Goal: Task Accomplishment & Management: Manage account settings

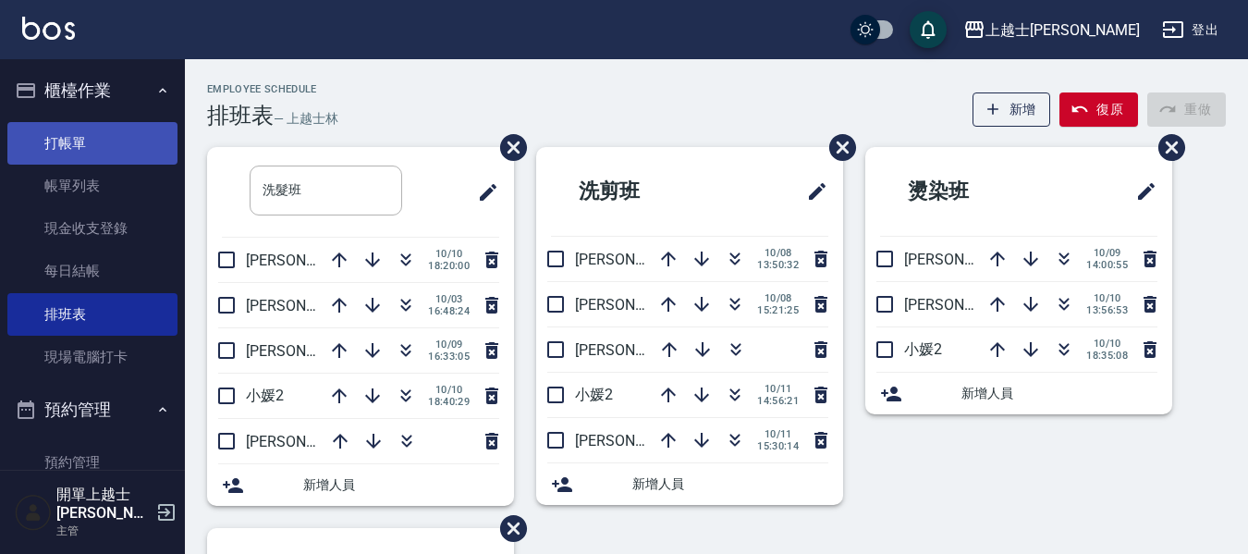
drag, startPoint x: 0, startPoint y: 0, endPoint x: 110, endPoint y: 134, distance: 173.4
click at [110, 134] on link "打帳單" at bounding box center [92, 143] width 170 height 43
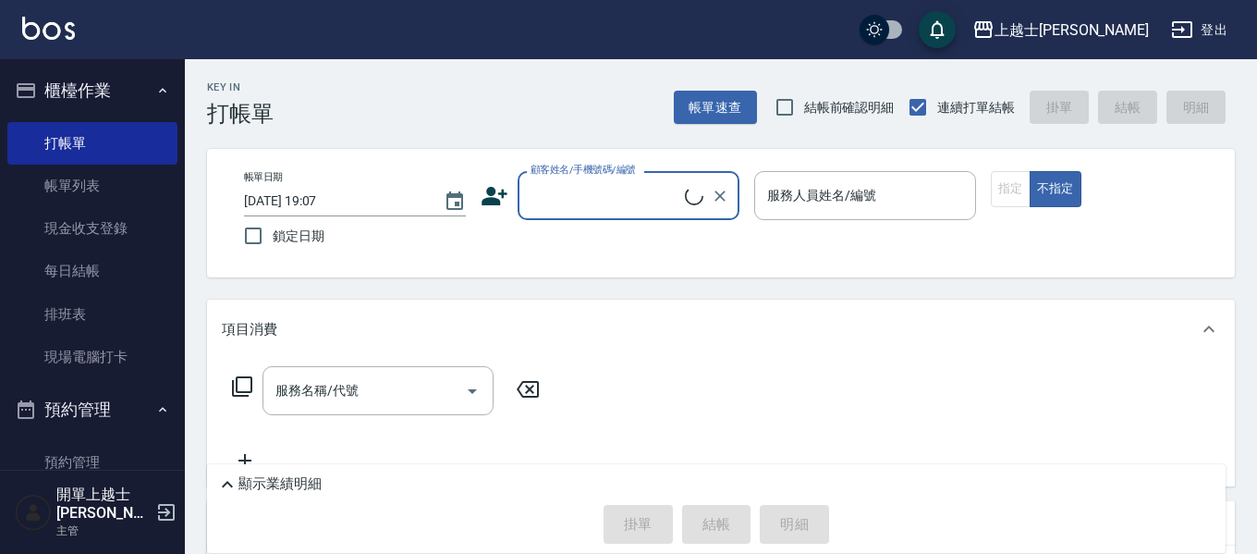
click at [588, 190] on input "顧客姓名/手機號碼/編號" at bounding box center [605, 195] width 159 height 32
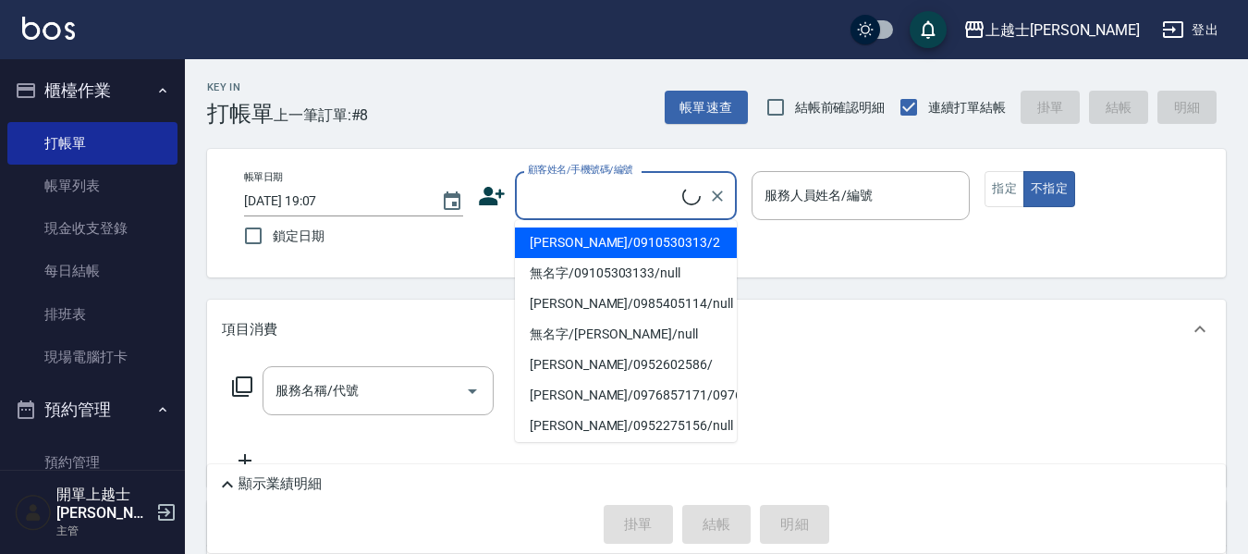
click at [603, 237] on li "舒媛/0910530313/2" at bounding box center [626, 242] width 222 height 31
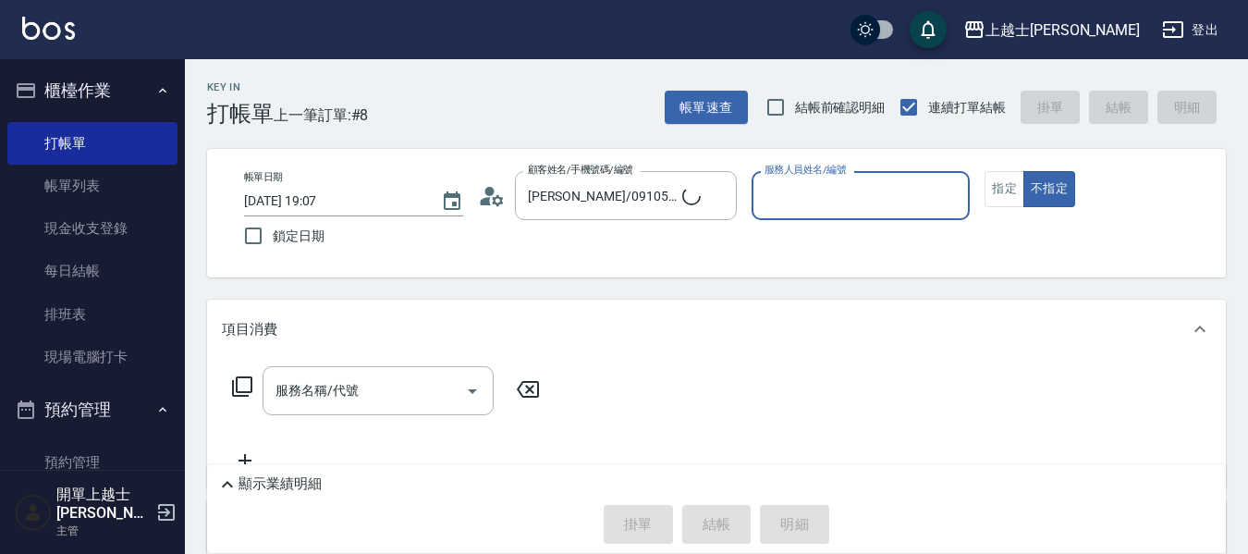
type input "舒媛/0910530313/2"
type input "小媛-2"
click at [997, 189] on button "指定" at bounding box center [1005, 189] width 40 height 36
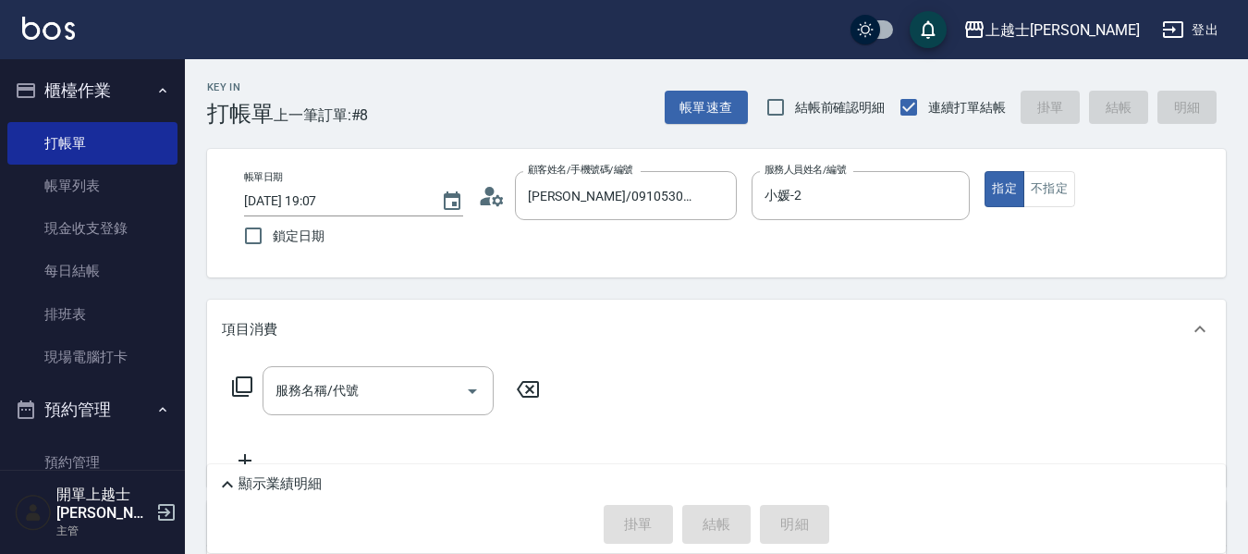
click at [337, 383] on div "服務名稱/代號 服務名稱/代號" at bounding box center [378, 390] width 231 height 49
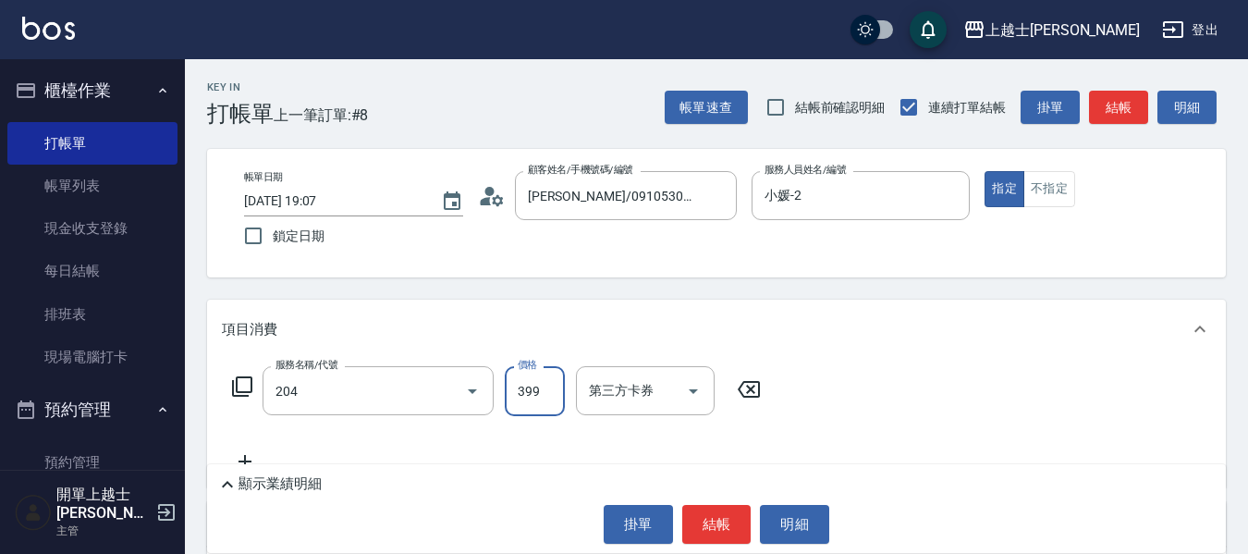
type input "A級洗+剪(204)"
type input "700"
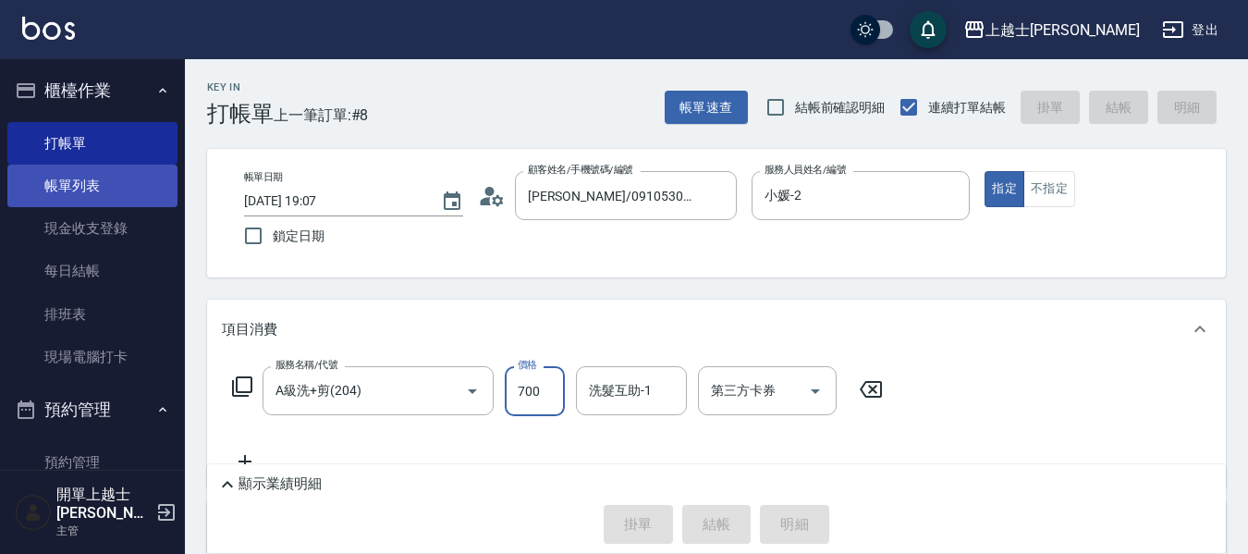
type input "2025/10/11 19:08"
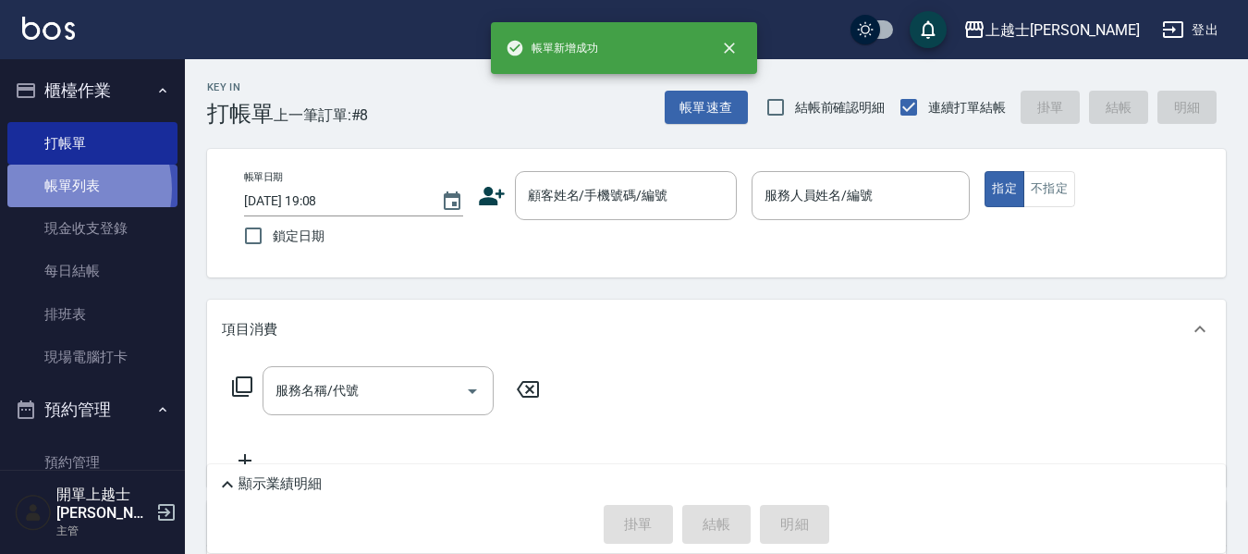
click at [63, 189] on link "帳單列表" at bounding box center [92, 186] width 170 height 43
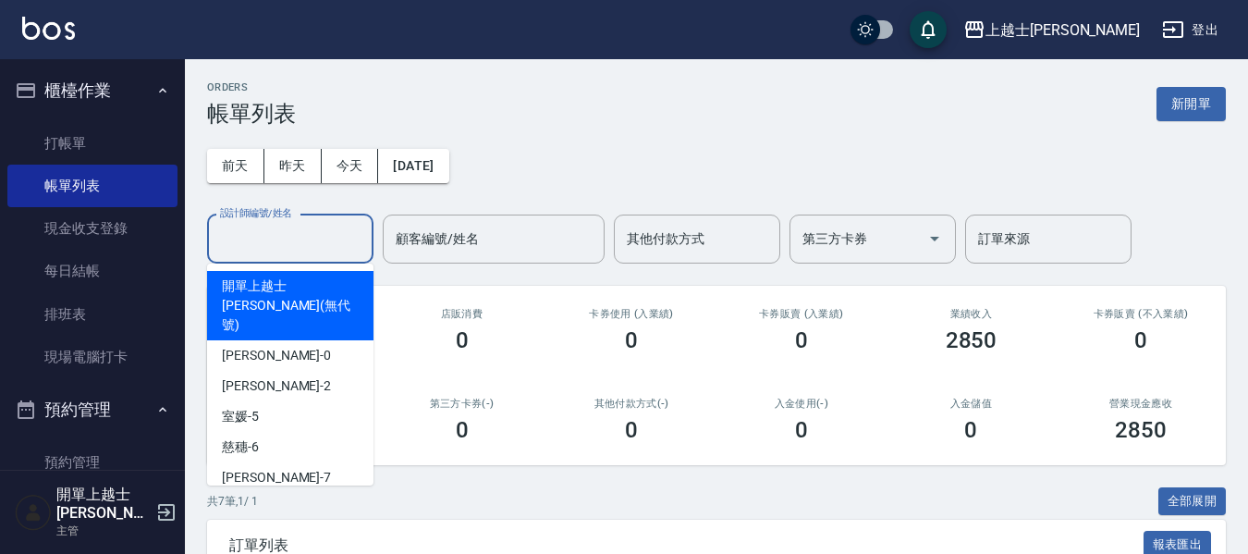
click at [295, 249] on input "設計師編號/姓名" at bounding box center [290, 239] width 150 height 32
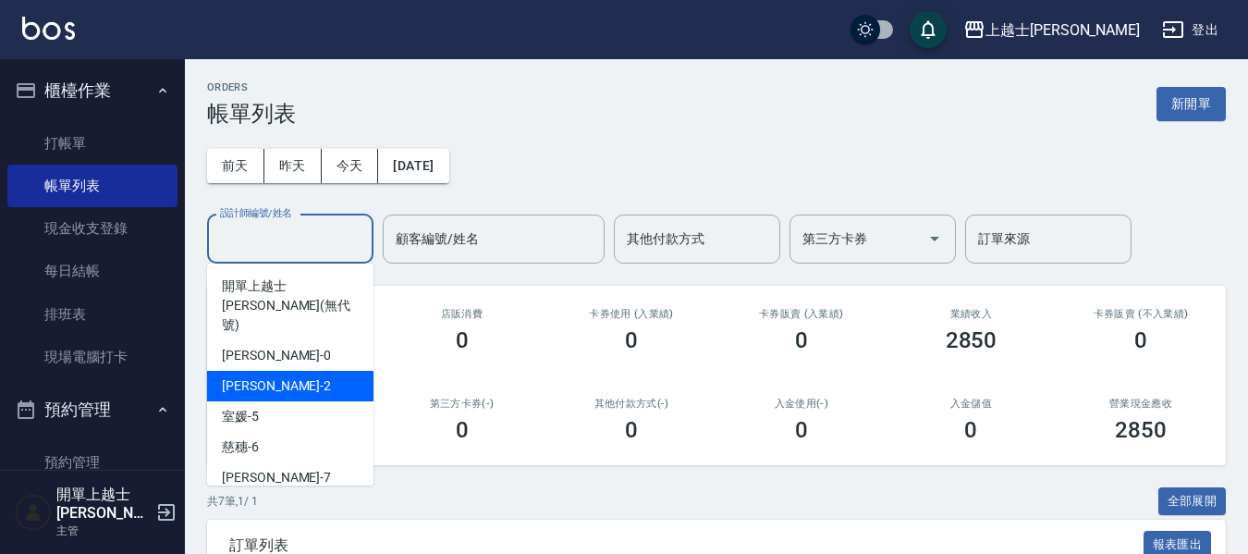
click at [281, 371] on div "小媛 -2" at bounding box center [290, 386] width 166 height 31
type input "小媛-2"
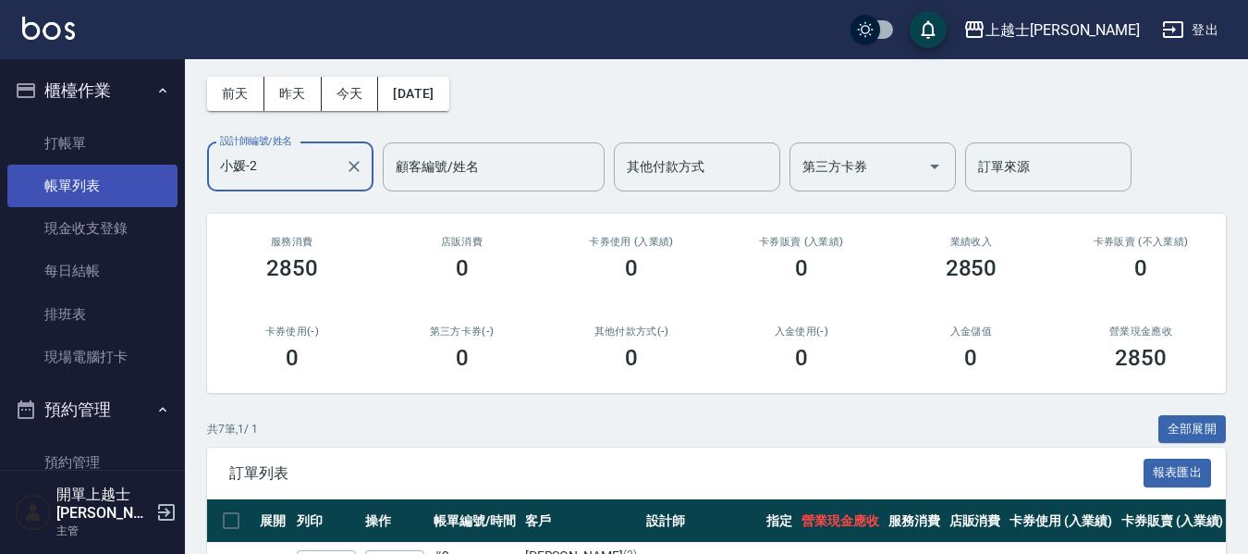
scroll to position [92, 0]
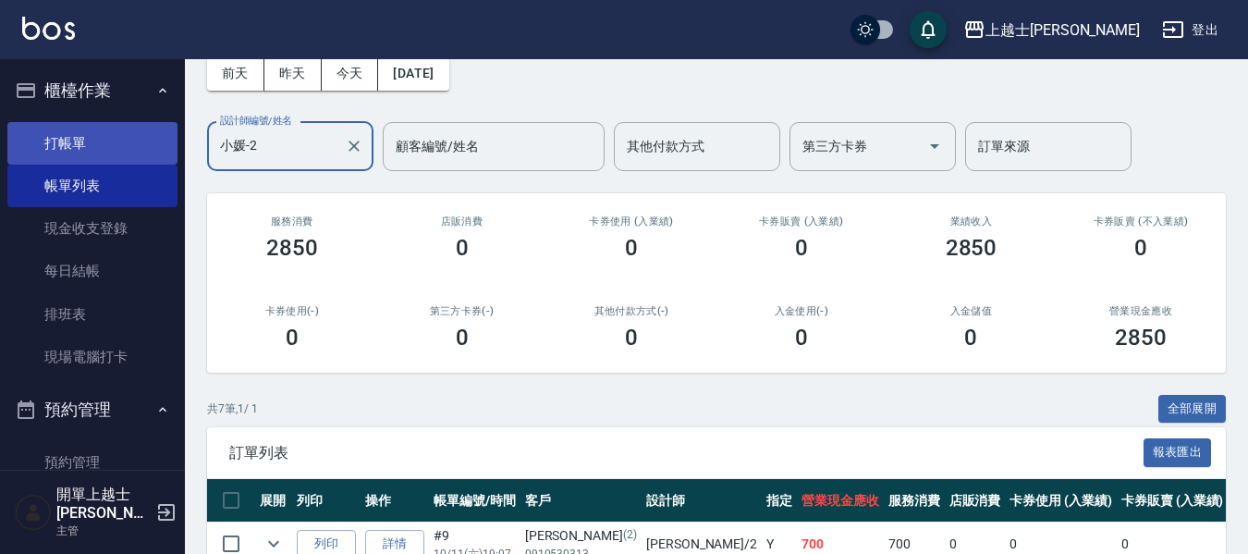
click at [82, 139] on link "打帳單" at bounding box center [92, 143] width 170 height 43
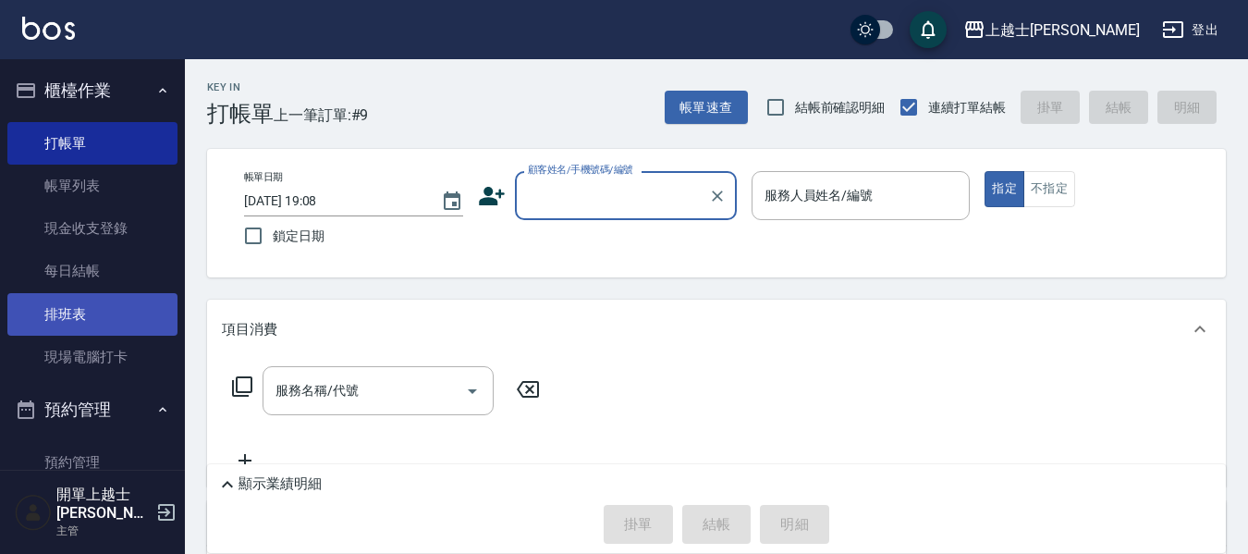
drag, startPoint x: 76, startPoint y: 174, endPoint x: 94, endPoint y: 306, distance: 133.5
click at [76, 173] on link "帳單列表" at bounding box center [92, 186] width 170 height 43
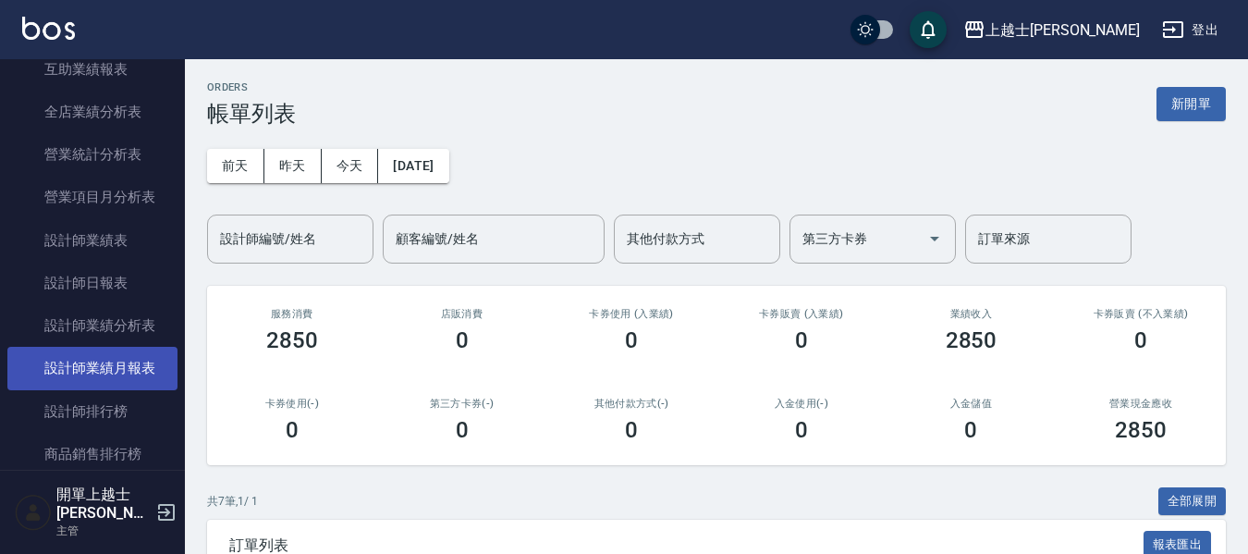
scroll to position [925, 0]
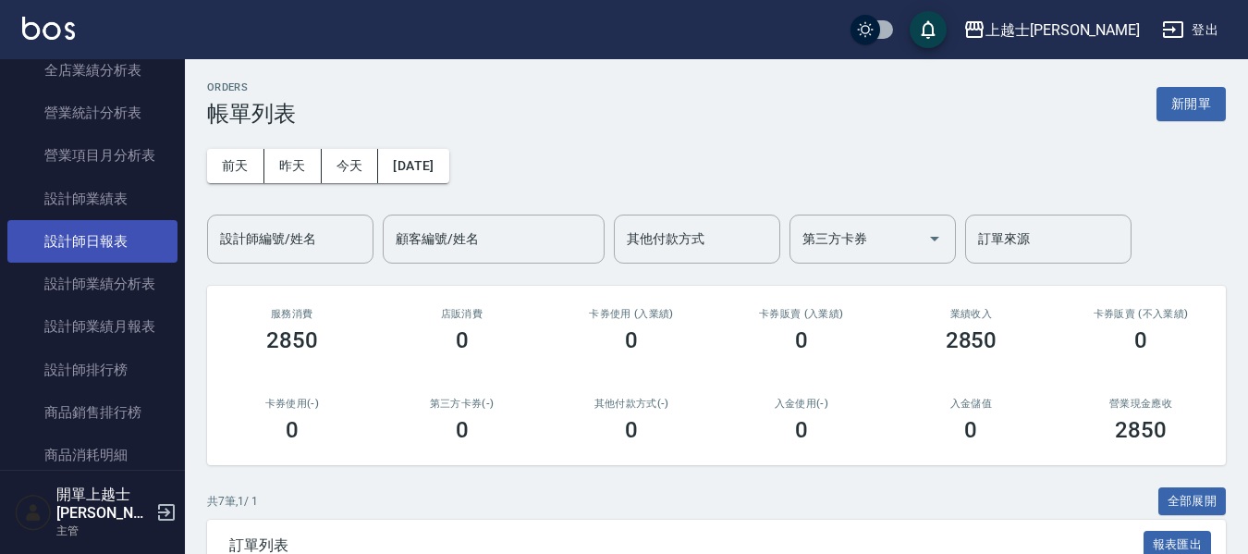
click at [129, 247] on link "設計師日報表" at bounding box center [92, 241] width 170 height 43
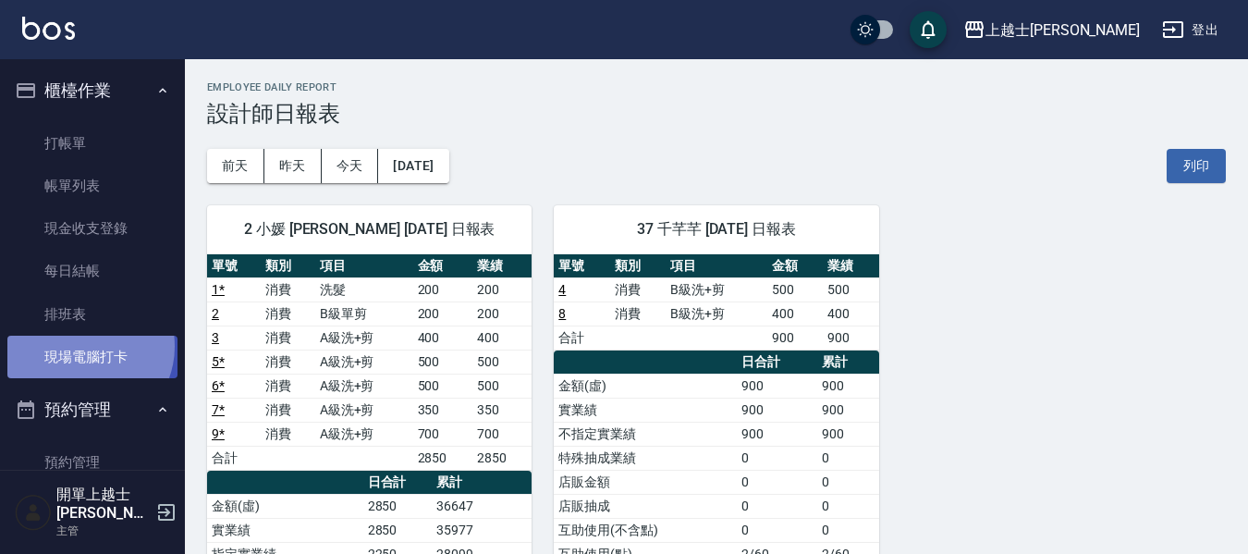
click at [84, 347] on link "現場電腦打卡" at bounding box center [92, 357] width 170 height 43
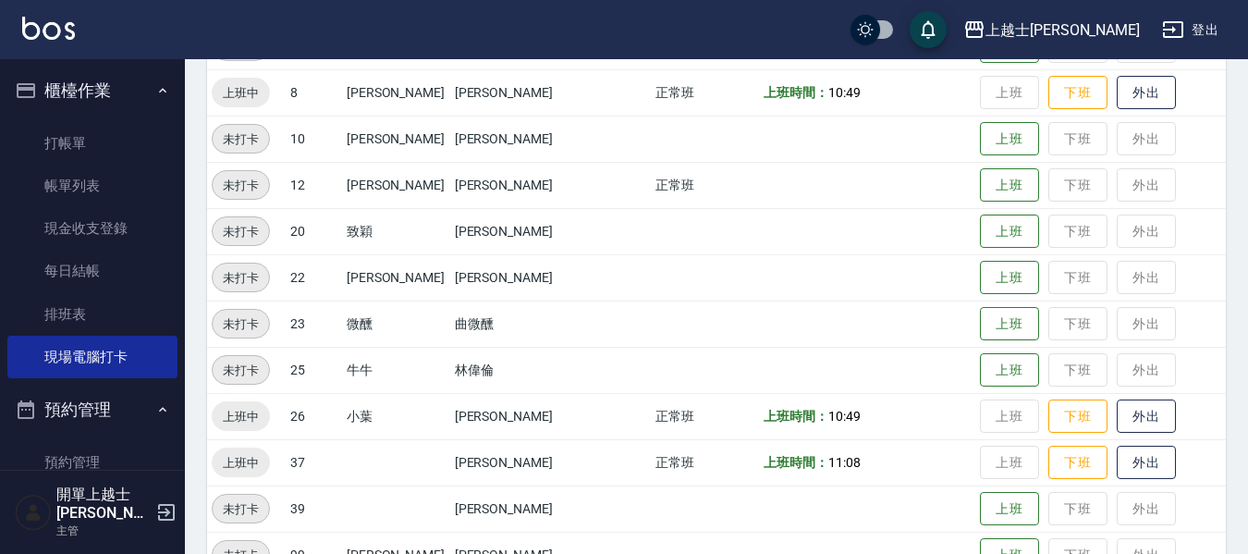
scroll to position [462, 0]
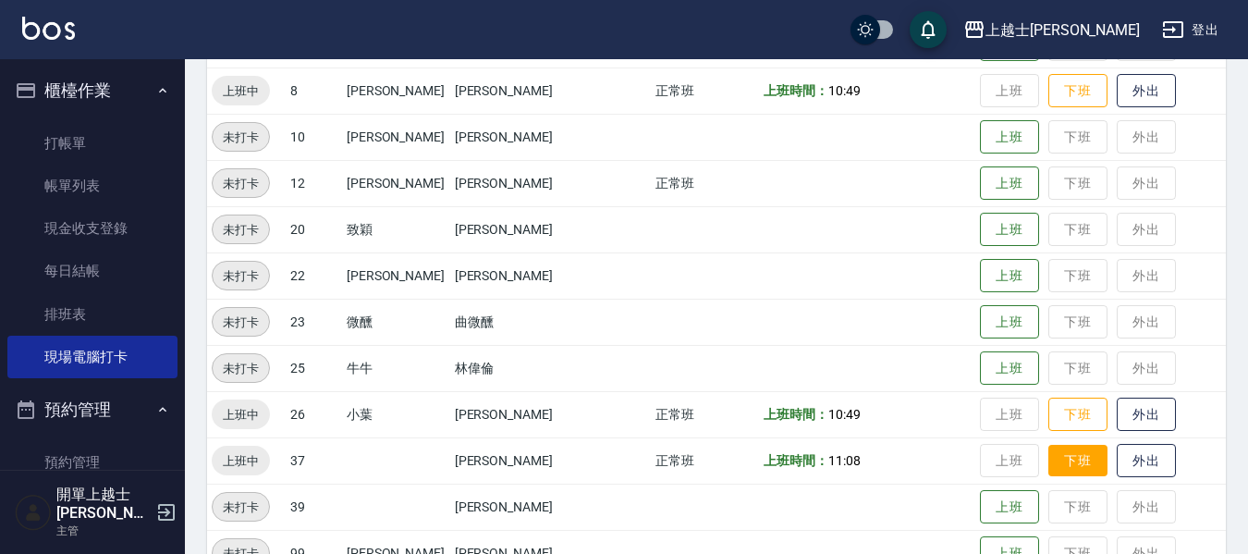
click at [1060, 452] on button "下班" at bounding box center [1077, 461] width 59 height 32
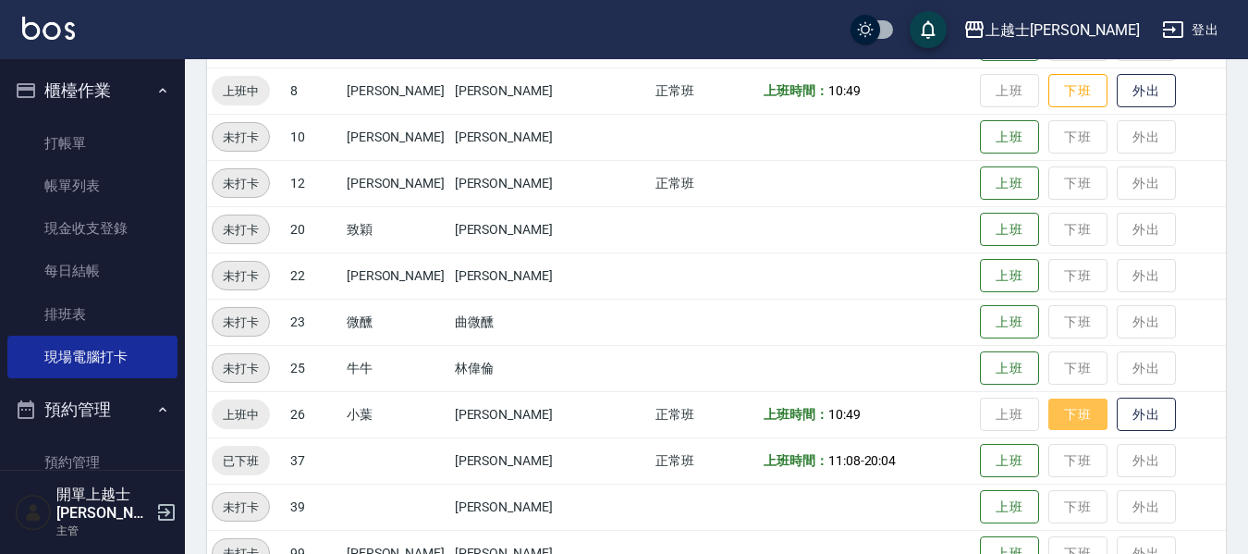
click at [1048, 413] on button "下班" at bounding box center [1077, 414] width 59 height 32
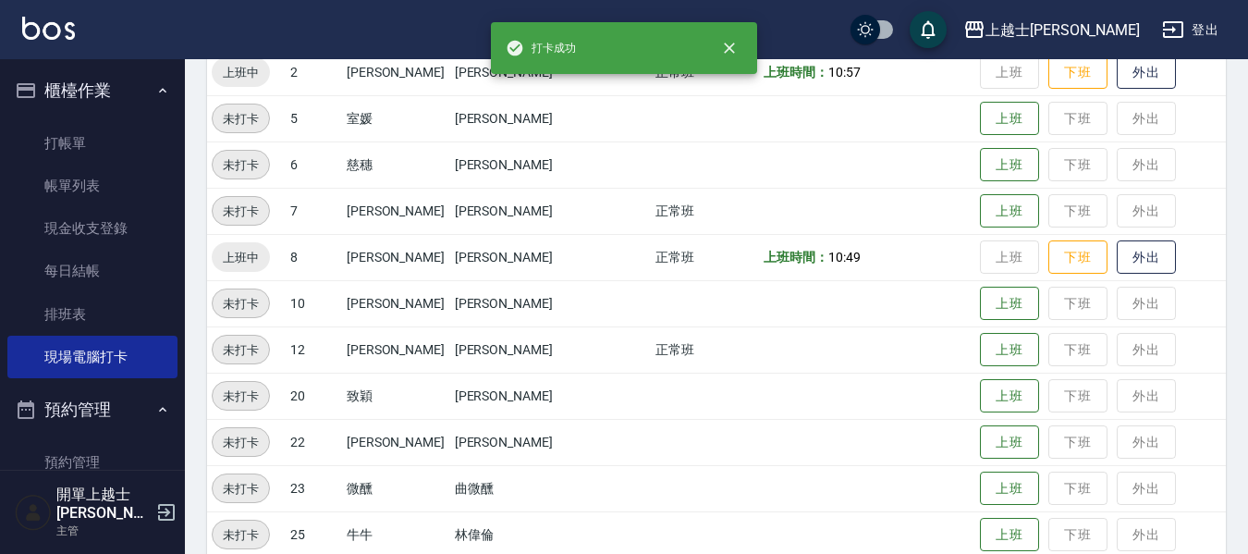
scroll to position [277, 0]
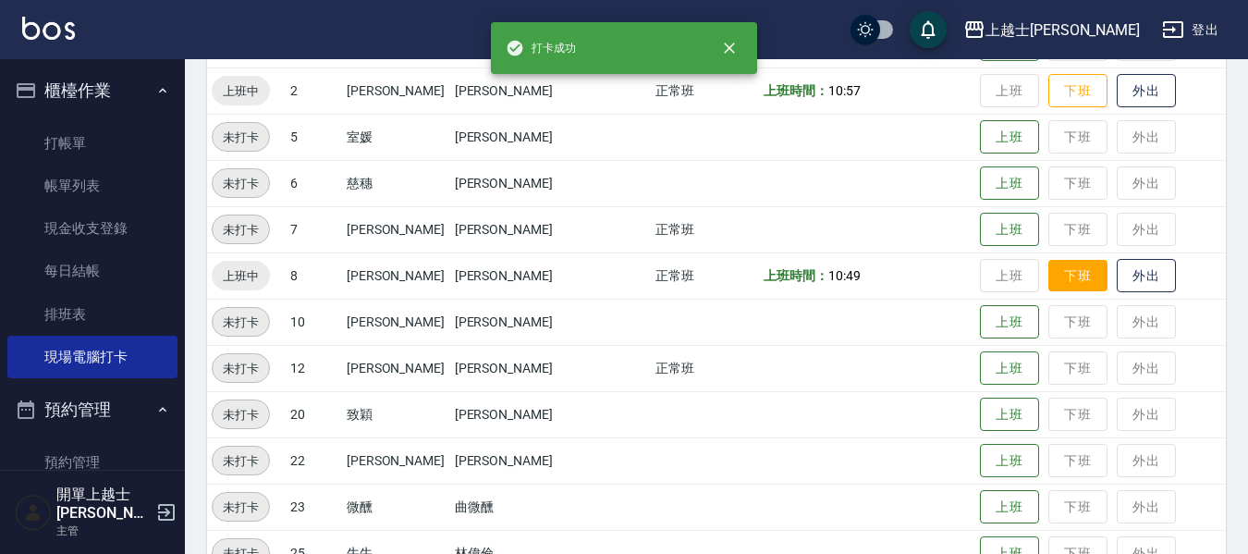
click at [1060, 287] on button "下班" at bounding box center [1077, 276] width 59 height 32
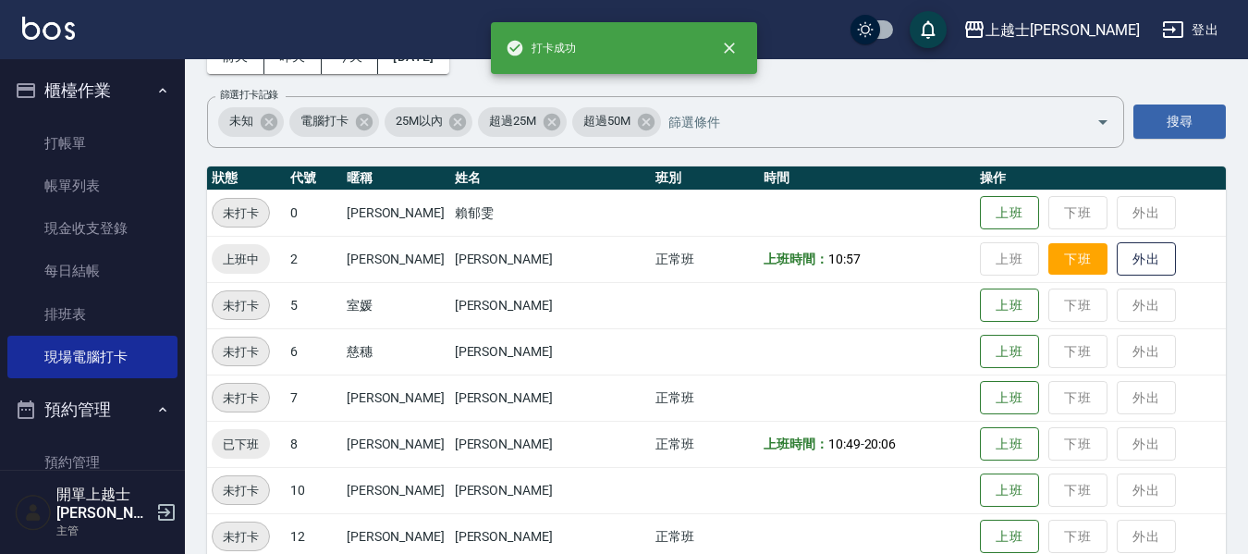
scroll to position [92, 0]
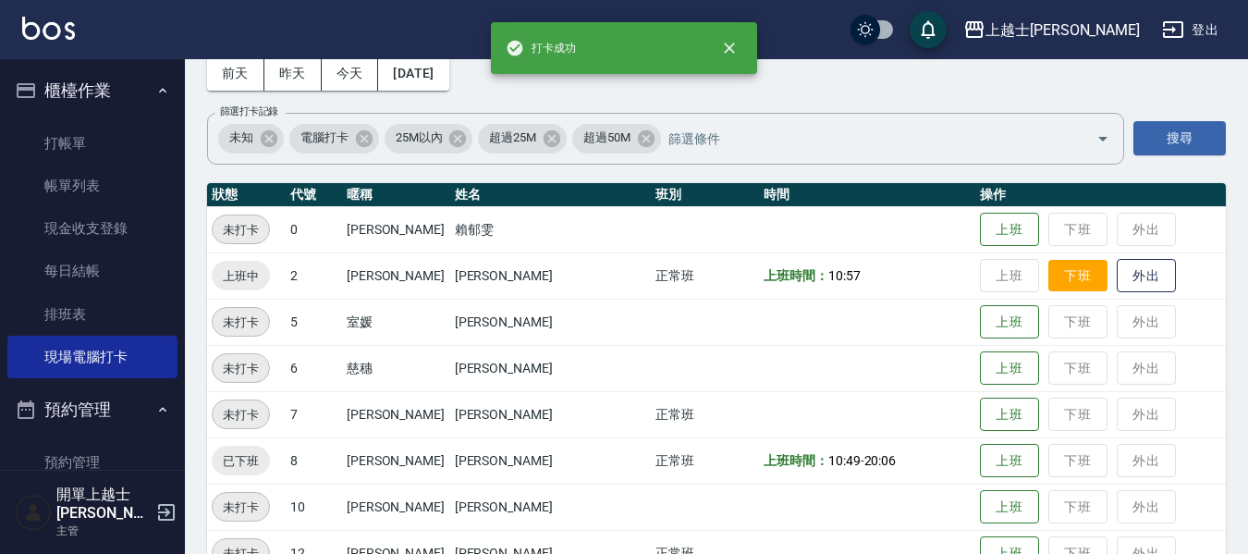
click at [1049, 276] on button "下班" at bounding box center [1077, 276] width 59 height 32
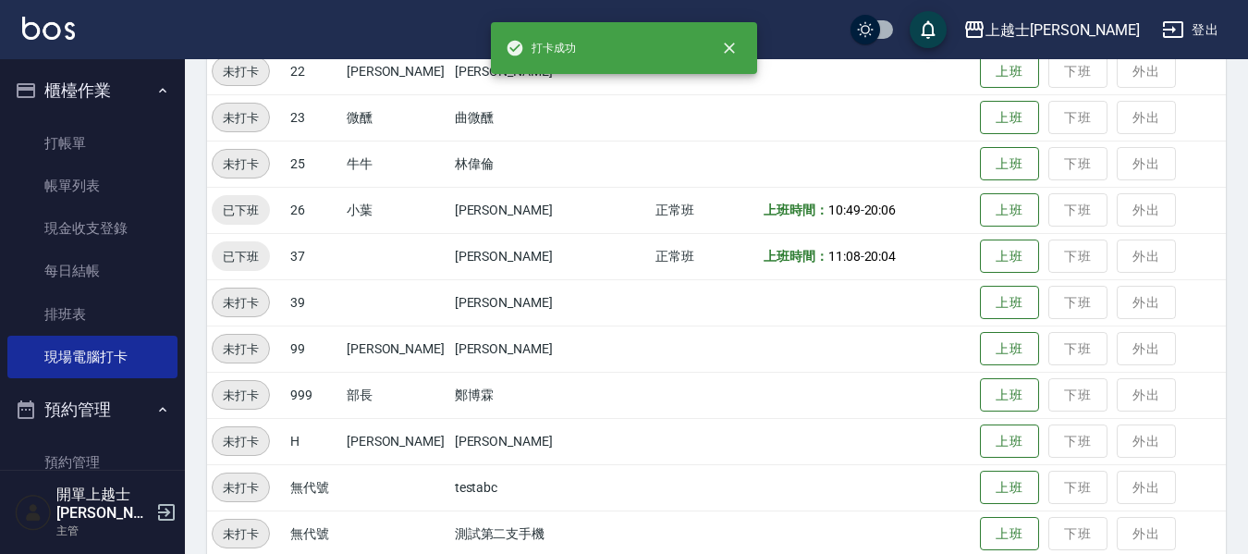
scroll to position [739, 0]
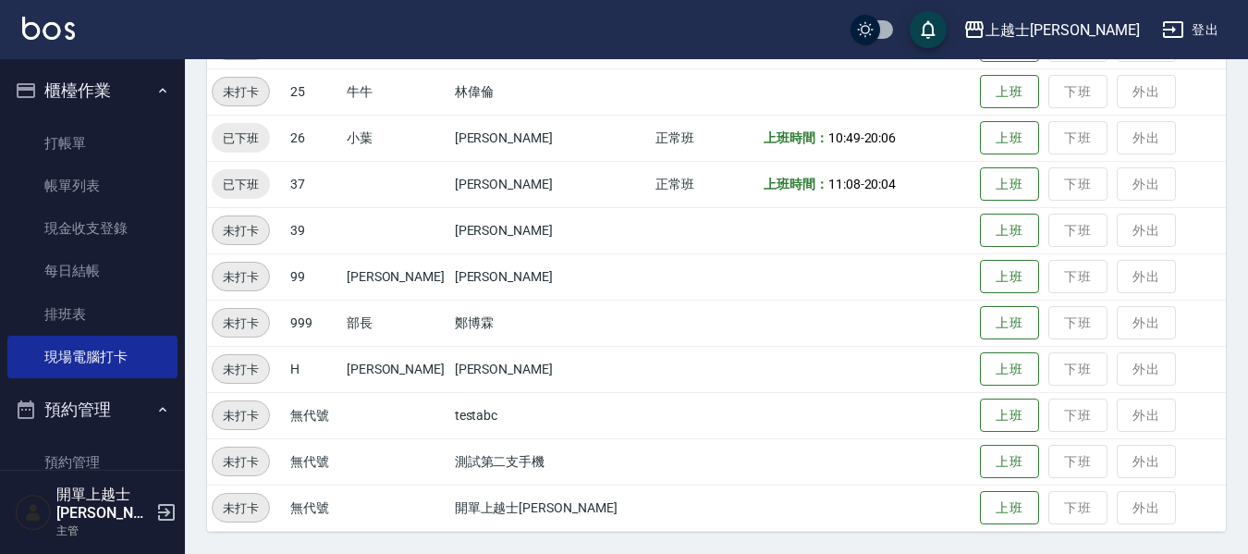
drag, startPoint x: 730, startPoint y: 235, endPoint x: 704, endPoint y: 288, distance: 60.0
drag, startPoint x: 704, startPoint y: 288, endPoint x: 702, endPoint y: 315, distance: 26.9
click at [759, 302] on td at bounding box center [867, 323] width 216 height 46
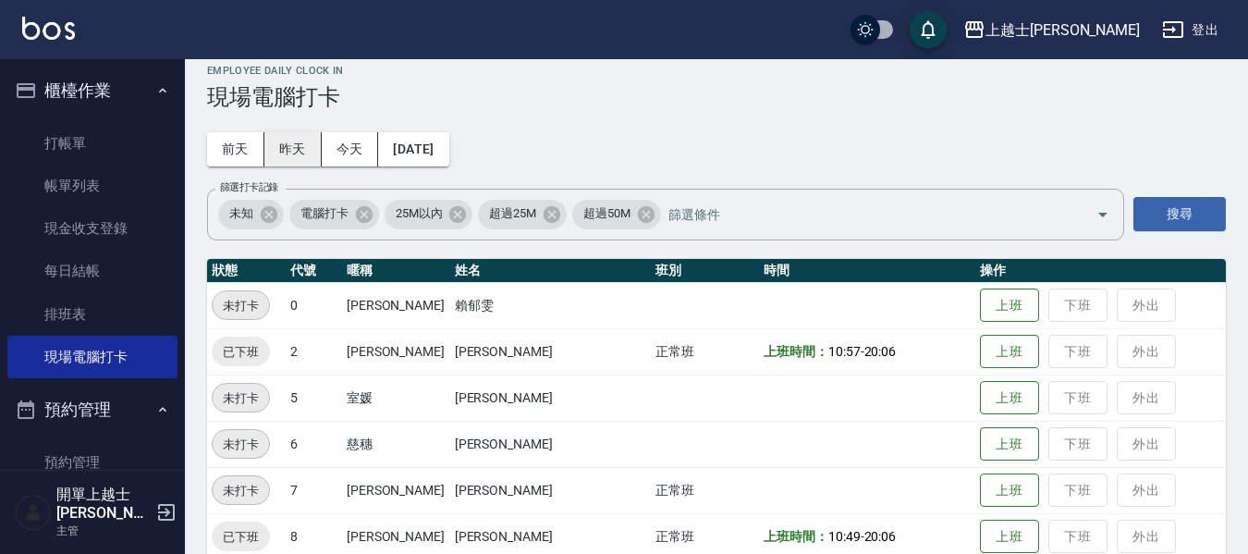
scroll to position [0, 0]
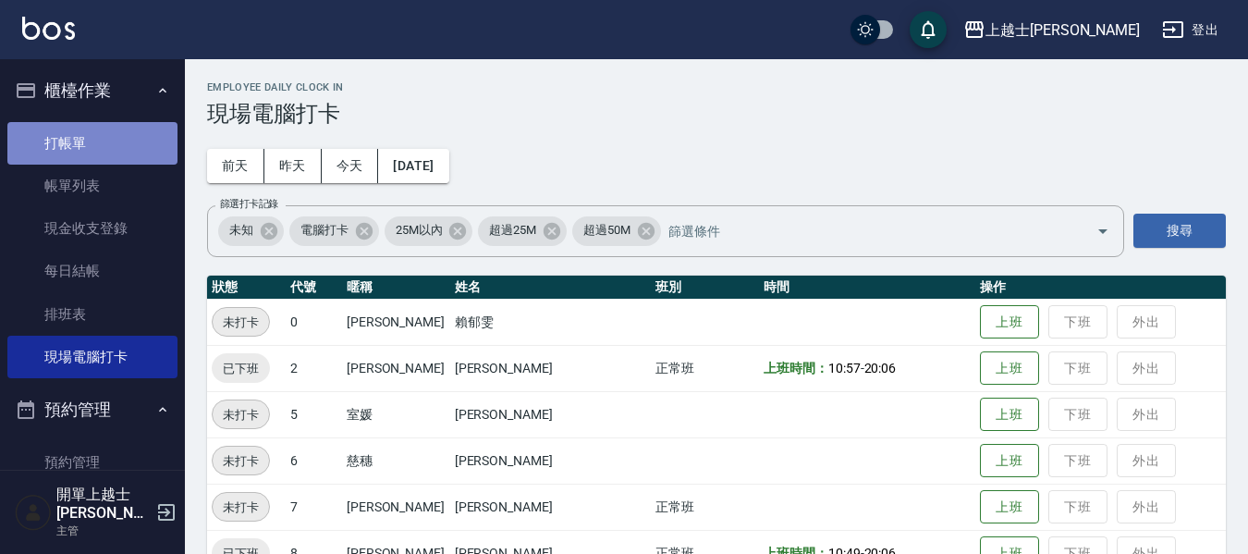
click at [93, 133] on link "打帳單" at bounding box center [92, 143] width 170 height 43
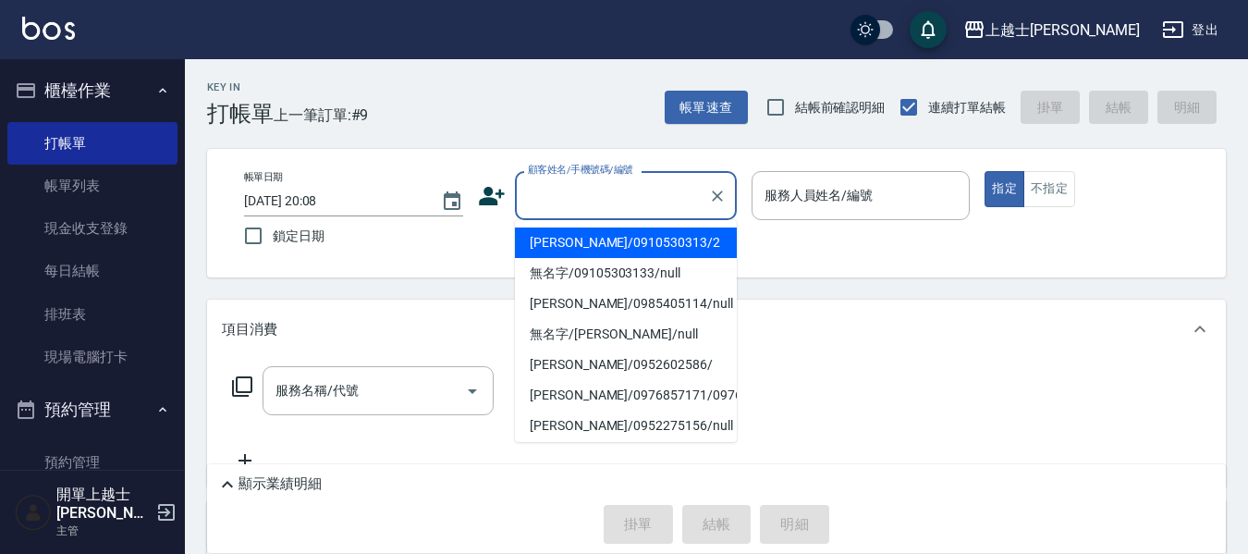
click at [598, 199] on input "顧客姓名/手機號碼/編號" at bounding box center [612, 195] width 178 height 32
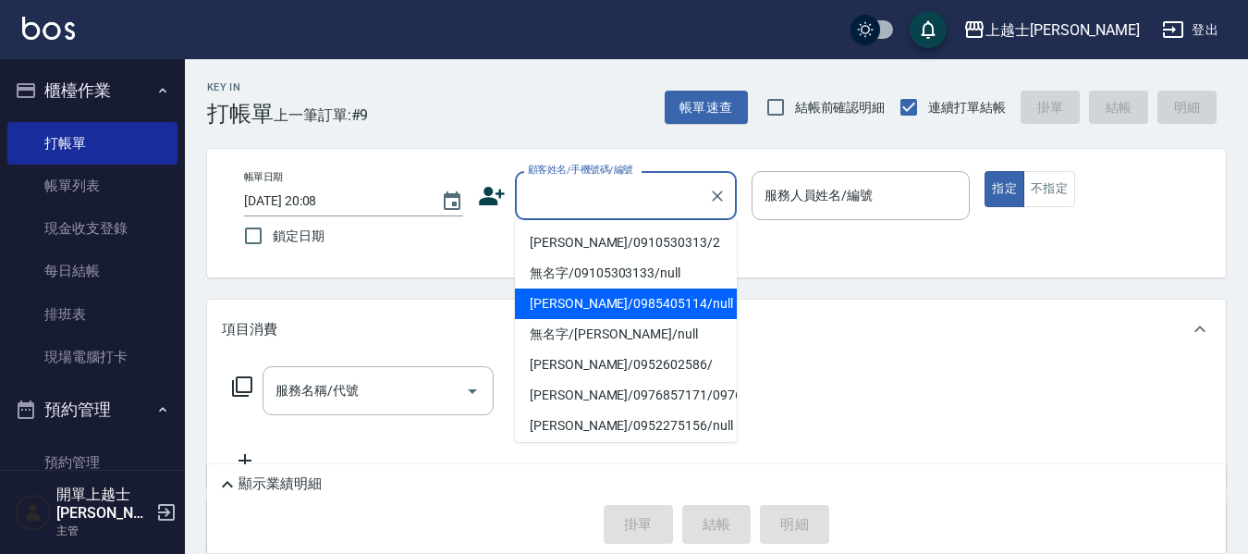
click at [611, 305] on li "妤煊/0985405114/null" at bounding box center [626, 303] width 222 height 31
type input "妤煊/0985405114/null"
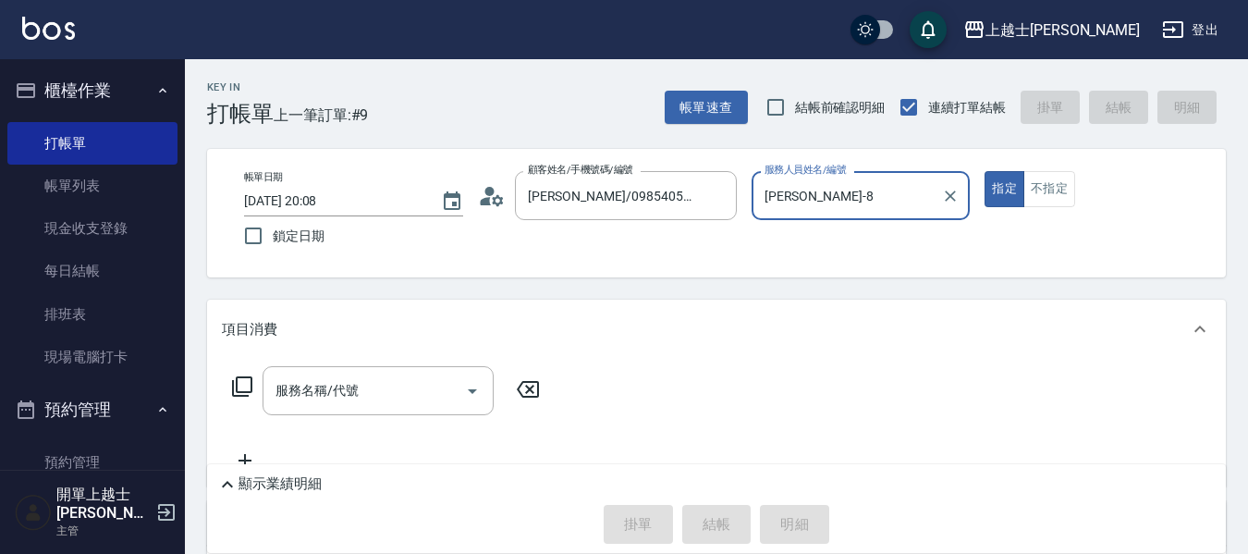
type input "妤煊-8"
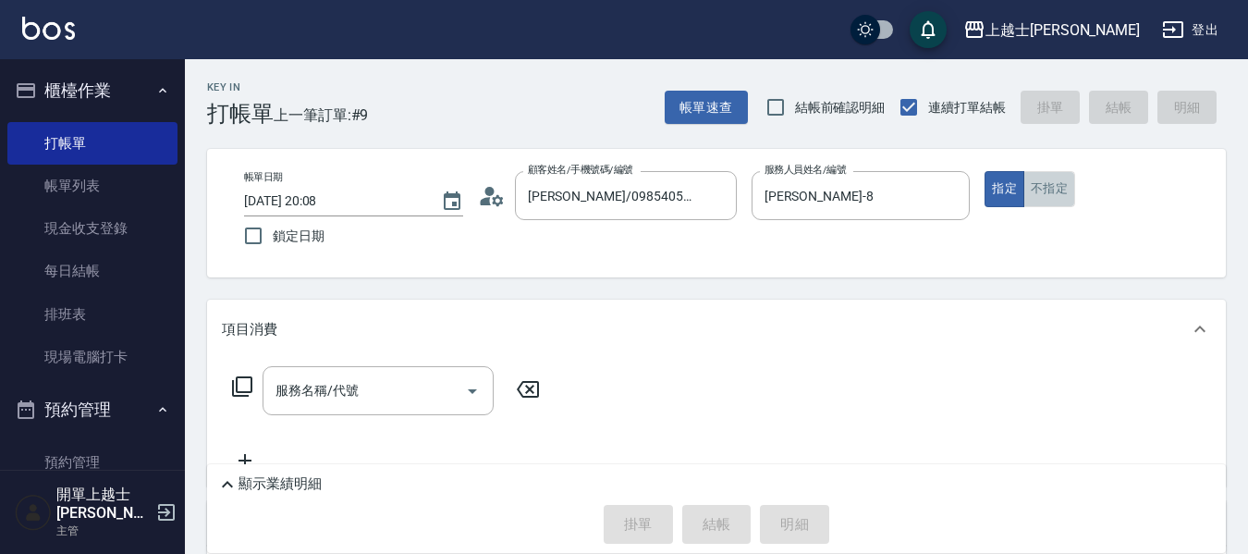
drag, startPoint x: 1042, startPoint y: 182, endPoint x: 1014, endPoint y: 222, distance: 48.5
click at [1041, 181] on button "不指定" at bounding box center [1049, 189] width 52 height 36
click at [347, 390] on div "服務名稱/代號 服務名稱/代號" at bounding box center [378, 390] width 231 height 49
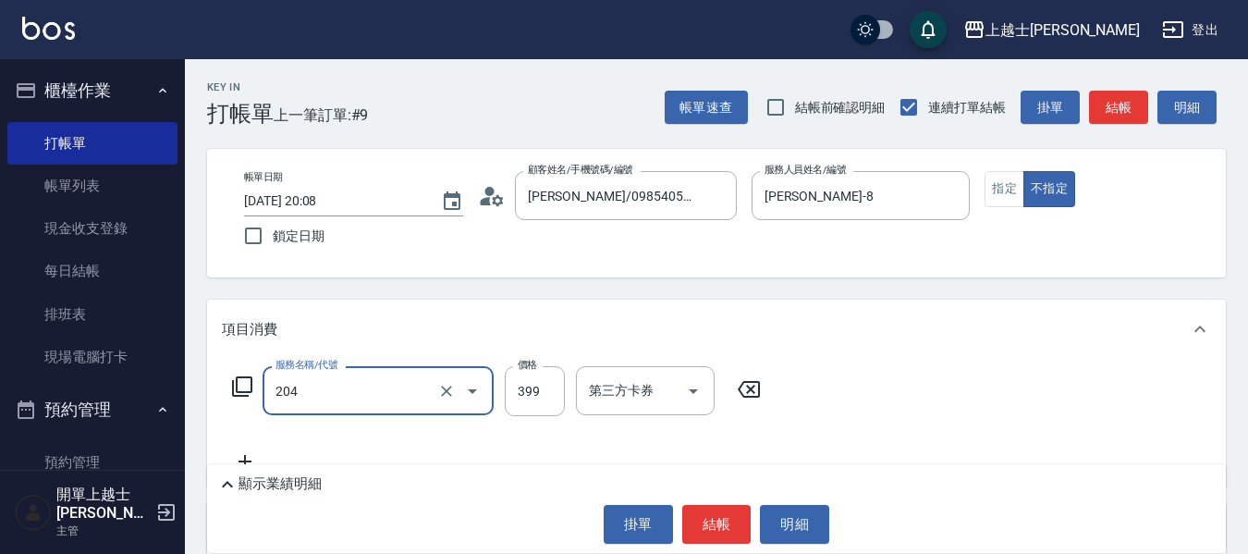
type input "A級洗+剪(204)"
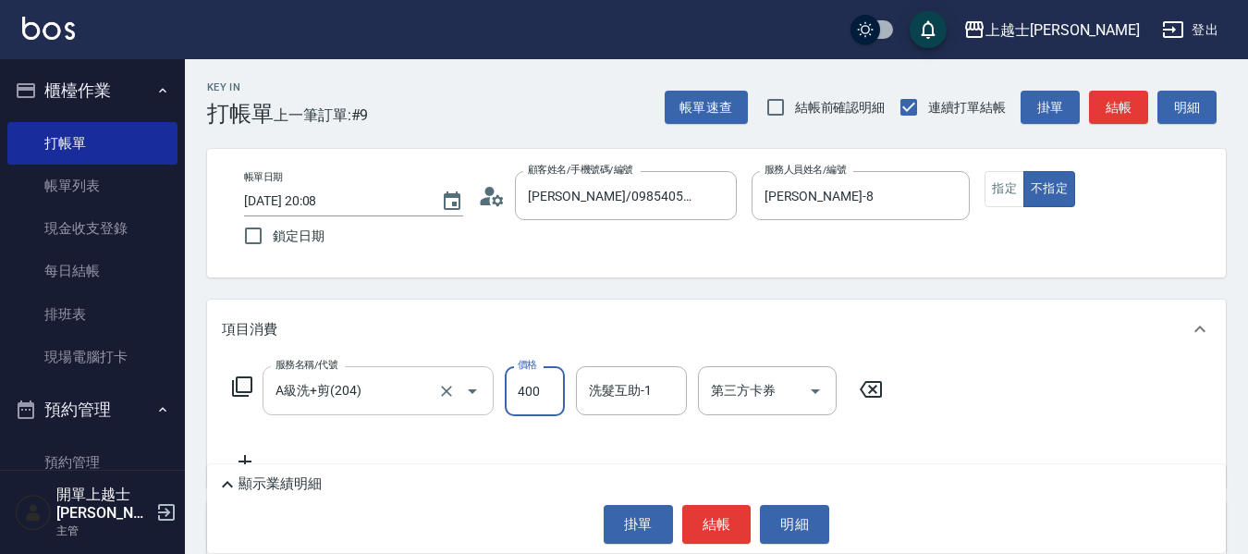
type input "400"
click at [1102, 103] on button "結帳" at bounding box center [1118, 108] width 59 height 34
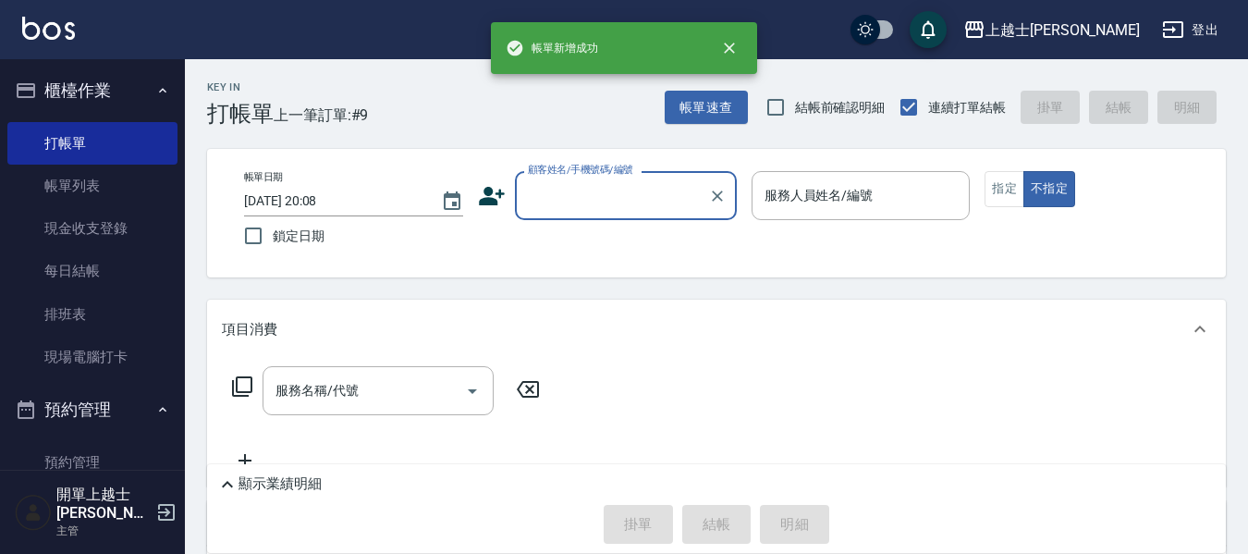
click at [631, 201] on input "顧客姓名/手機號碼/編號" at bounding box center [612, 195] width 178 height 32
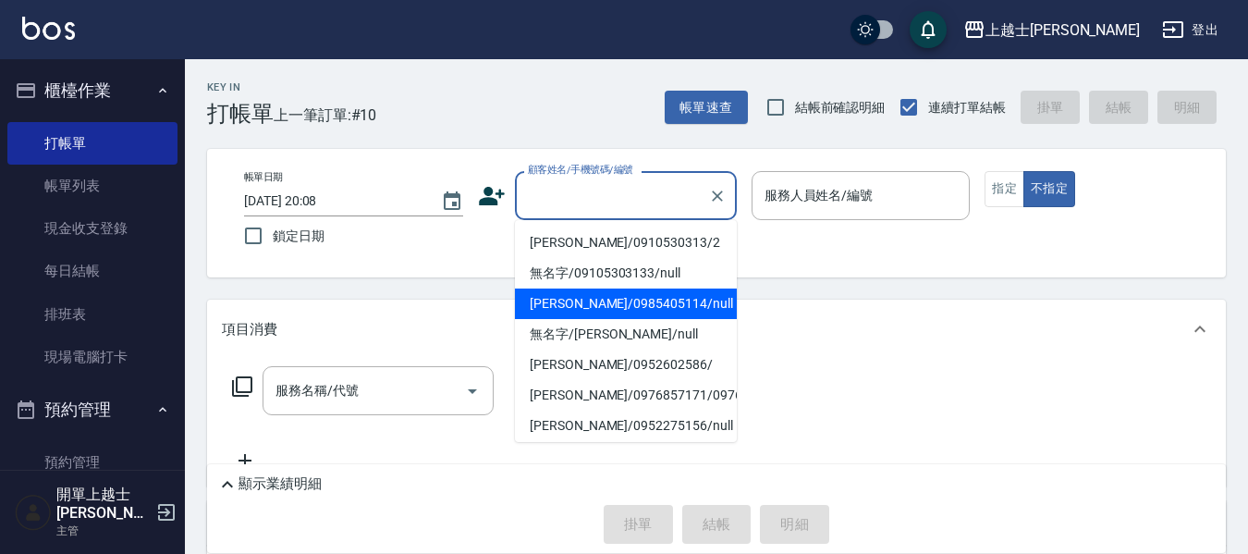
click at [628, 311] on li "妤煊/0985405114/null" at bounding box center [626, 303] width 222 height 31
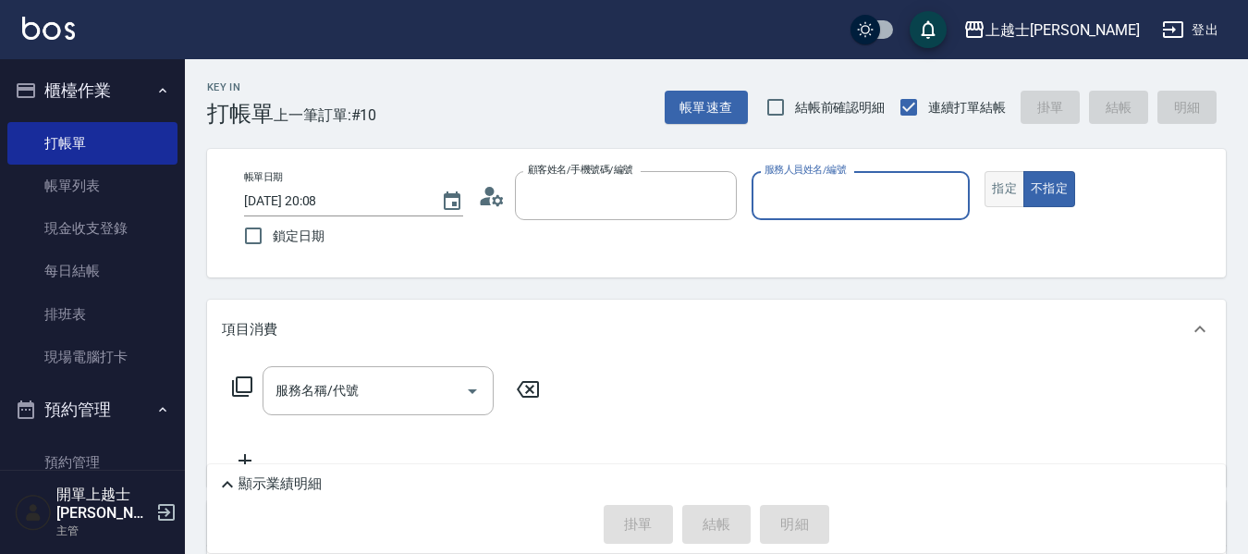
type input "妤煊/0985405114/null"
type input "妤煊-8"
drag, startPoint x: 1017, startPoint y: 191, endPoint x: 754, endPoint y: 341, distance: 302.3
click at [1019, 195] on button "指定" at bounding box center [1005, 189] width 40 height 36
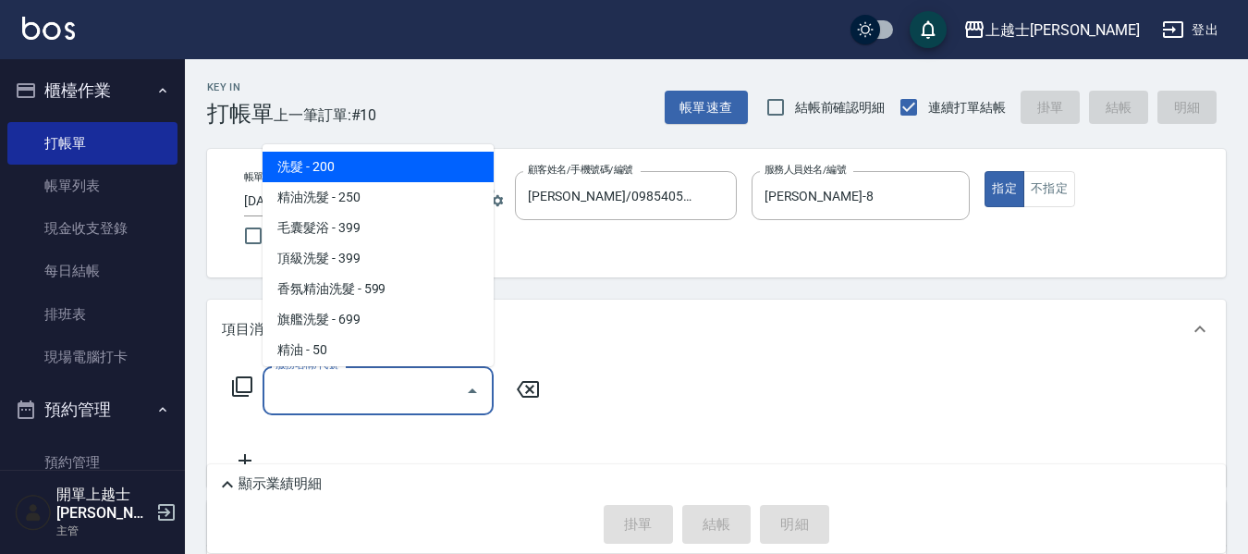
click at [343, 397] on div "服務名稱/代號 服務名稱/代號" at bounding box center [378, 390] width 231 height 49
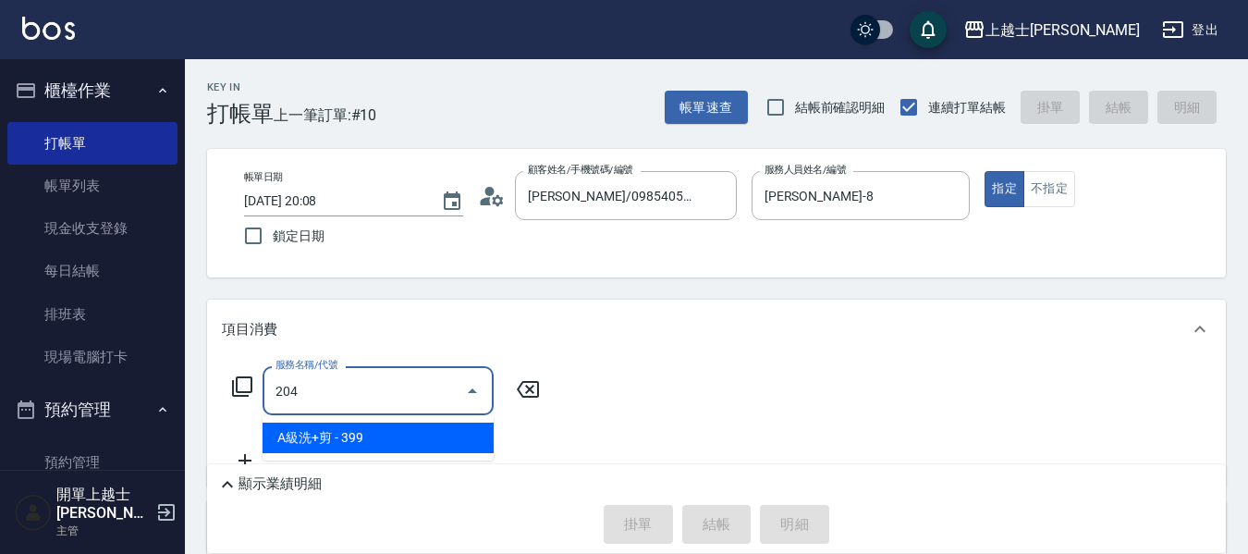
type input "A級洗+剪(204)"
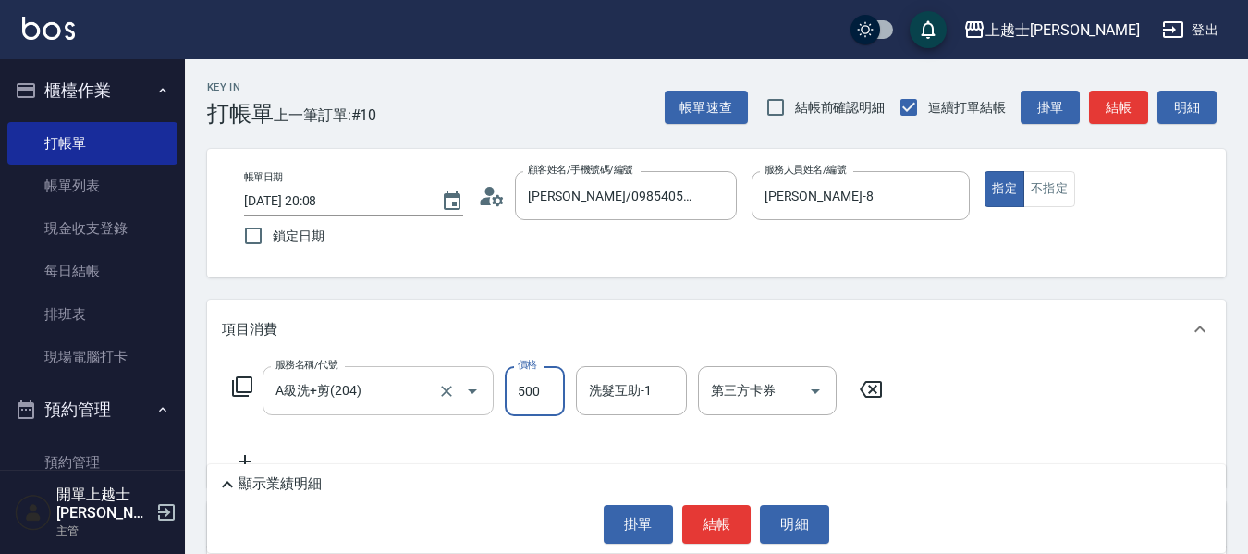
type input "500"
click at [1121, 122] on button "結帳" at bounding box center [1118, 108] width 59 height 34
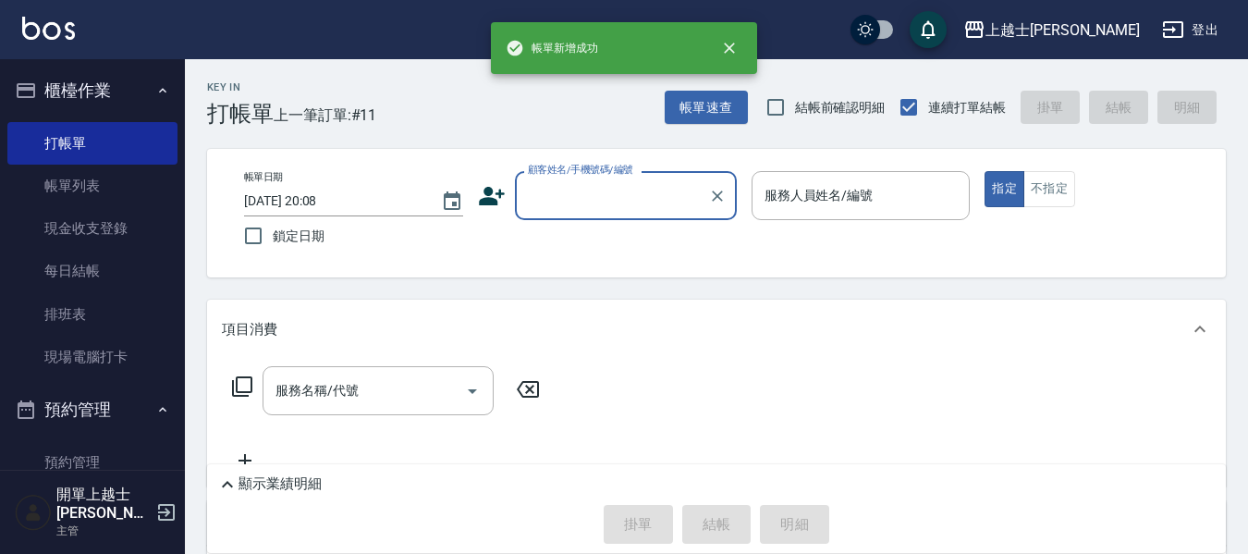
click at [554, 202] on input "顧客姓名/手機號碼/編號" at bounding box center [612, 195] width 178 height 32
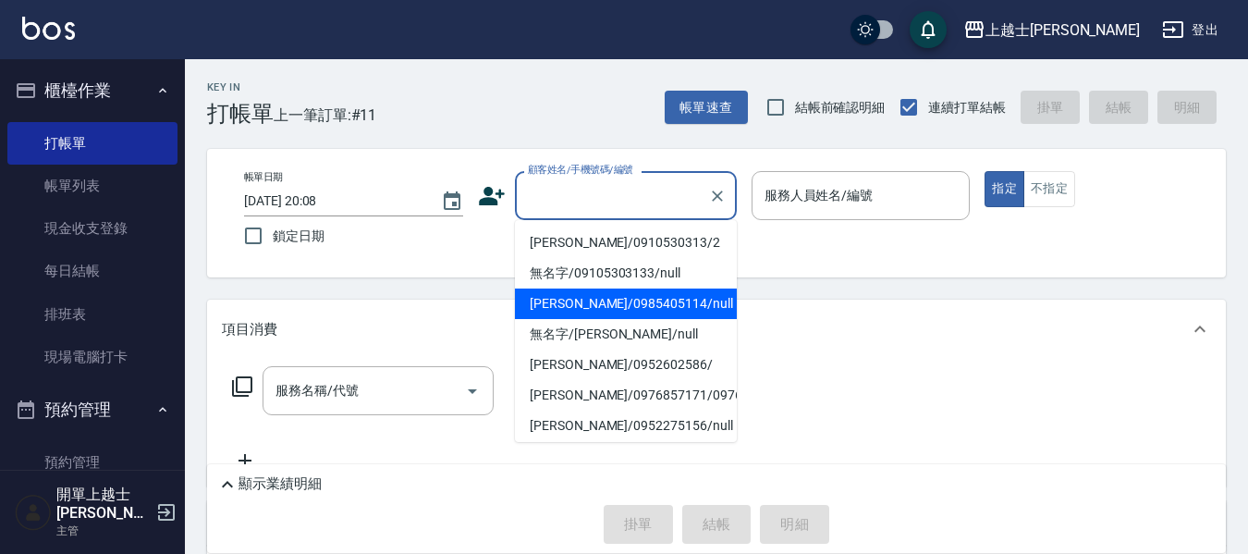
click at [575, 302] on li "妤煊/0985405114/null" at bounding box center [626, 303] width 222 height 31
type input "妤煊/0985405114/null"
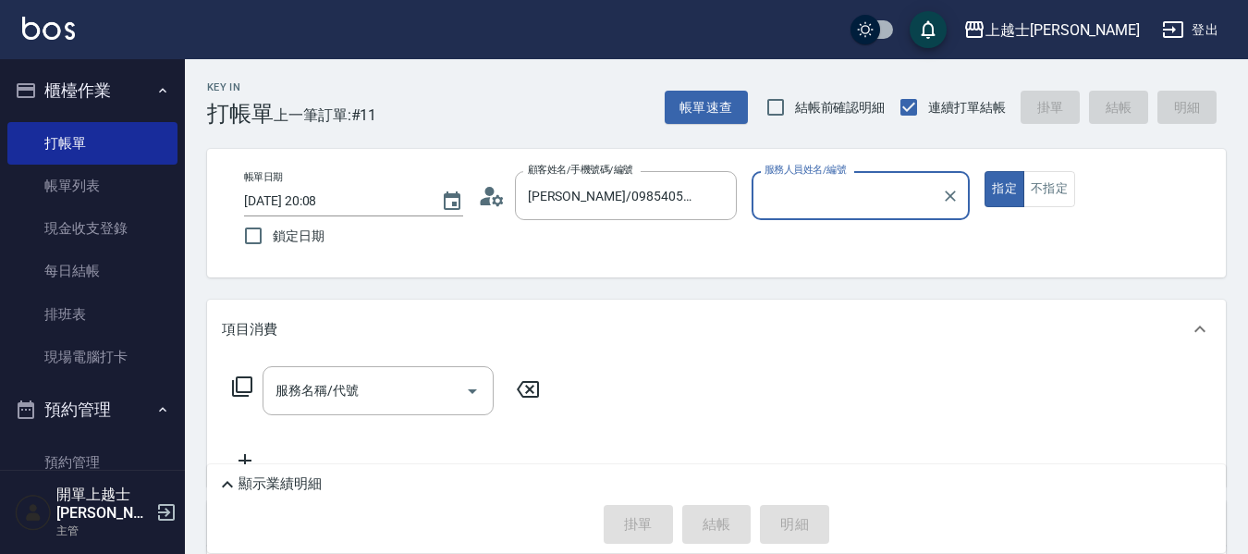
type input "妤煊-8"
click at [241, 392] on icon at bounding box center [242, 386] width 20 height 20
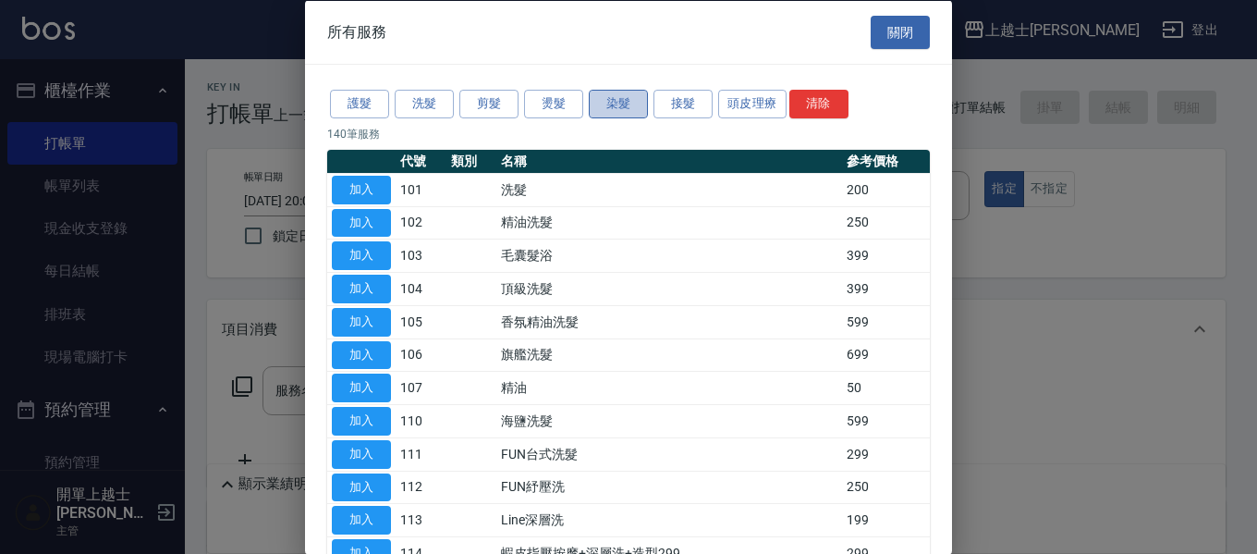
click at [598, 104] on button "染髮" at bounding box center [618, 104] width 59 height 29
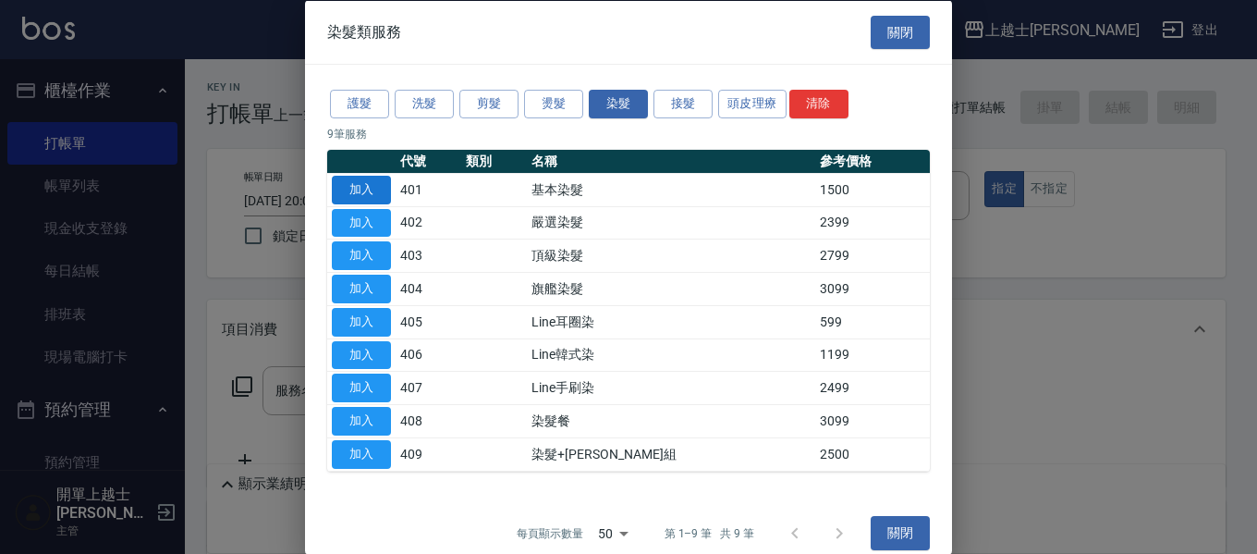
click at [390, 195] on button "加入" at bounding box center [361, 189] width 59 height 29
type input "基本染髮(401)"
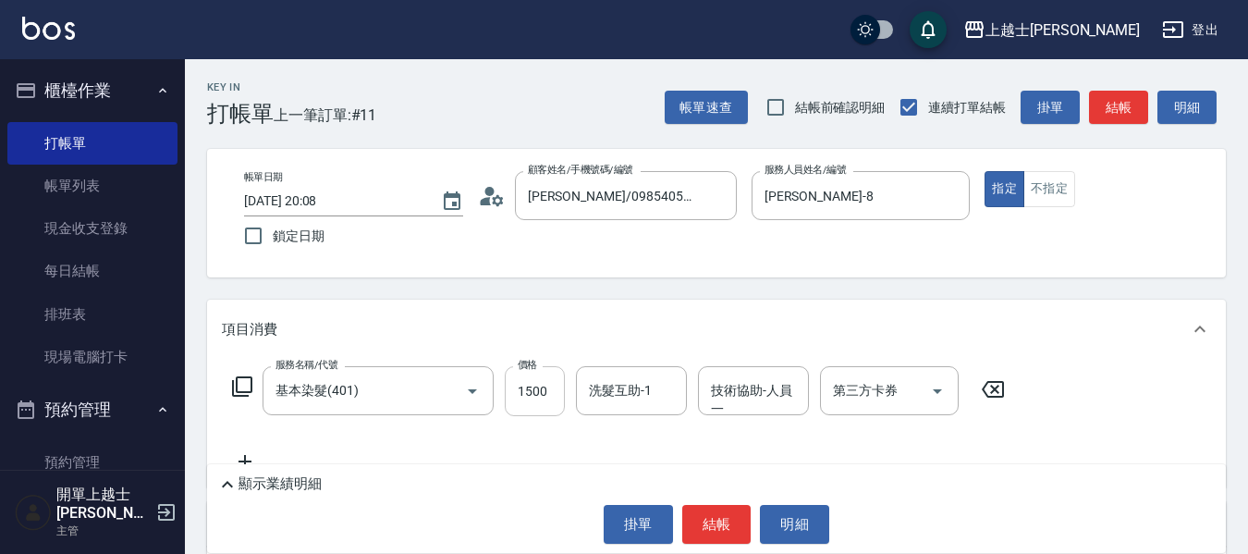
click at [550, 401] on input "1500" at bounding box center [535, 391] width 60 height 50
click at [538, 401] on input "11200" at bounding box center [535, 391] width 60 height 50
type input "1200"
click at [1097, 101] on button "結帳" at bounding box center [1118, 108] width 59 height 34
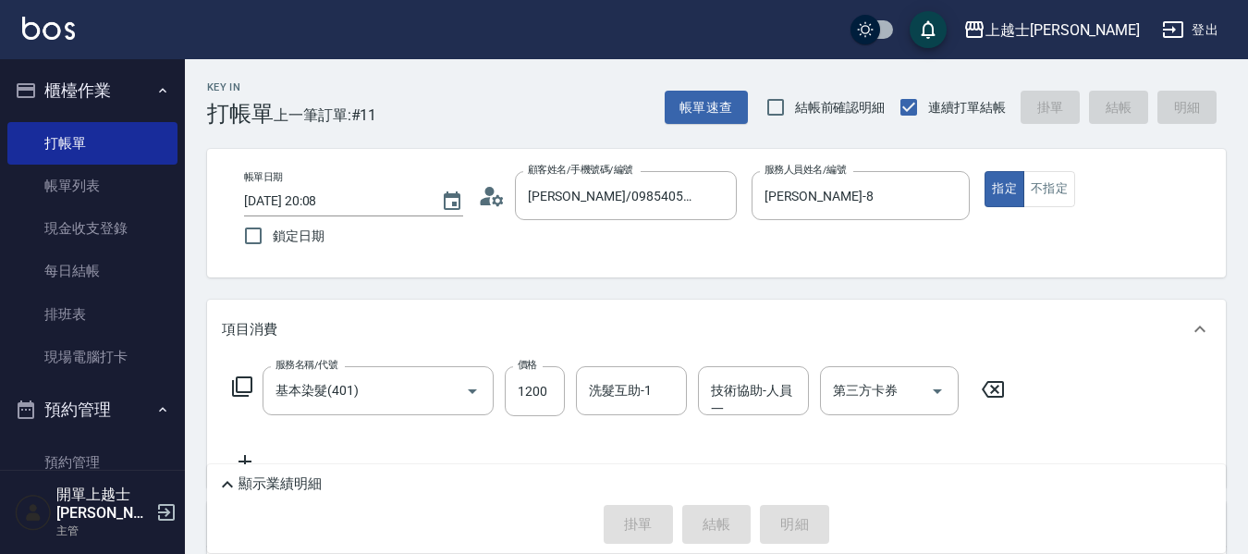
type input "2025/10/11 20:09"
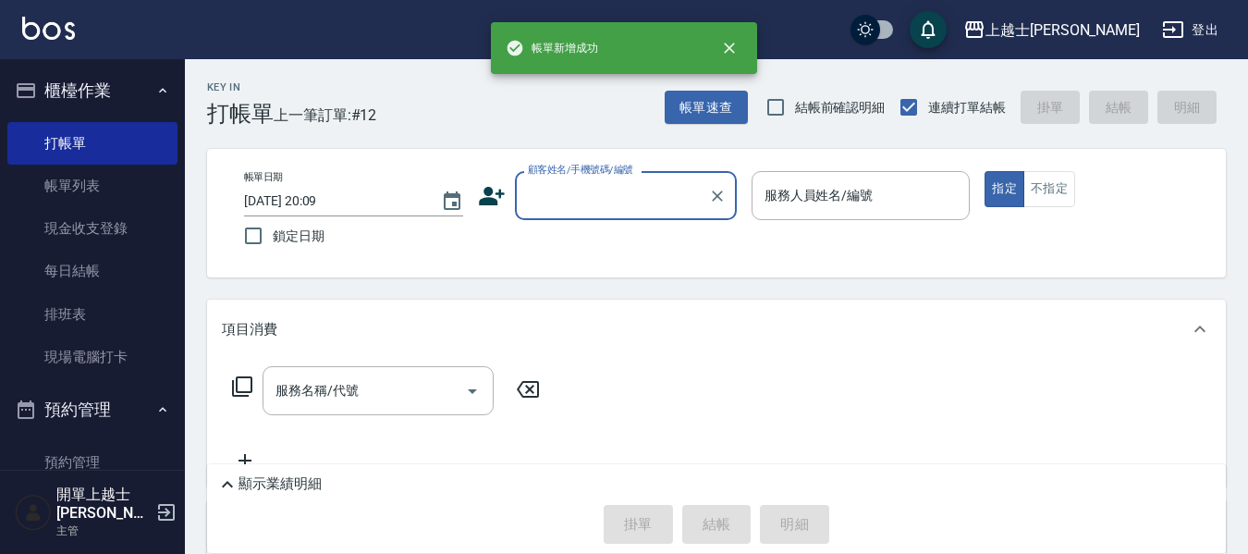
click at [616, 195] on input "顧客姓名/手機號碼/編號" at bounding box center [612, 195] width 178 height 32
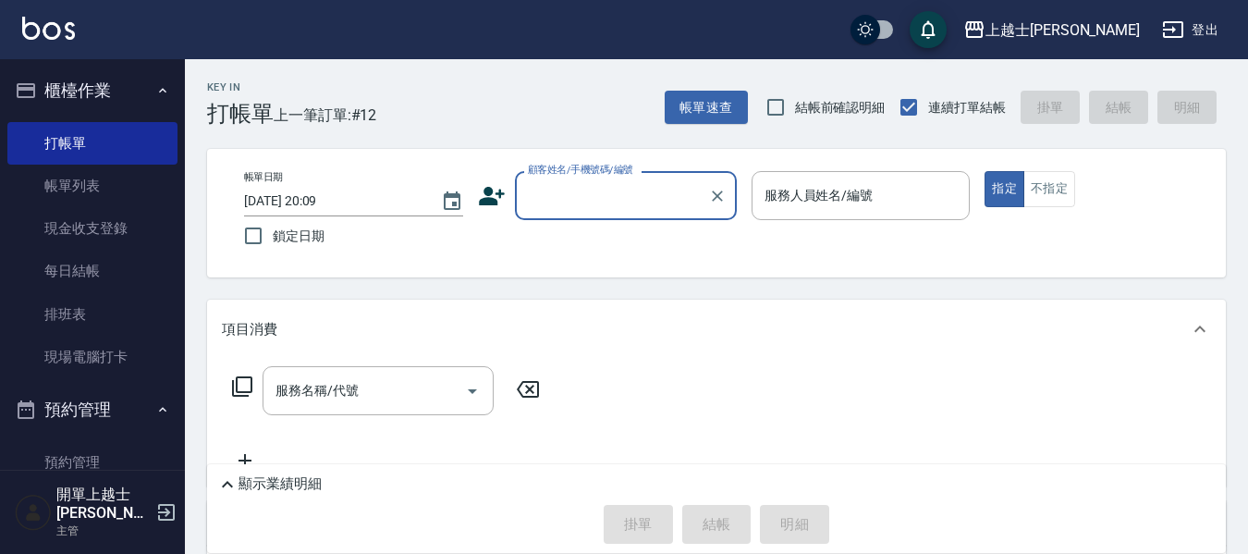
click at [574, 190] on input "顧客姓名/手機號碼/編號" at bounding box center [612, 195] width 178 height 32
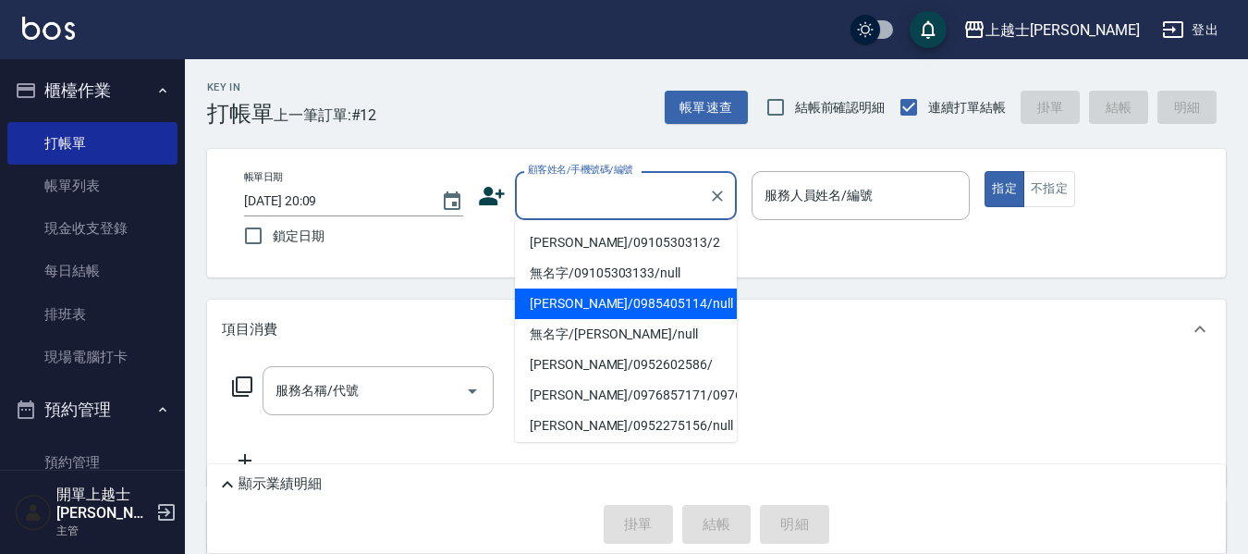
click at [573, 312] on li "妤煊/0985405114/null" at bounding box center [626, 303] width 222 height 31
type input "妤煊/0985405114/null"
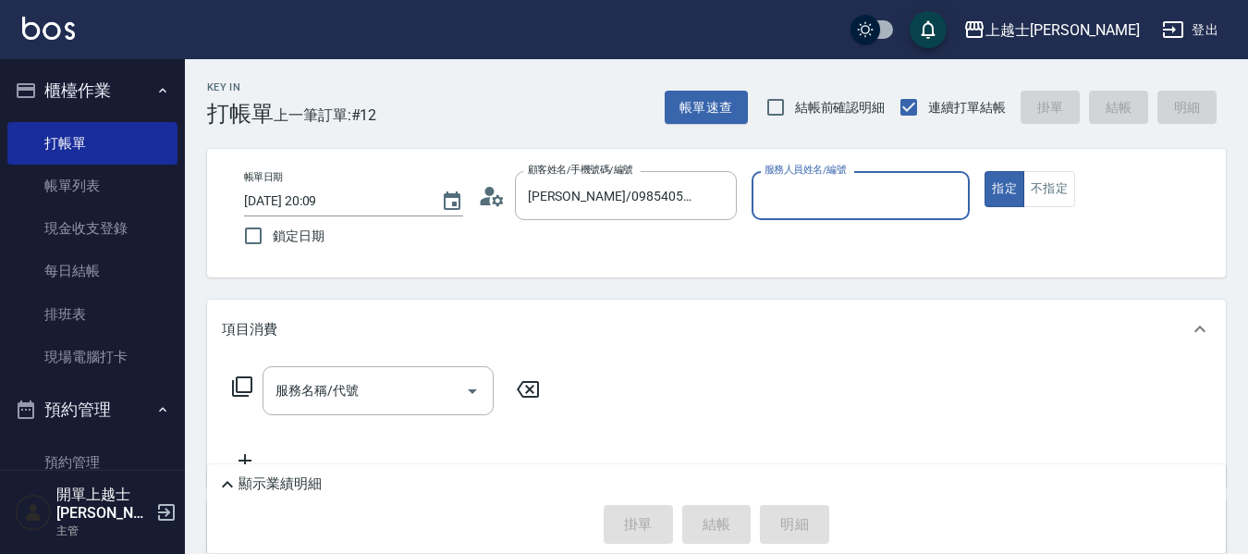
type input "妤煊-8"
click at [243, 386] on icon at bounding box center [242, 386] width 22 height 22
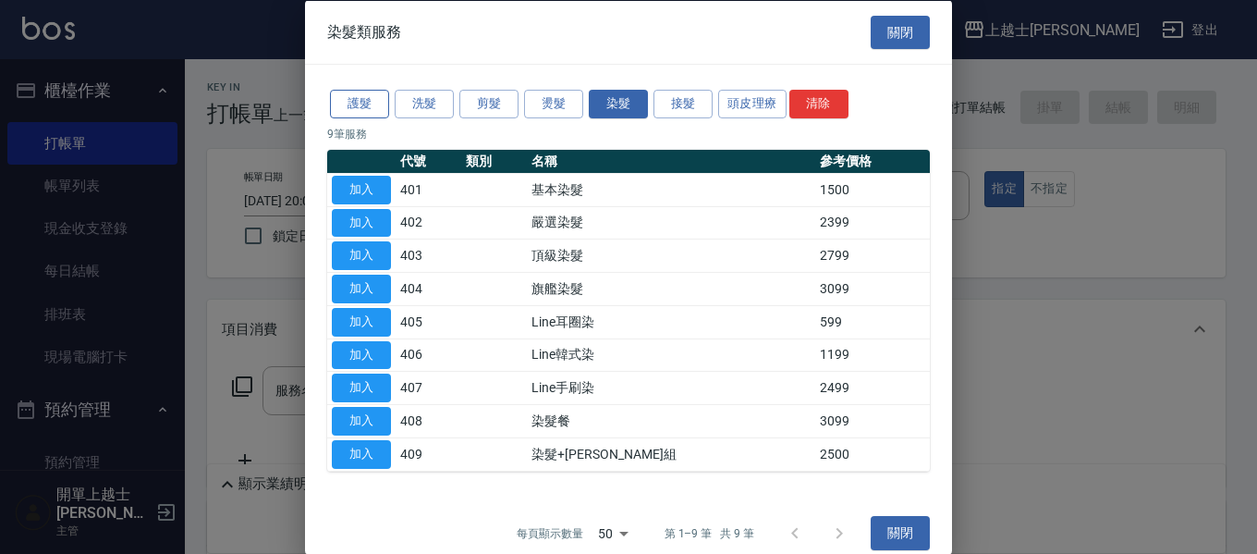
click at [361, 100] on button "護髮" at bounding box center [359, 104] width 59 height 29
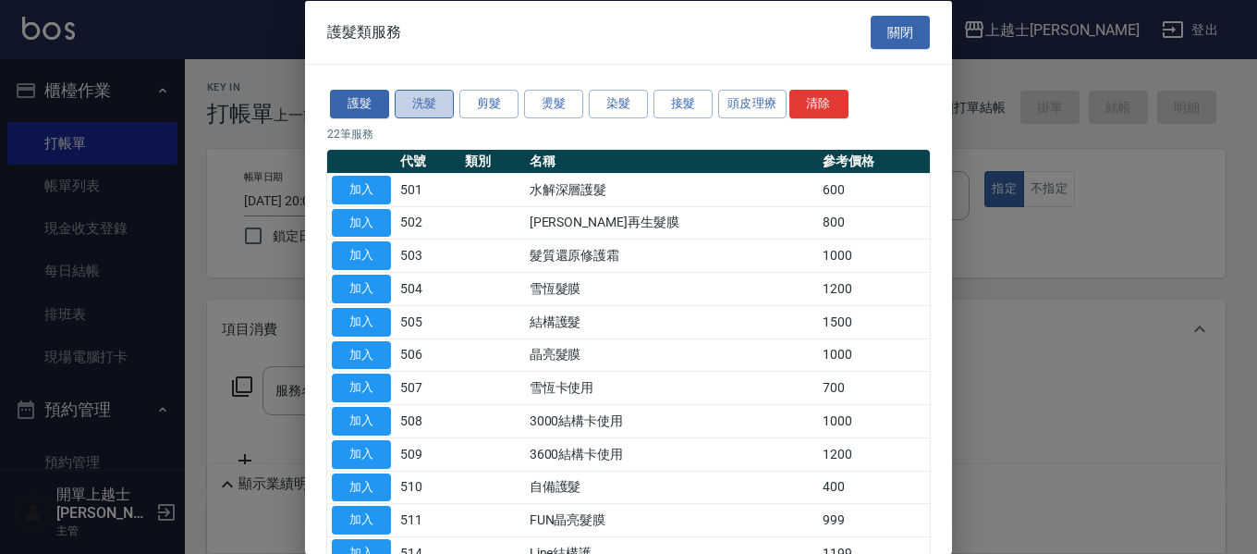
click at [414, 106] on button "洗髮" at bounding box center [424, 104] width 59 height 29
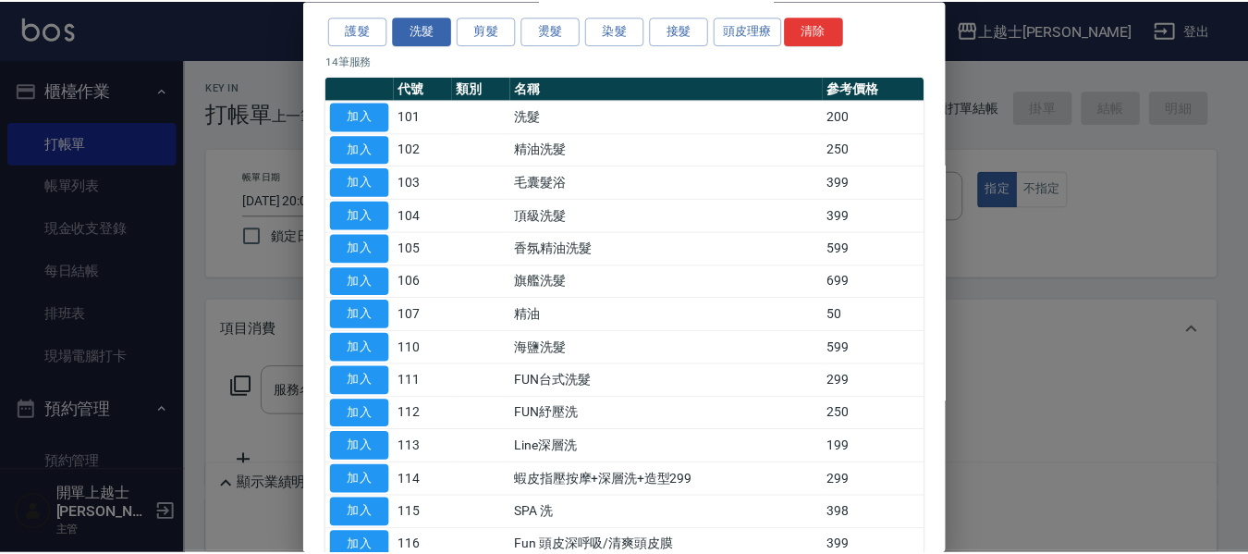
scroll to position [183, 0]
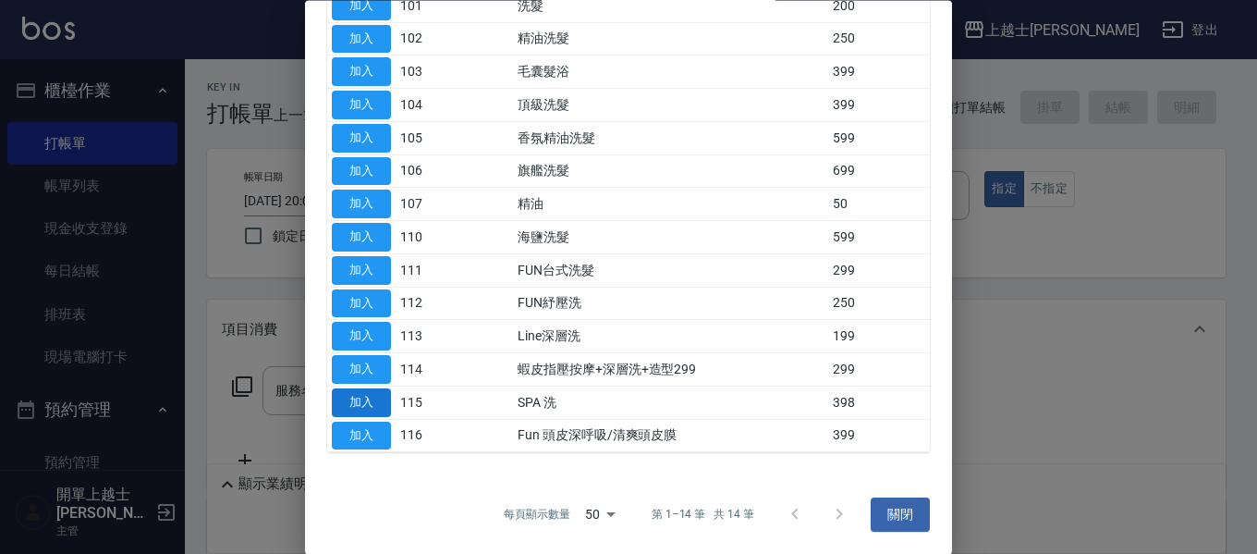
click at [351, 392] on button "加入" at bounding box center [361, 402] width 59 height 29
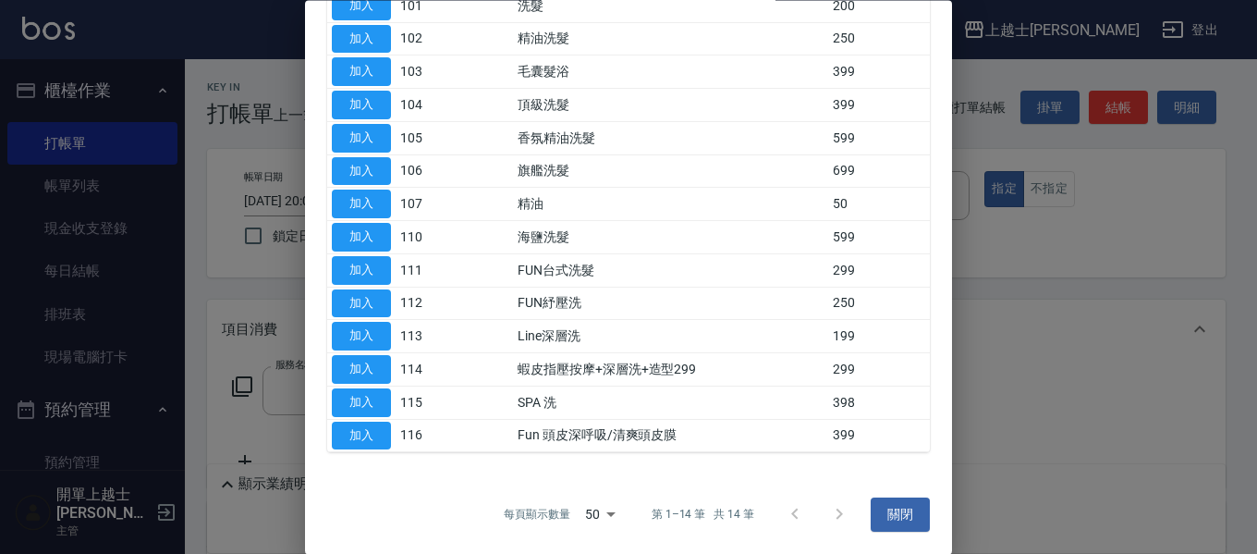
type input "SPA 洗(115)"
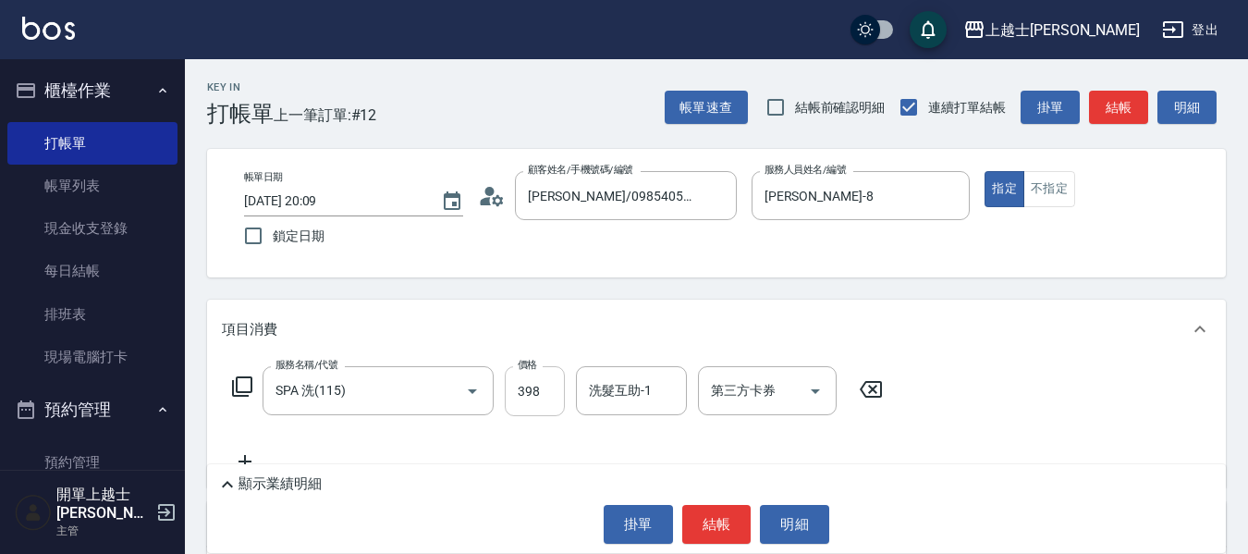
click at [546, 398] on input "398" at bounding box center [535, 391] width 60 height 50
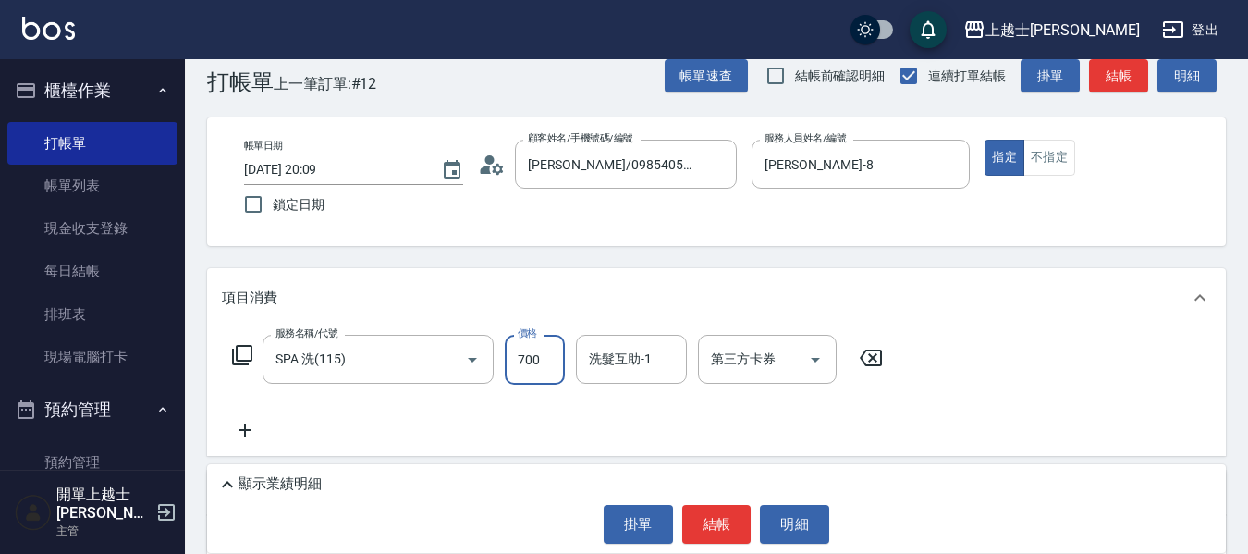
scroll to position [0, 0]
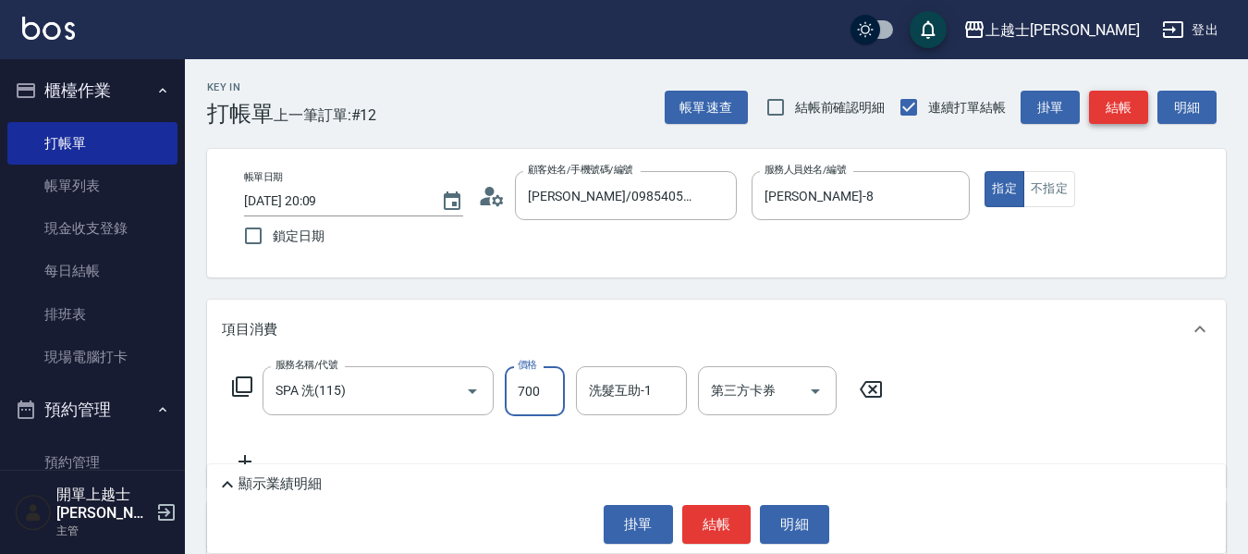
type input "700"
click at [1134, 101] on button "結帳" at bounding box center [1118, 108] width 59 height 34
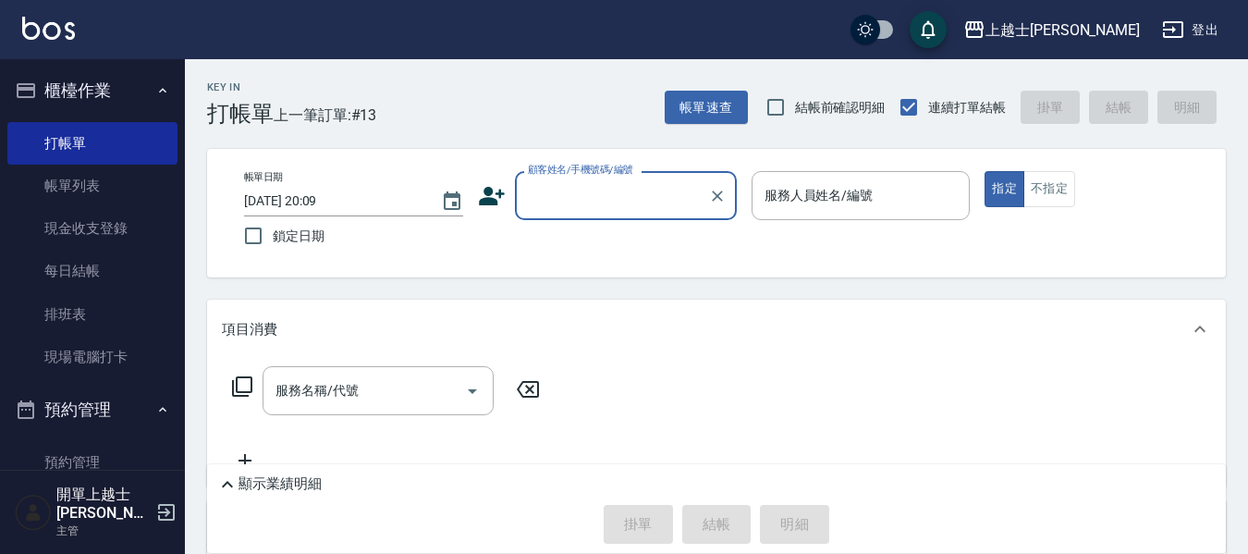
drag, startPoint x: 647, startPoint y: 195, endPoint x: 647, endPoint y: 214, distance: 18.5
click at [647, 197] on input "顧客姓名/手機號碼/編號" at bounding box center [612, 195] width 178 height 32
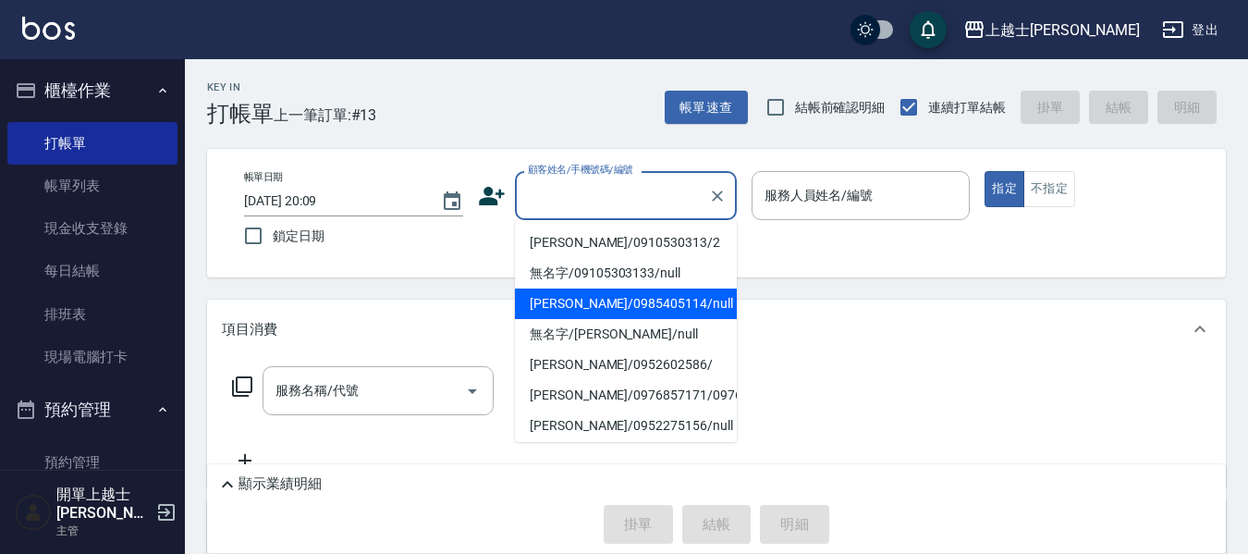
click at [635, 307] on li "妤煊/0985405114/null" at bounding box center [626, 303] width 222 height 31
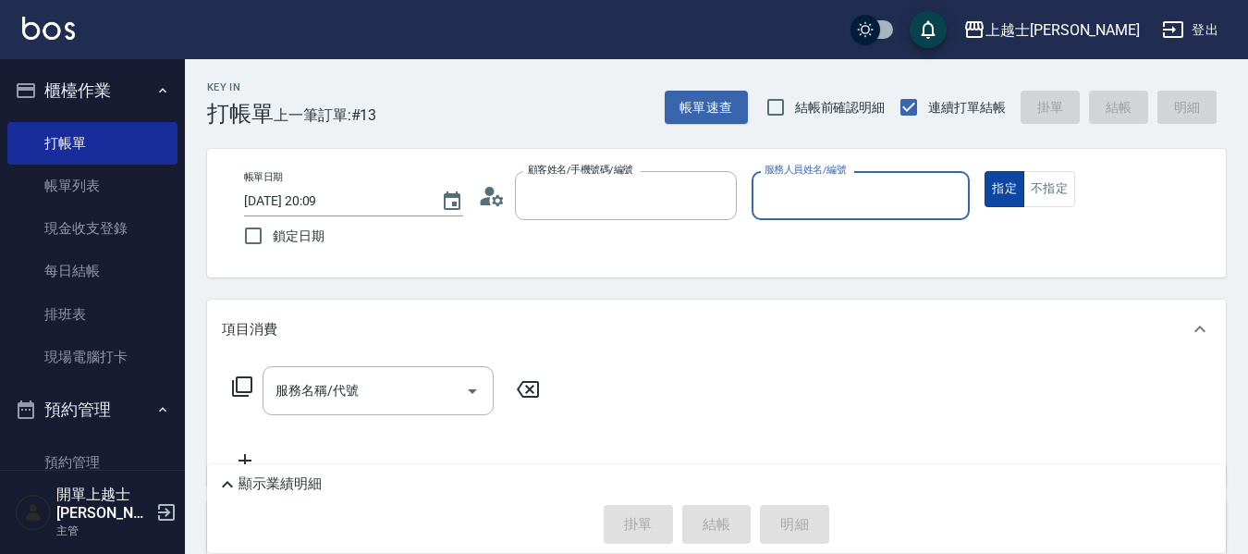
type input "妤煊/0985405114/null"
type input "妤煊-8"
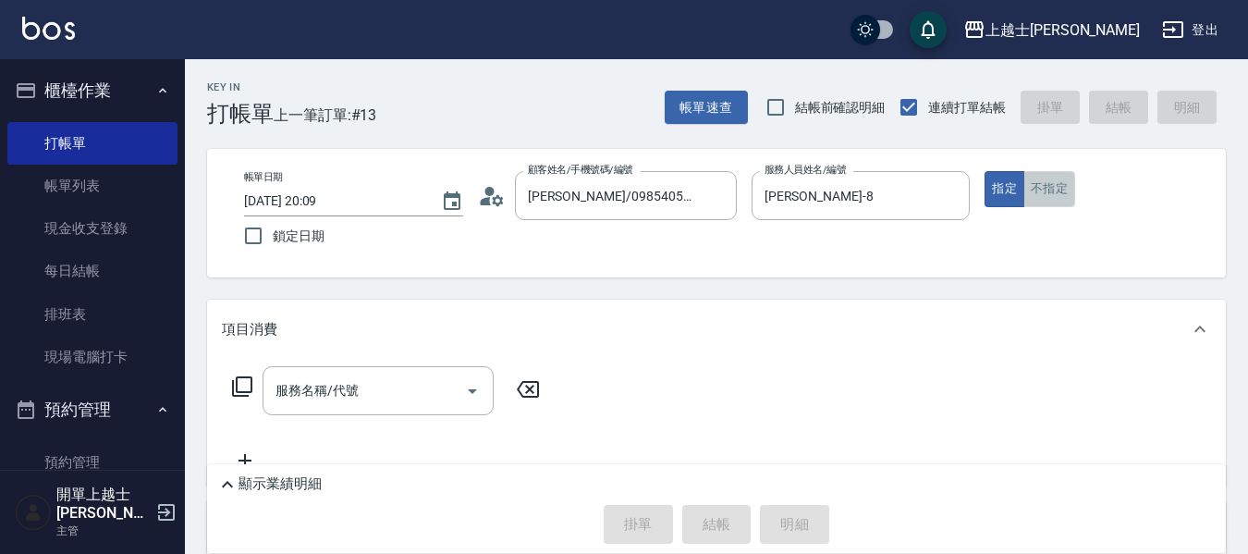
click at [1055, 183] on button "不指定" at bounding box center [1049, 189] width 52 height 36
click at [333, 416] on div "服務名稱/代號 服務名稱/代號" at bounding box center [386, 418] width 329 height 105
click at [329, 388] on div "服務名稱/代號 服務名稱/代號" at bounding box center [378, 390] width 231 height 49
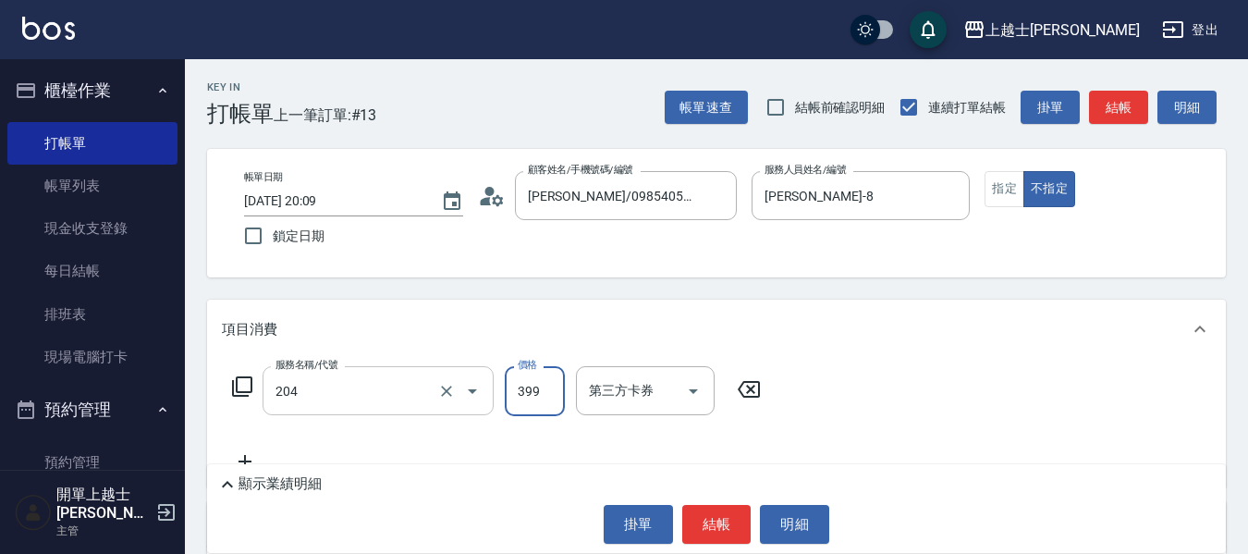
type input "A級洗+剪(204)"
type input "400"
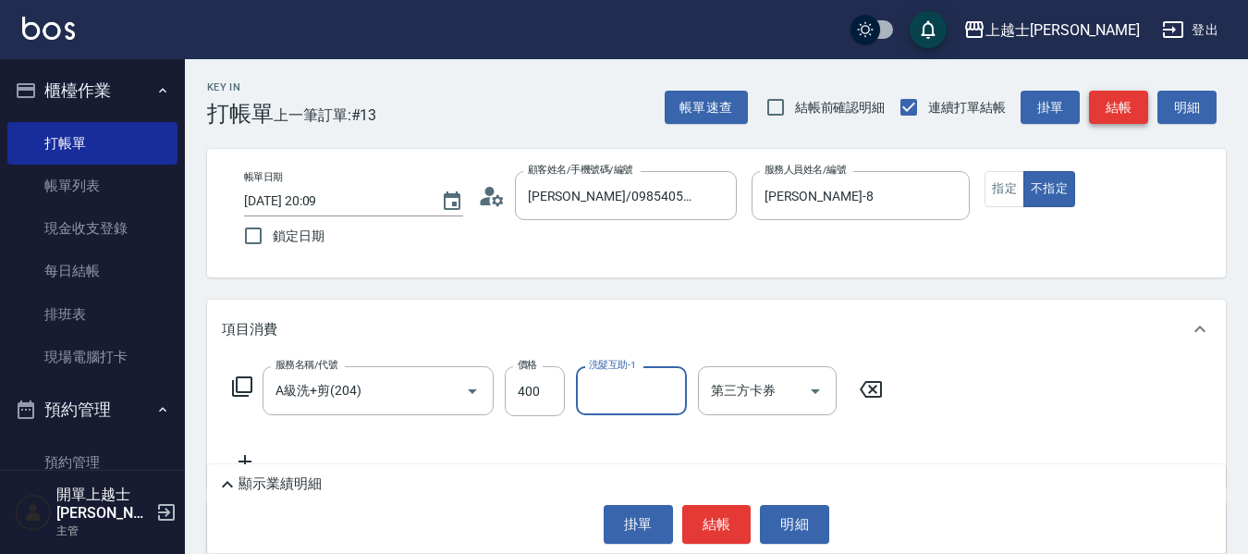
click at [1096, 116] on button "結帳" at bounding box center [1118, 108] width 59 height 34
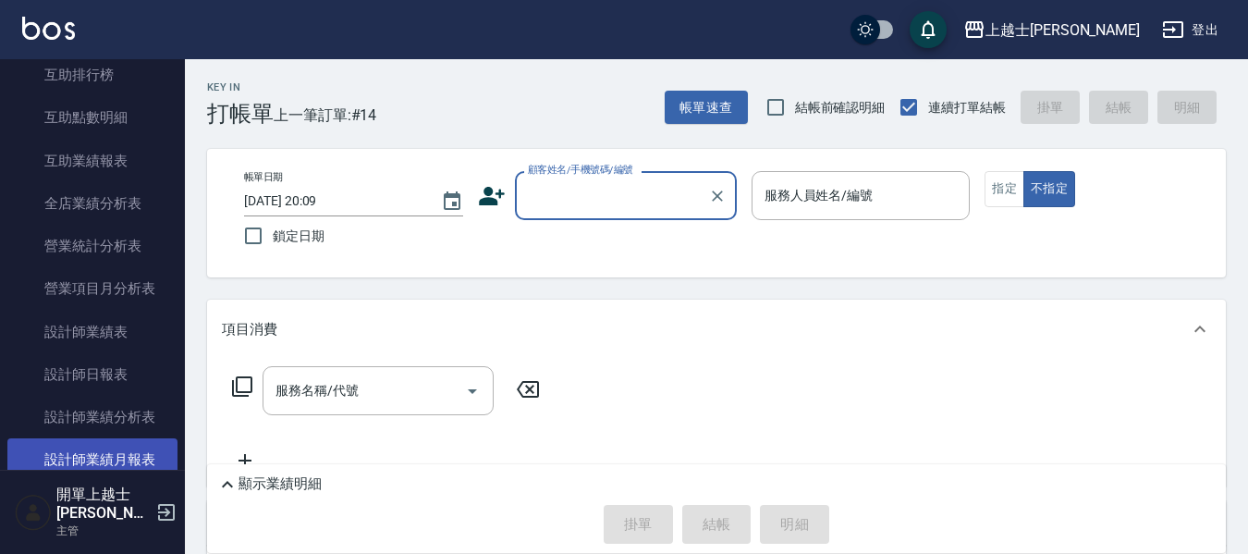
scroll to position [832, 0]
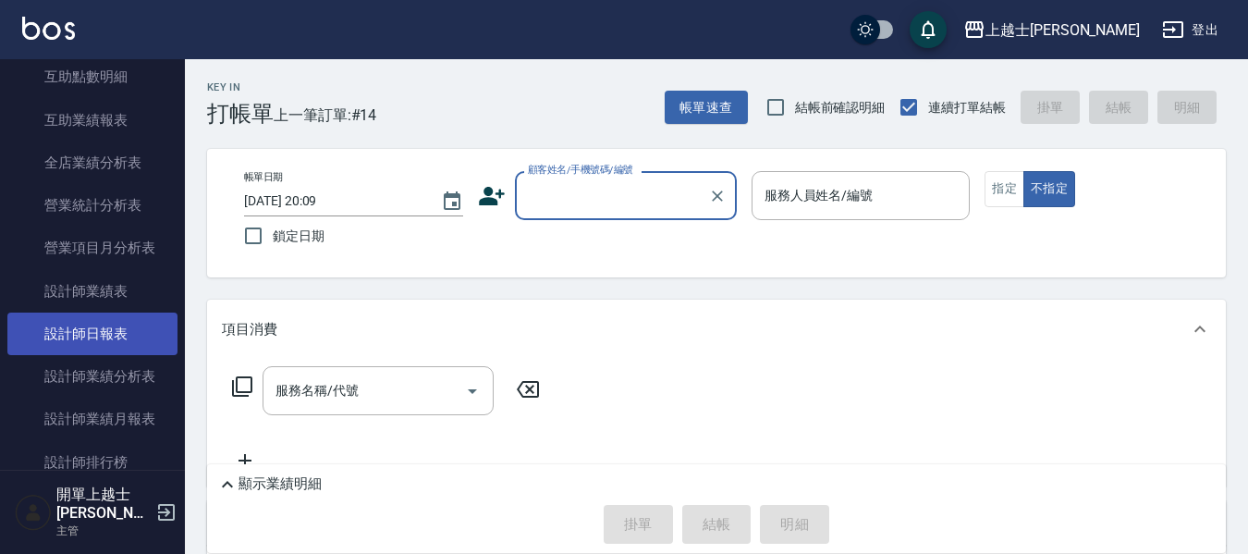
click at [113, 347] on link "設計師日報表" at bounding box center [92, 333] width 170 height 43
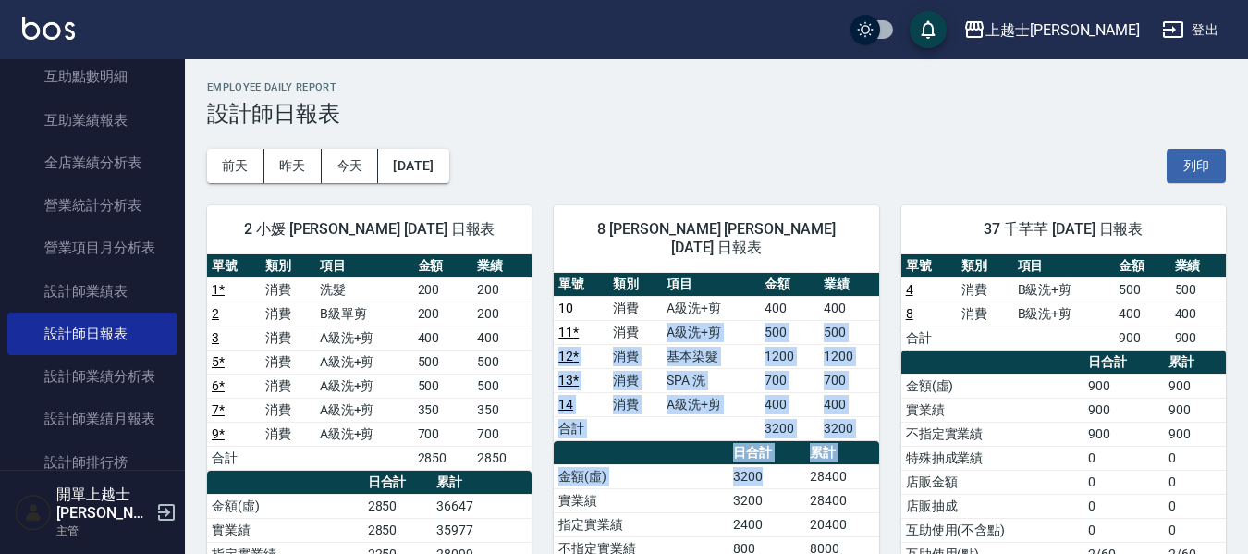
drag, startPoint x: 688, startPoint y: 361, endPoint x: 797, endPoint y: 451, distance: 141.8
click at [794, 451] on div "單號 類別 項目 金額 業績 10 消費 A級洗+剪 400 400 11 * 消費 A級洗+剪 500 500 12 * 消費 基本染髮 1200 1200…" at bounding box center [716, 549] width 325 height 553
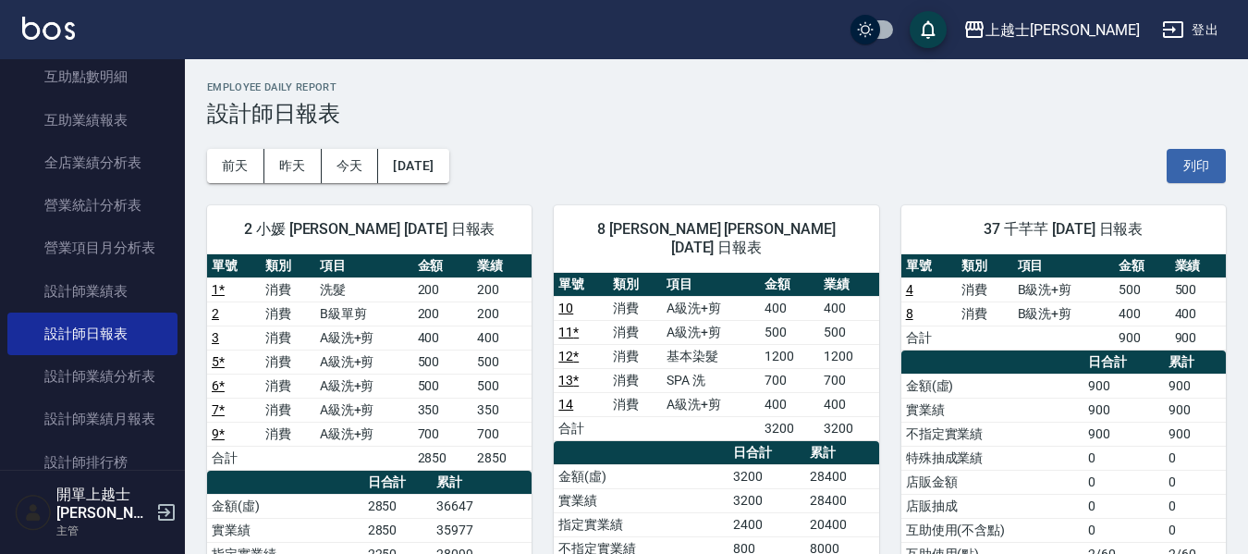
click at [879, 497] on div "37 千芊芊 10/11/2025 日報表 單號 類別 項目 金額 業績 4 消費 B級洗+剪 500 500 8 消費 B級洗+剪 400 400 合計 9…" at bounding box center [1052, 530] width 347 height 694
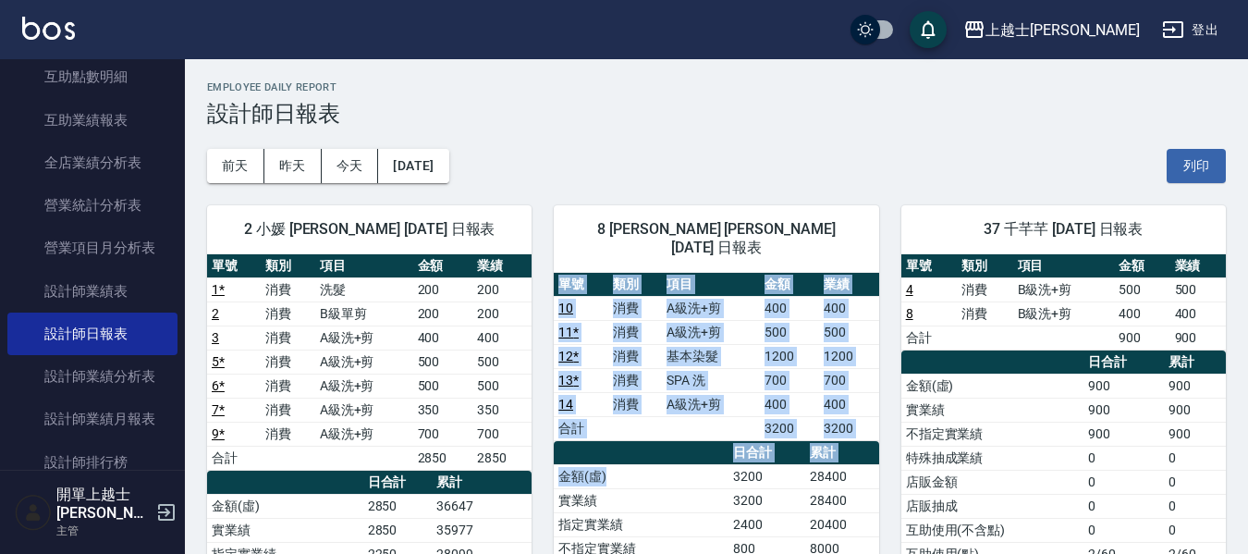
drag, startPoint x: 553, startPoint y: 281, endPoint x: 683, endPoint y: 467, distance: 227.0
click at [683, 467] on div "8 妤煊 陳妤煊 10/11/2025 日報表 單號 類別 項目 金額 業績 10 消費 A級洗+剪 400 400 11 * 消費 A級洗+剪 500 50…" at bounding box center [705, 530] width 347 height 694
click at [702, 464] on td "金額(虛)" at bounding box center [641, 476] width 174 height 24
drag, startPoint x: 550, startPoint y: 257, endPoint x: 748, endPoint y: 470, distance: 290.5
click at [748, 470] on div "8 妤煊 陳妤煊 10/11/2025 日報表 單號 類別 項目 金額 業績 10 消費 A級洗+剪 400 400 11 * 消費 A級洗+剪 500 50…" at bounding box center [705, 530] width 347 height 694
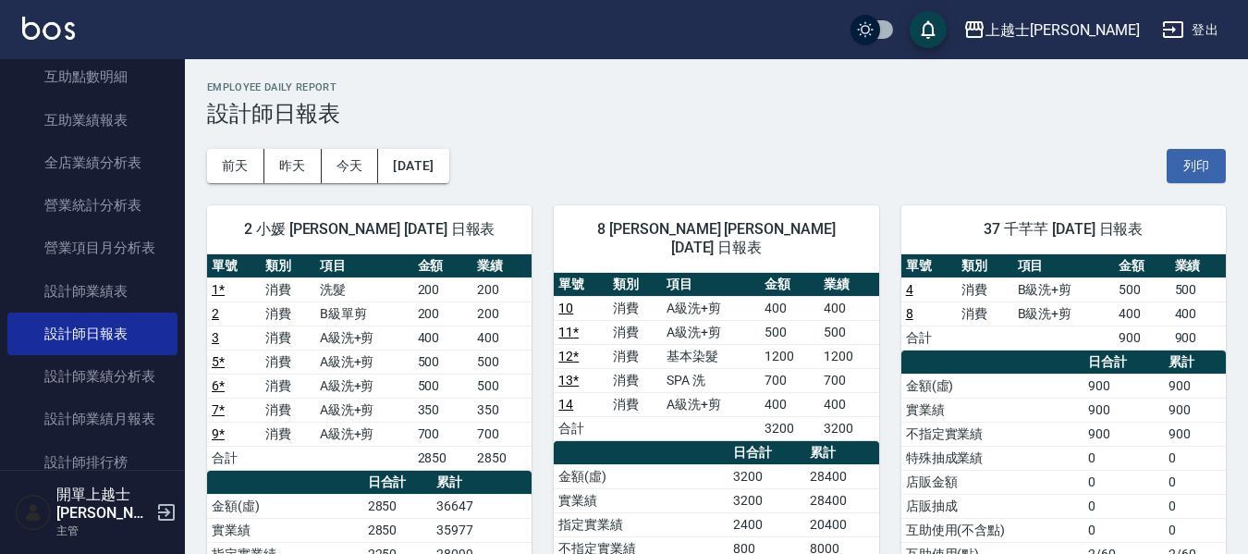
click at [761, 488] on td "3200" at bounding box center [767, 500] width 77 height 24
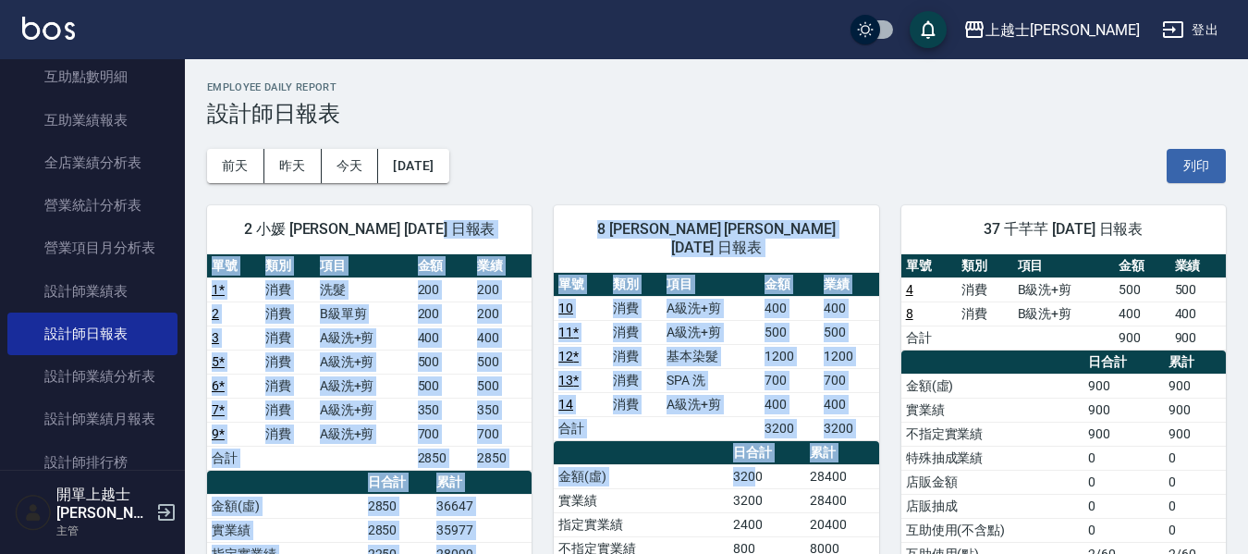
drag, startPoint x: 525, startPoint y: 211, endPoint x: 774, endPoint y: 484, distance: 369.8
click at [760, 470] on div "2 小媛 游舒媛 10/11/2025 日報表 單號 類別 項目 金額 業績 1 * 消費 洗髮 200 200 2 消費 B級單剪 200 200 3 消費…" at bounding box center [705, 530] width 1041 height 694
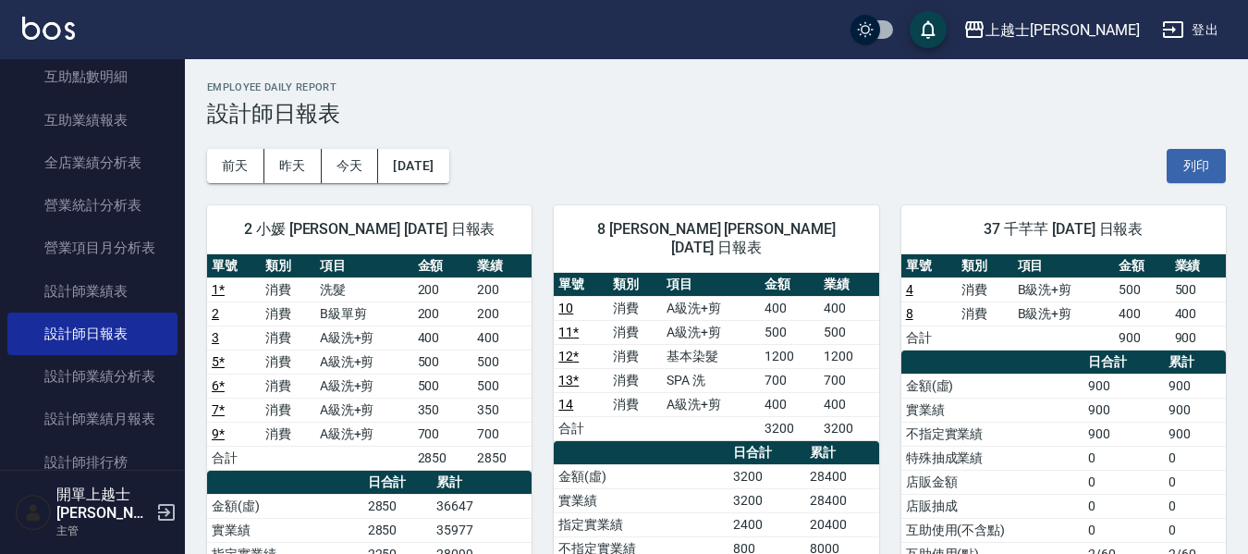
click at [806, 512] on td "20400" at bounding box center [842, 524] width 74 height 24
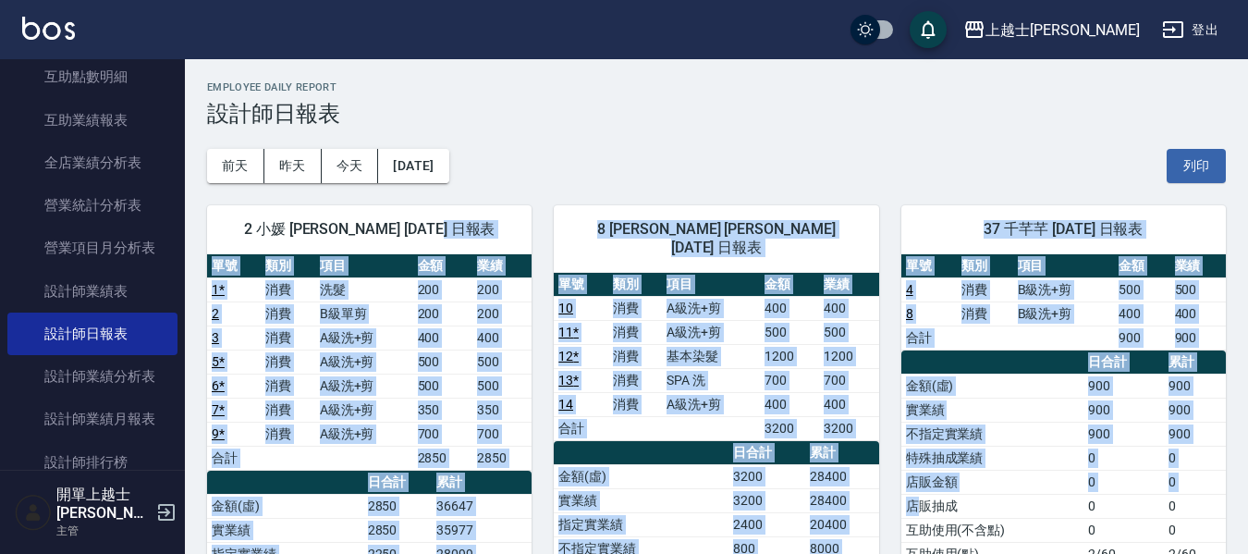
drag, startPoint x: 515, startPoint y: 219, endPoint x: 925, endPoint y: 513, distance: 504.2
click at [924, 510] on div "2 小媛 游舒媛 10/11/2025 日報表 單號 類別 項目 金額 業績 1 * 消費 洗髮 200 200 2 消費 B級單剪 200 200 3 消費…" at bounding box center [705, 530] width 1041 height 694
click at [922, 509] on td "店販抽成" at bounding box center [992, 506] width 182 height 24
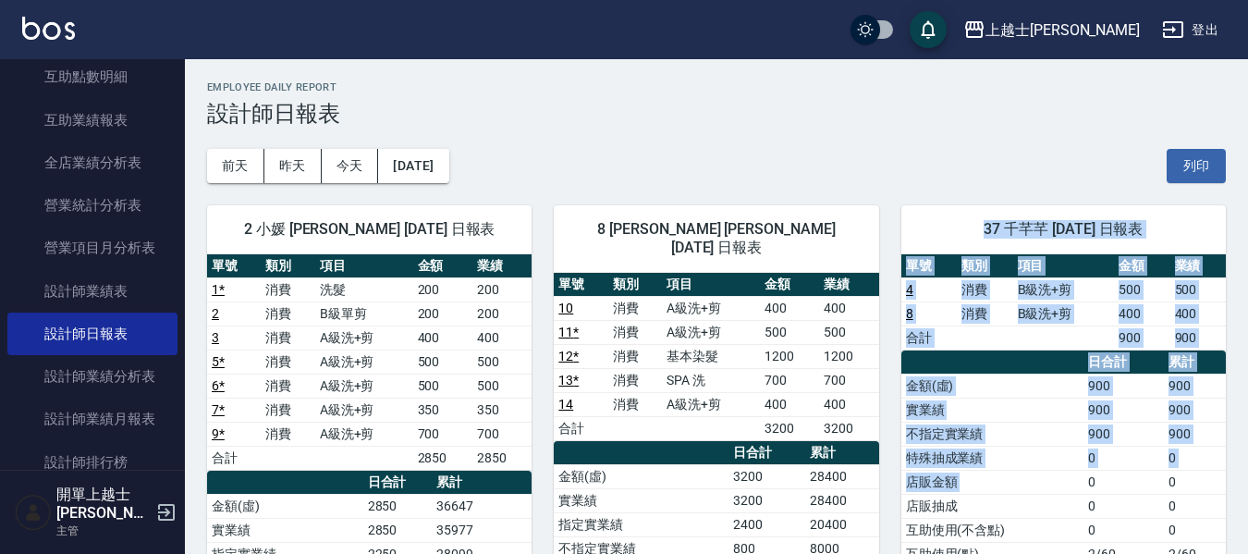
drag, startPoint x: 888, startPoint y: 190, endPoint x: 1084, endPoint y: 502, distance: 368.1
click at [1088, 500] on div "37 千芊芊 10/11/2025 日報表 單號 類別 項目 金額 業績 4 消費 B級洗+剪 500 500 8 消費 B級洗+剪 400 400 合計 9…" at bounding box center [1052, 530] width 347 height 694
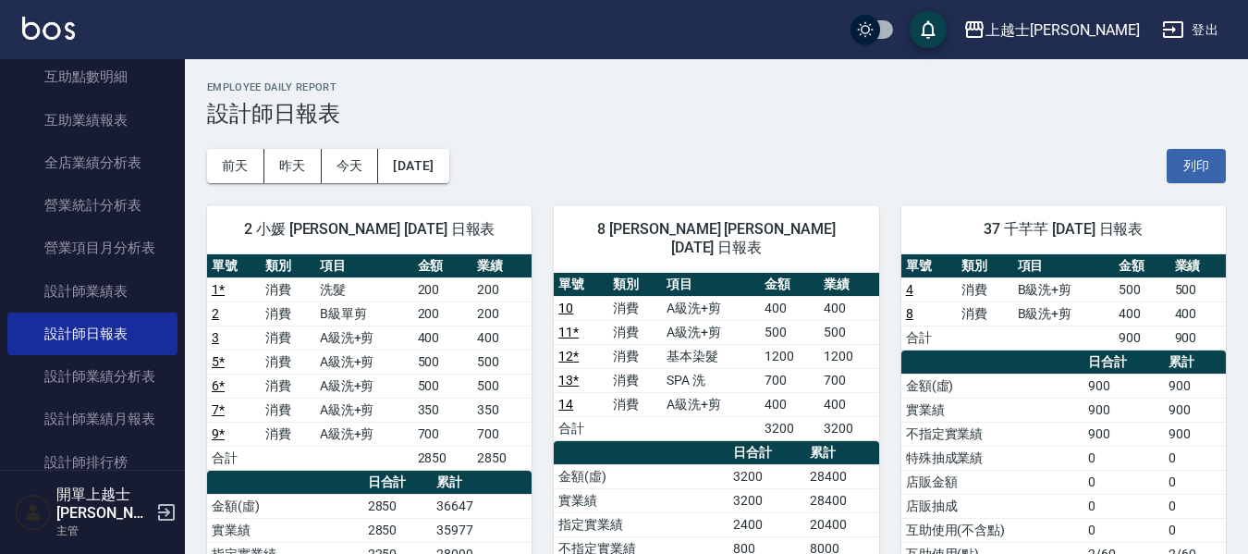
drag, startPoint x: 731, startPoint y: 178, endPoint x: 743, endPoint y: 192, distance: 19.1
click at [737, 185] on div "上越士林 2025-10-11 設計師日報表 列印時間： 2025-10-11-20:10 Employee Daily Report 設計師日報表 前天 昨…" at bounding box center [716, 479] width 1063 height 840
drag, startPoint x: 645, startPoint y: 141, endPoint x: 690, endPoint y: 184, distance: 61.5
click at [667, 165] on div "前天 昨天 今天 2025/10/11 列印" at bounding box center [716, 166] width 1019 height 79
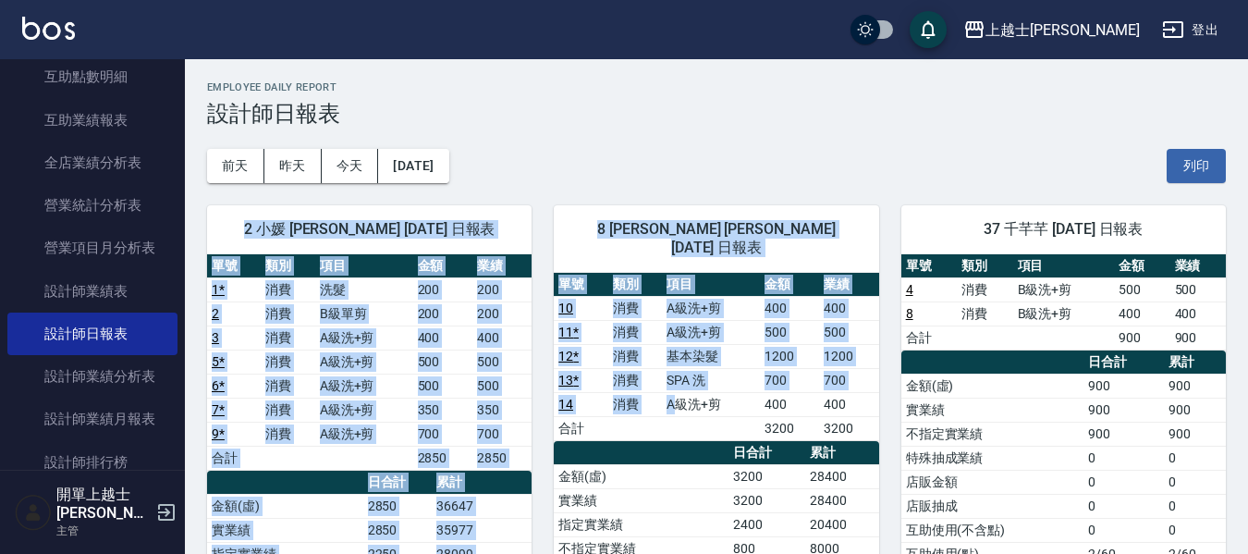
drag, startPoint x: 633, startPoint y: 312, endPoint x: 812, endPoint y: 576, distance: 319.0
click at [812, 553] on html "上越士林 登出 櫃檯作業 打帳單 帳單列表 現金收支登錄 每日結帳 排班表 現場電腦打卡 預約管理 預約管理 單日預約紀錄 單週預約紀錄 報表及分析 報表目錄…" at bounding box center [624, 450] width 1248 height 900
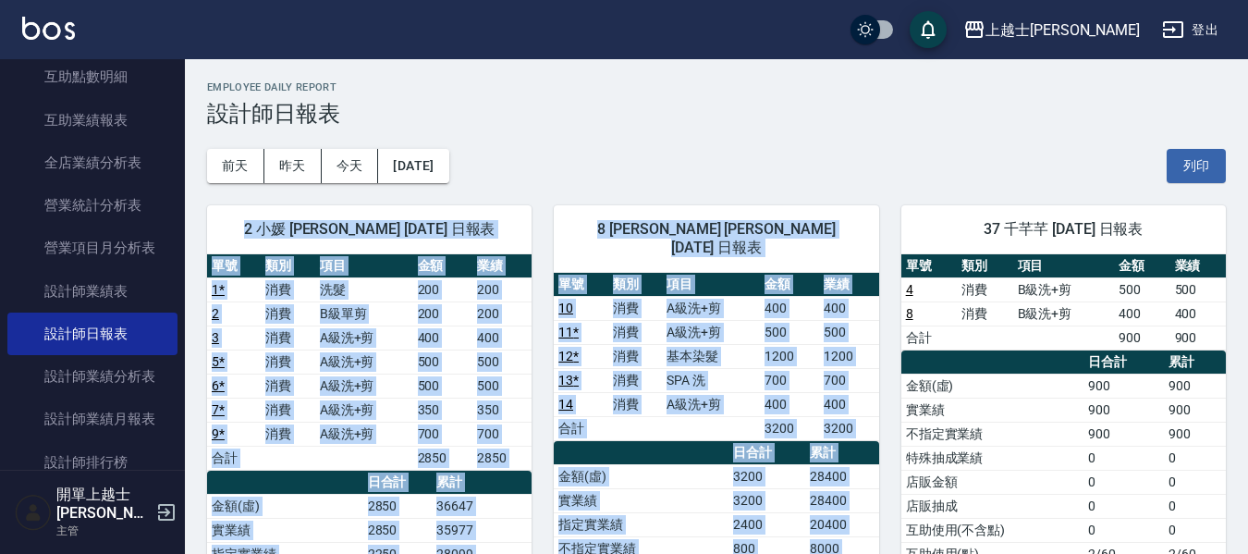
scroll to position [26, 0]
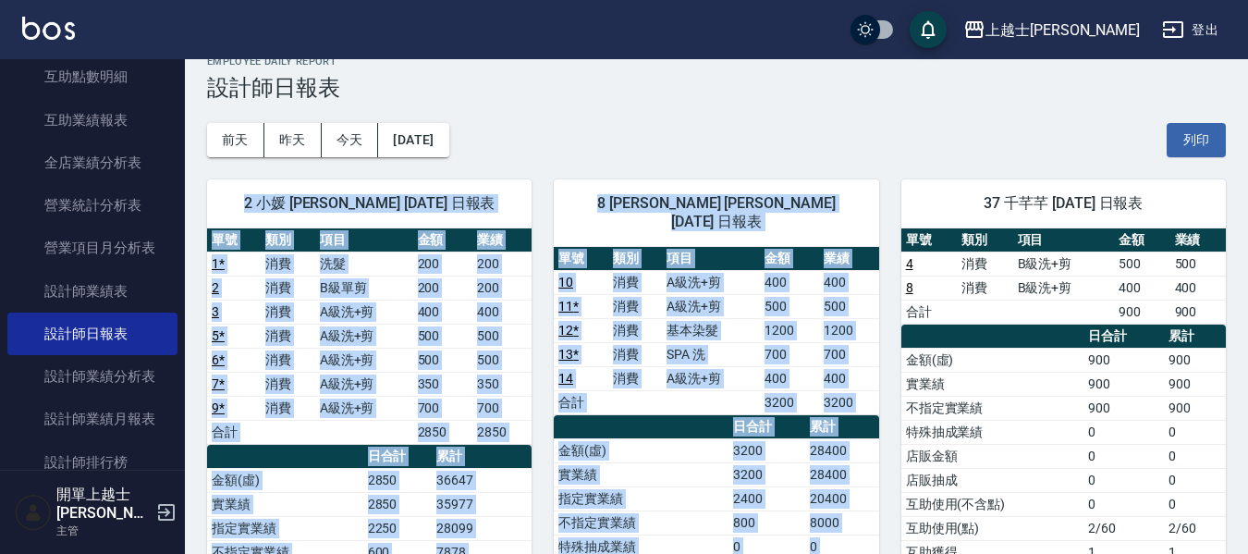
click at [702, 415] on th "a dense table" at bounding box center [641, 427] width 174 height 24
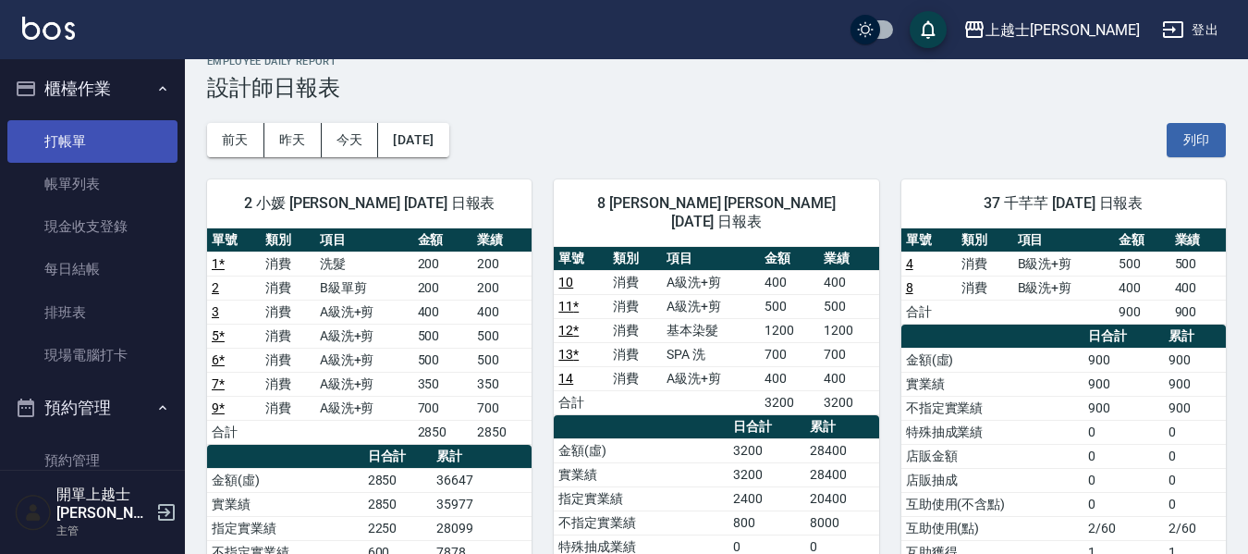
scroll to position [0, 0]
click at [69, 144] on link "打帳單" at bounding box center [92, 143] width 170 height 43
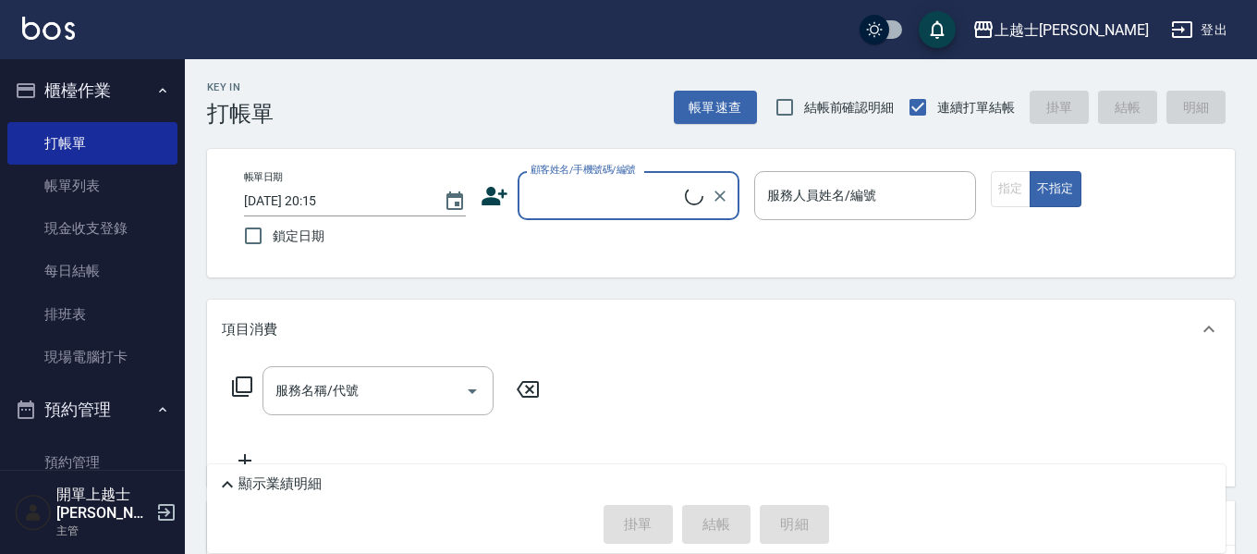
click at [618, 201] on input "顧客姓名/手機號碼/編號" at bounding box center [605, 195] width 159 height 32
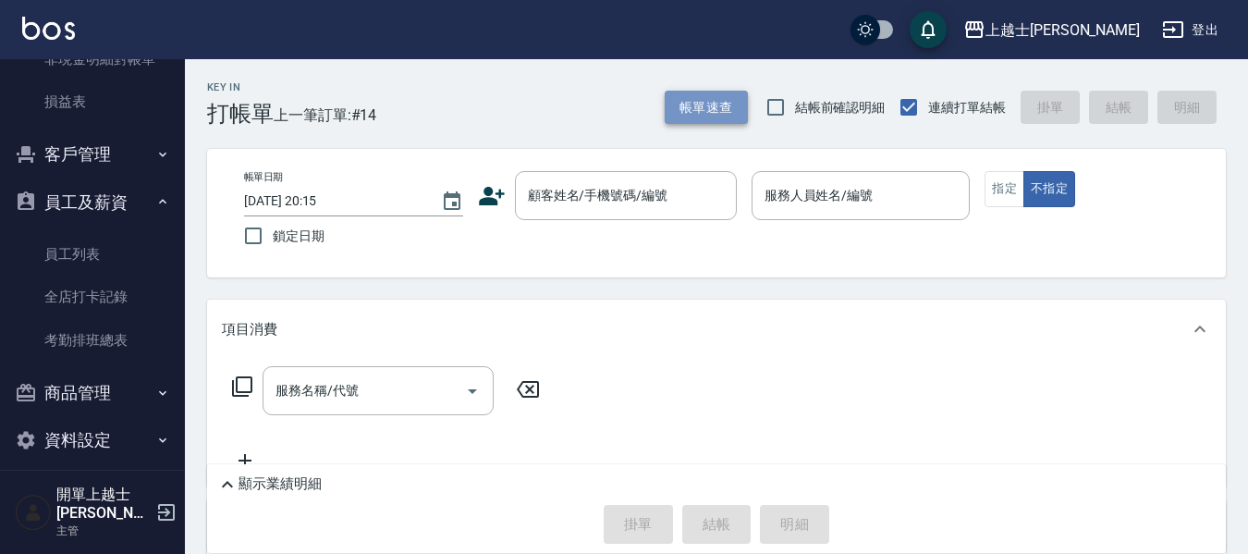
click at [696, 104] on button "帳單速查" at bounding box center [706, 108] width 83 height 34
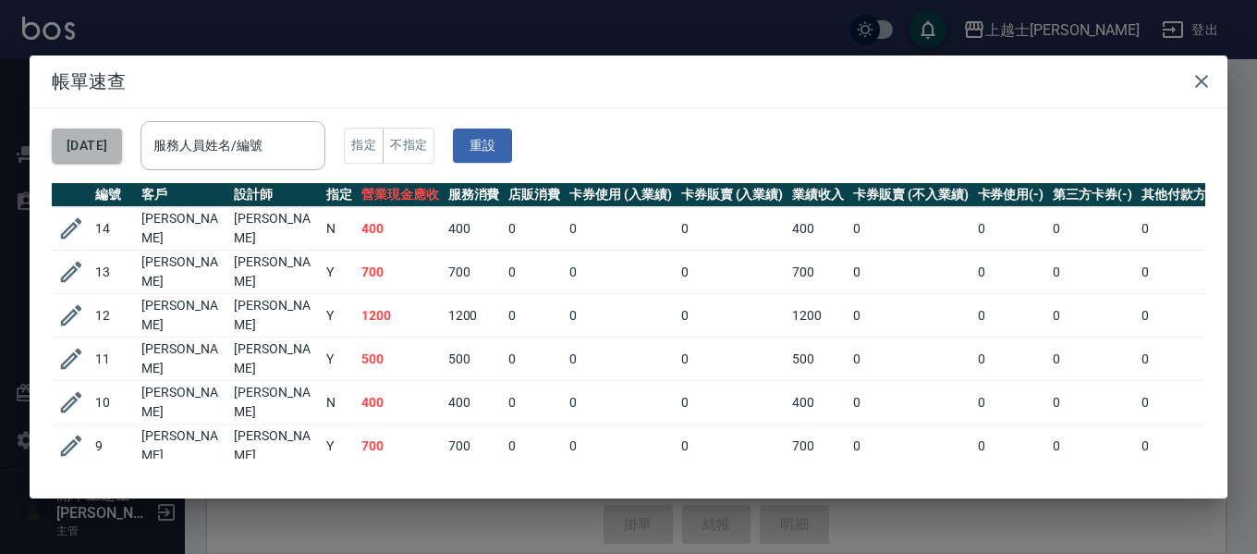
click at [116, 151] on button "[DATE]" at bounding box center [87, 146] width 70 height 34
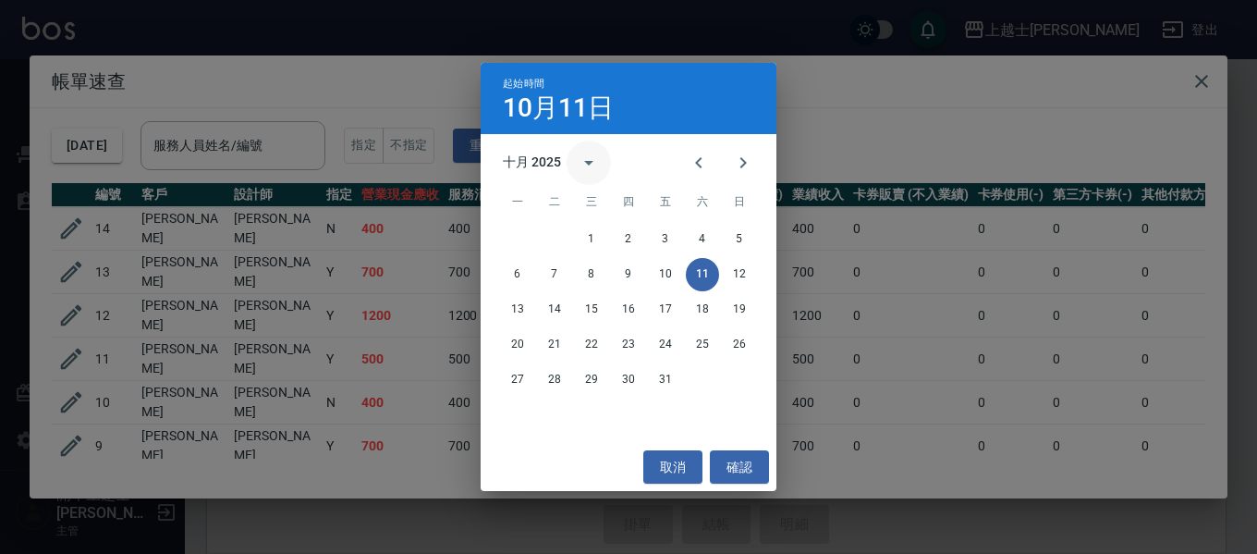
click at [585, 163] on icon "calendar view is open, switch to year view" at bounding box center [589, 163] width 22 height 22
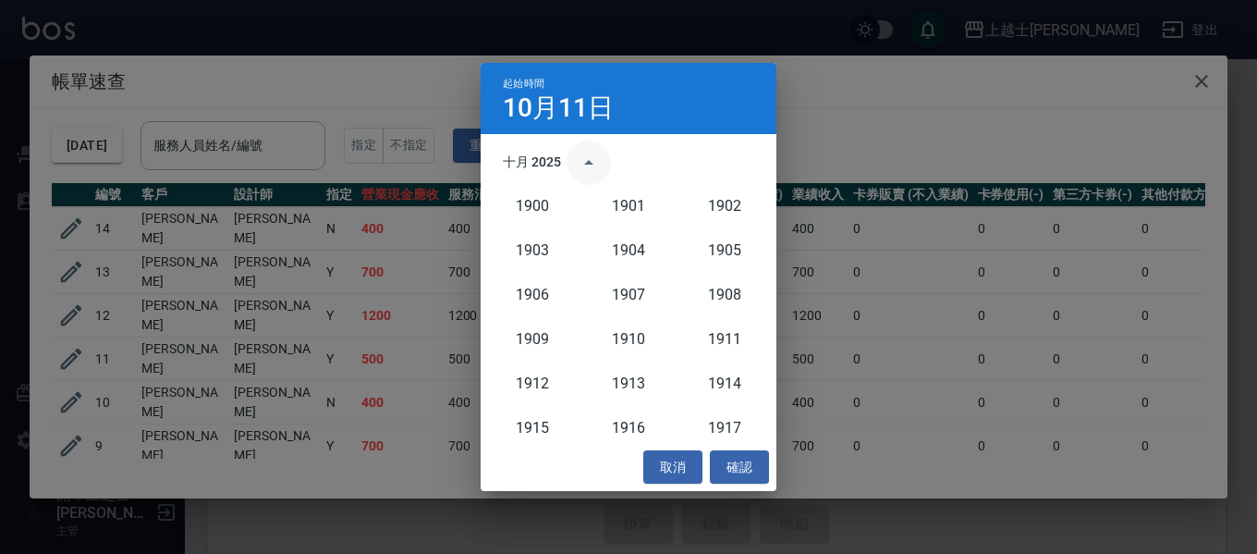
scroll to position [1712, 0]
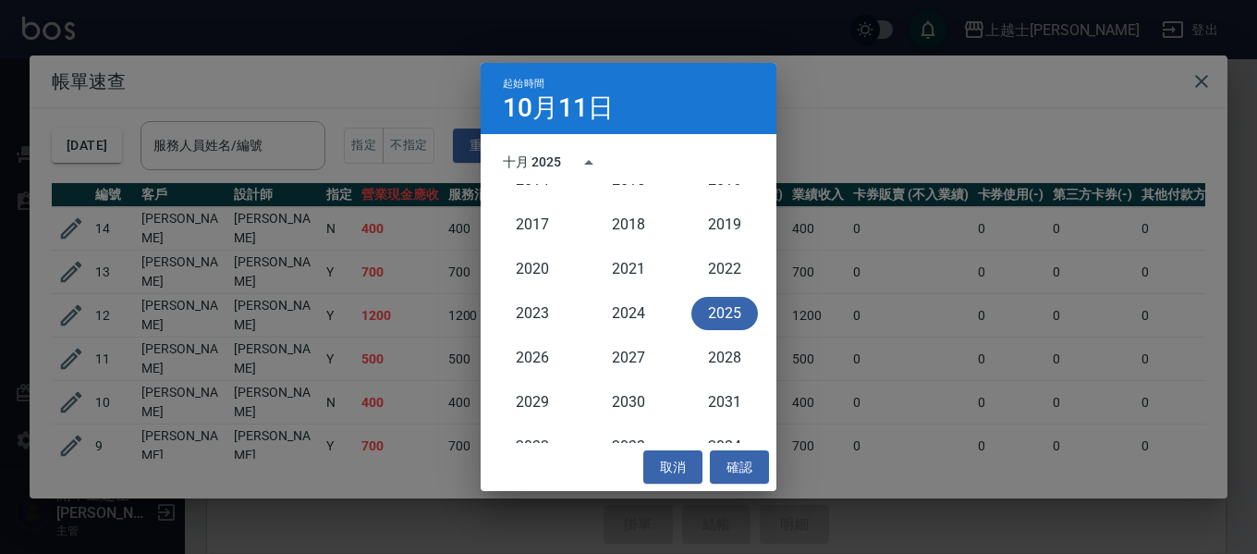
click at [705, 304] on button "2025" at bounding box center [725, 313] width 67 height 33
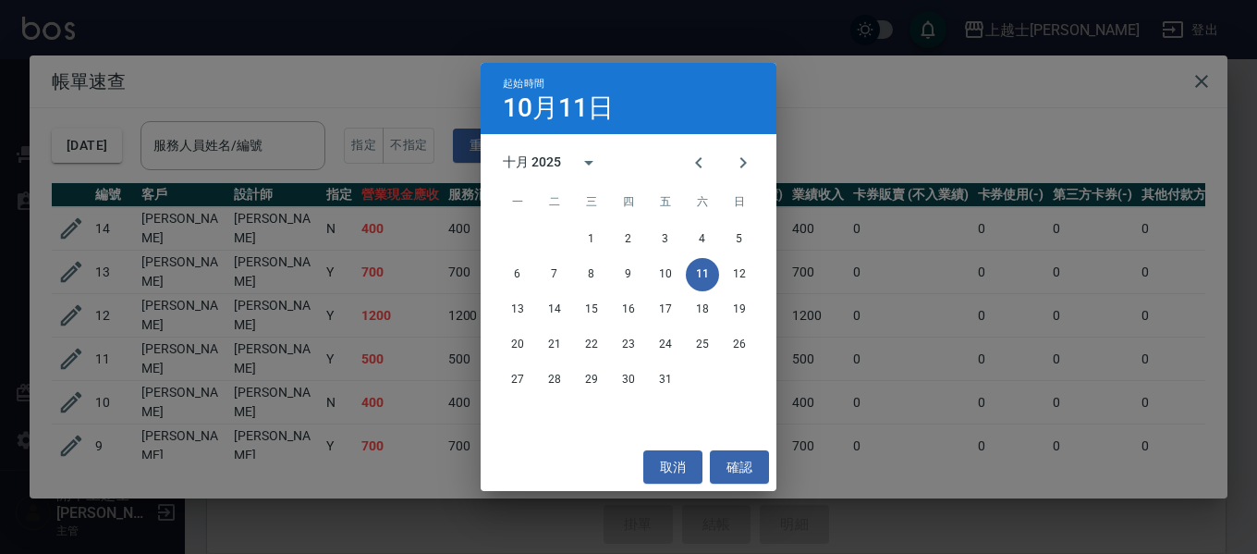
click at [512, 163] on div "十月 2025" at bounding box center [532, 162] width 58 height 19
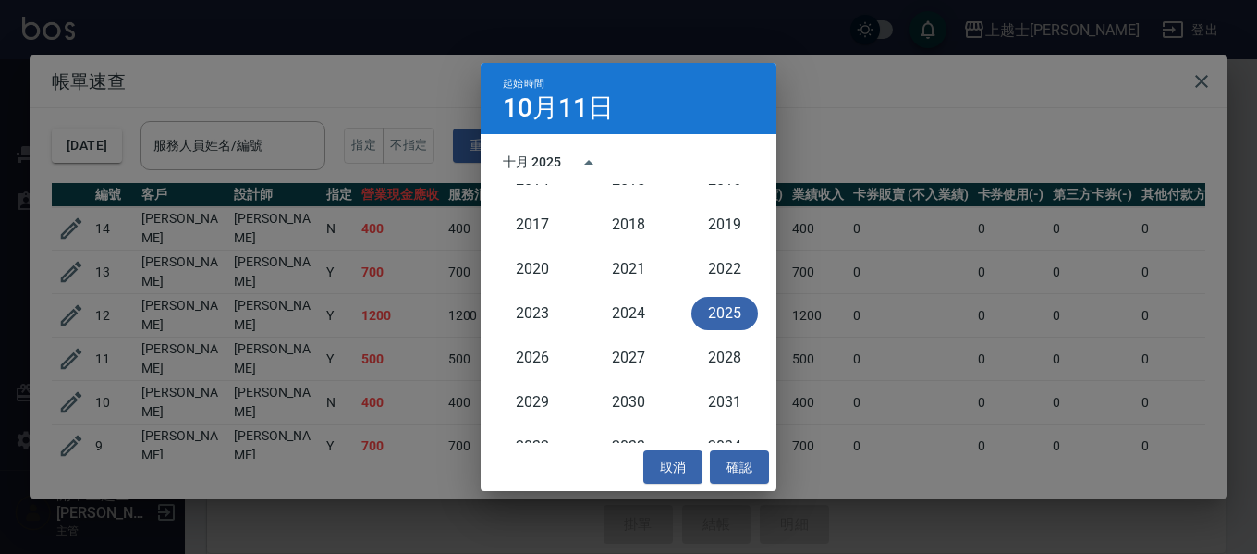
click at [600, 108] on h4 "10月11日" at bounding box center [558, 108] width 111 height 22
click at [684, 472] on button "取消" at bounding box center [672, 467] width 59 height 34
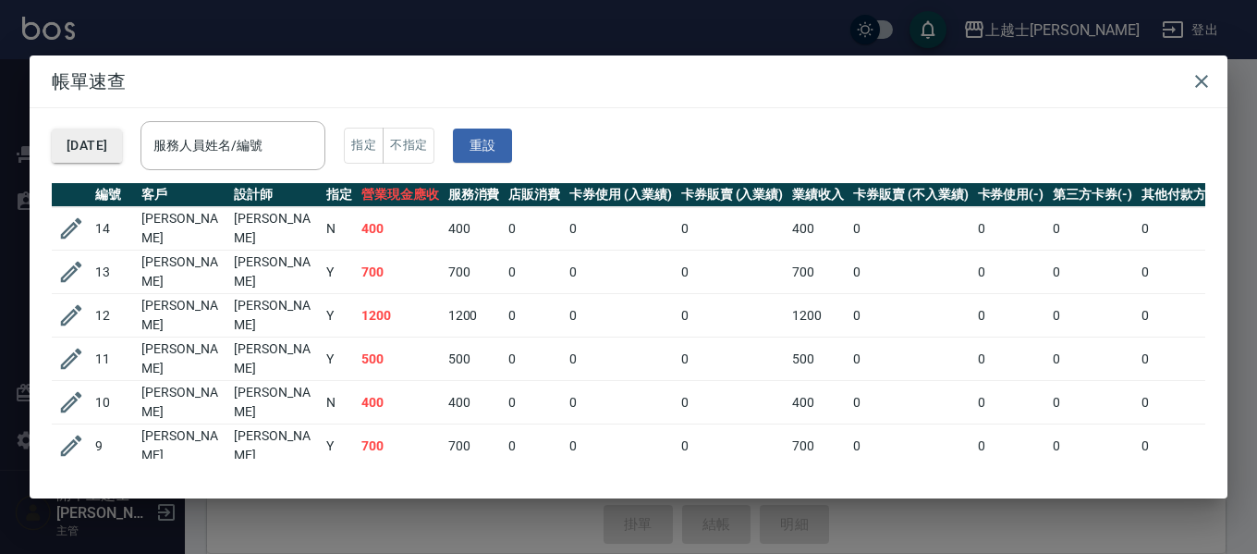
click at [122, 141] on button "[DATE]" at bounding box center [87, 146] width 70 height 34
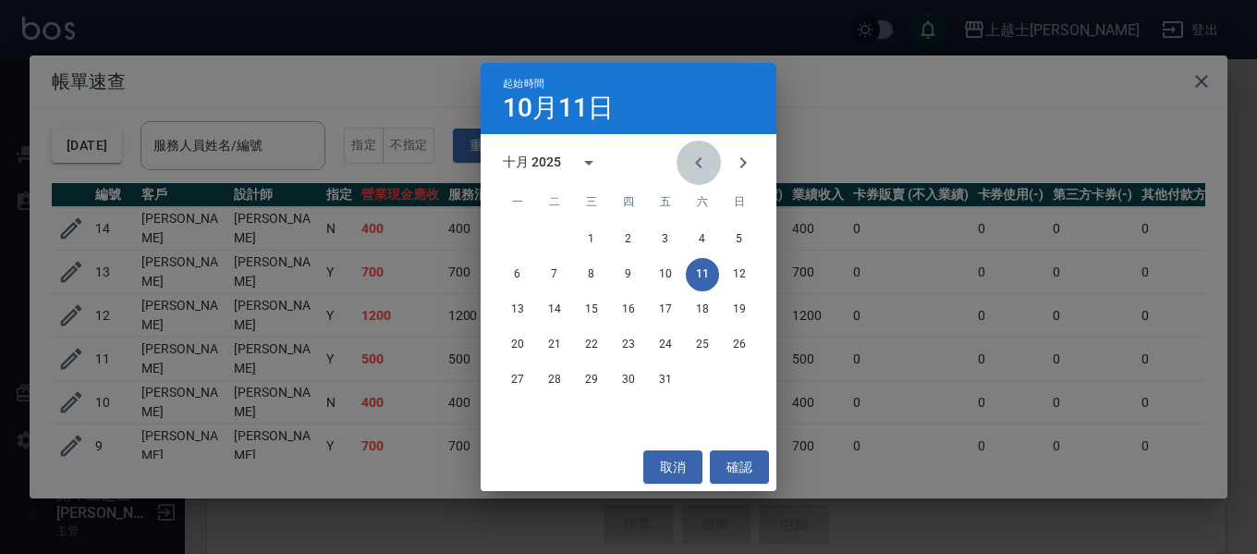
click at [695, 162] on icon "Previous month" at bounding box center [699, 163] width 22 height 22
click at [701, 348] on button "21" at bounding box center [702, 344] width 33 height 33
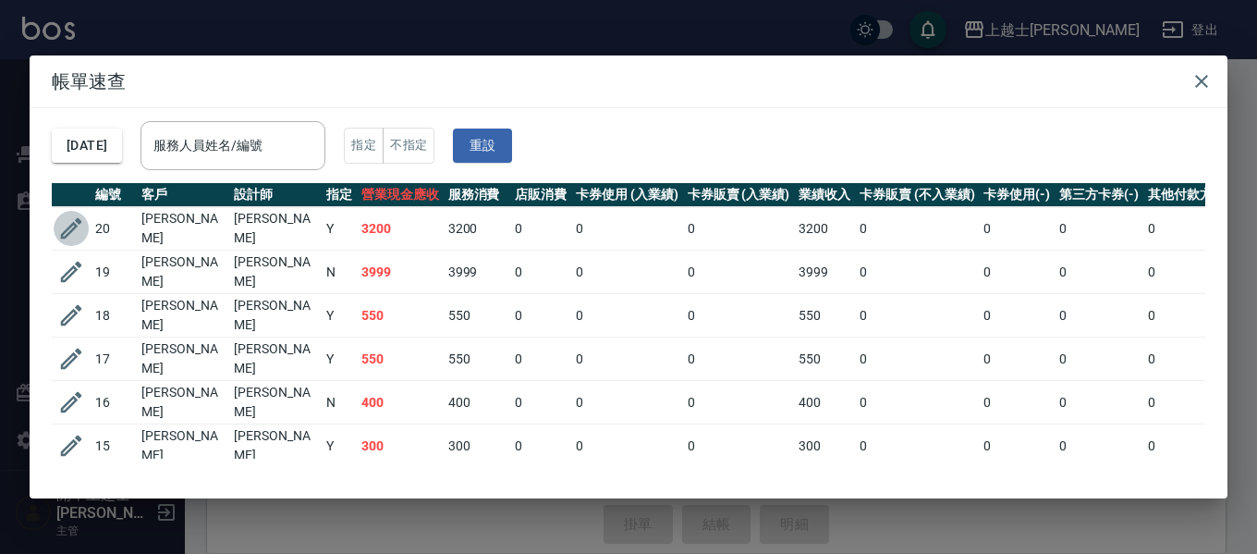
click at [67, 225] on icon "button" at bounding box center [71, 228] width 28 height 28
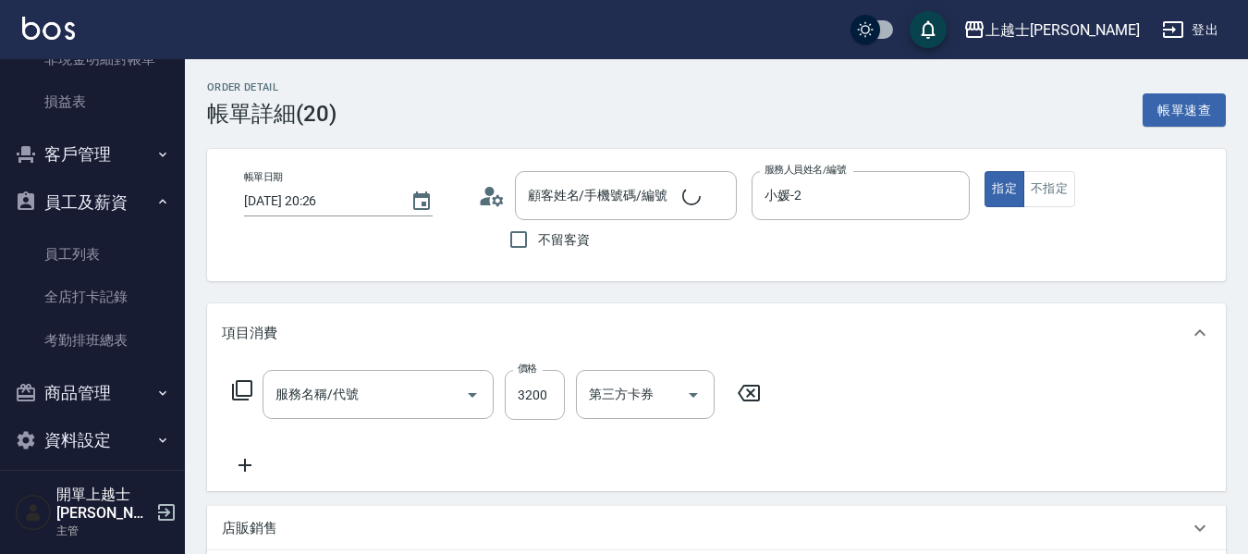
type input "2025/06/21 20:26"
type input "小媛-2"
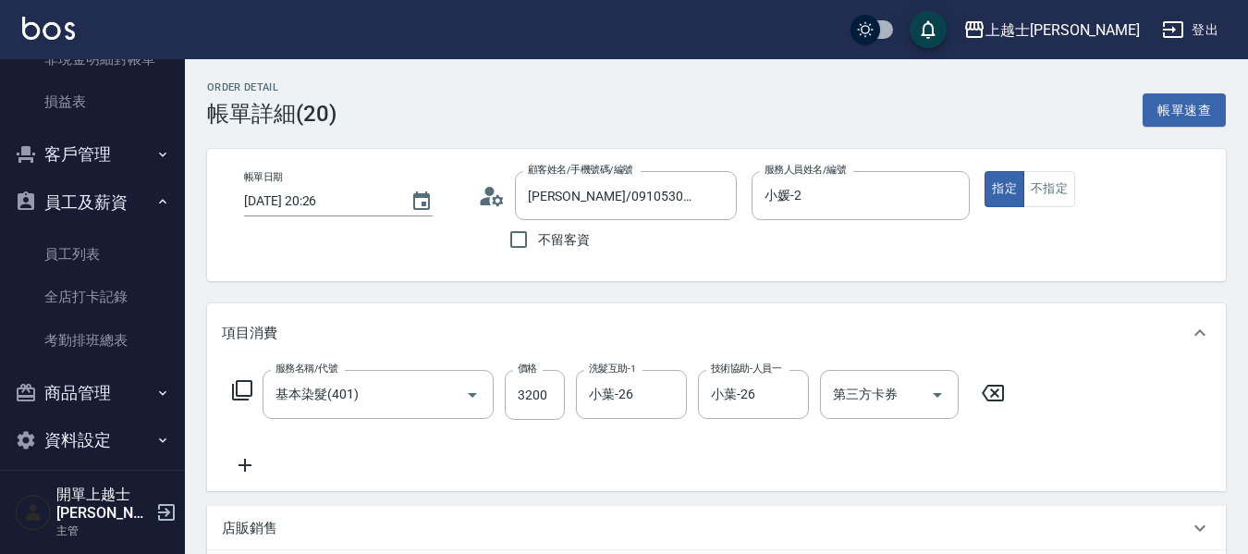
type input "舒媛/0910530313/2"
type input "基本染髮(401)"
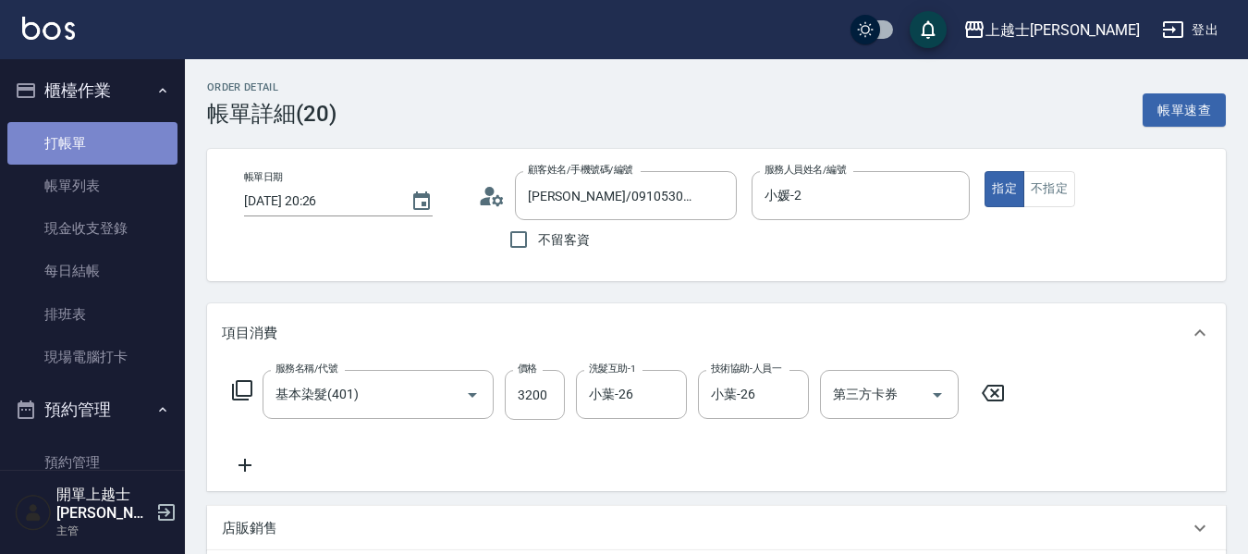
click at [108, 143] on link "打帳單" at bounding box center [92, 143] width 170 height 43
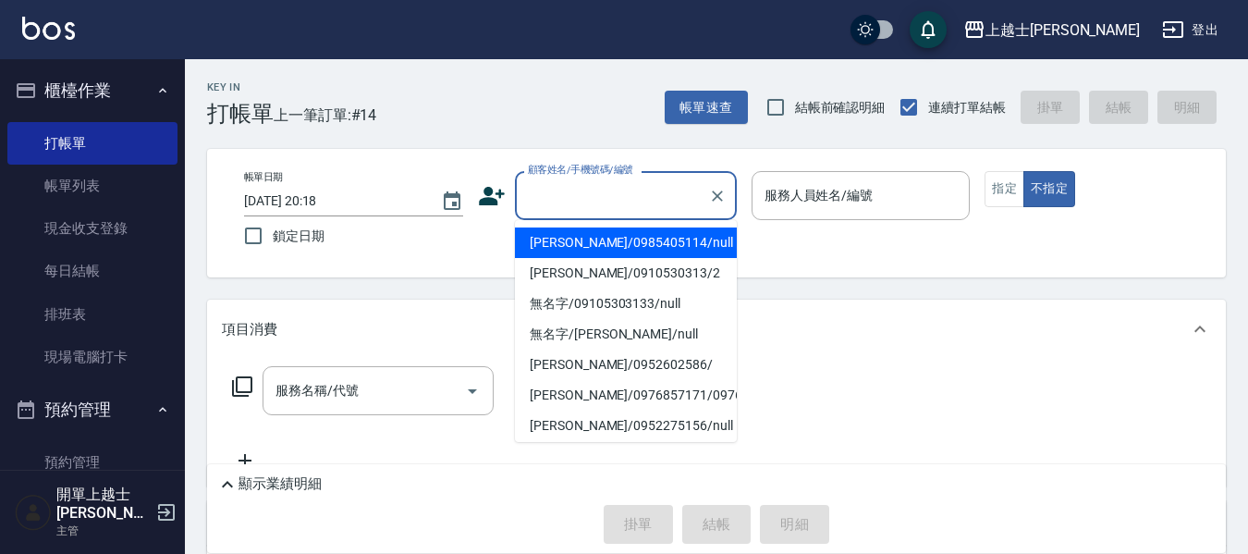
click at [561, 194] on input "顧客姓名/手機號碼/編號" at bounding box center [612, 195] width 178 height 32
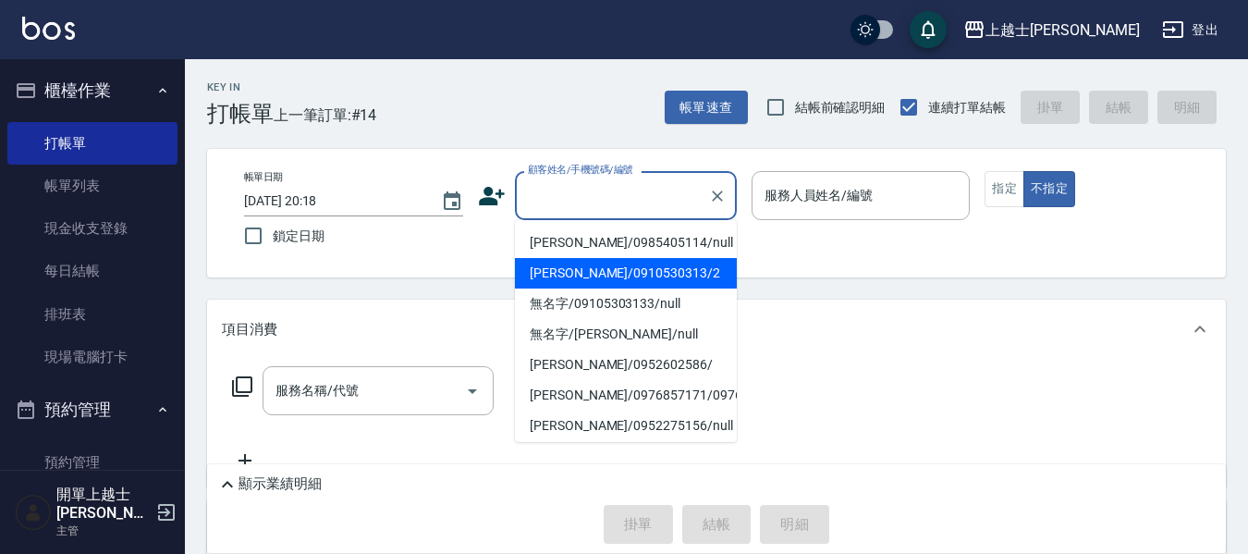
click at [589, 271] on li "舒媛/0910530313/2" at bounding box center [626, 273] width 222 height 31
type input "舒媛/0910530313/2"
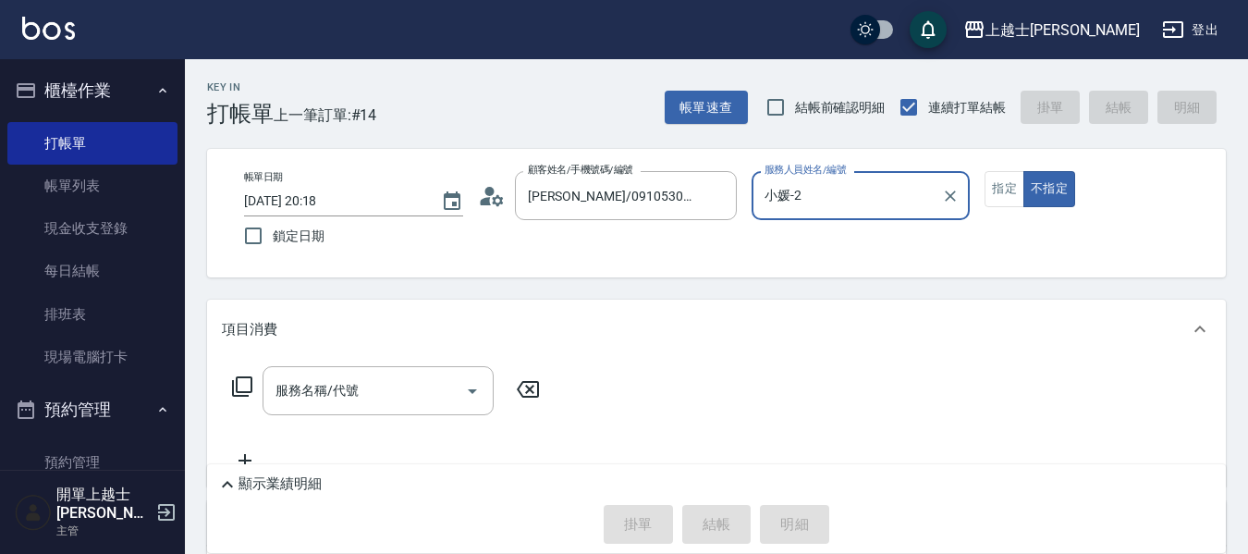
type input "小媛-2"
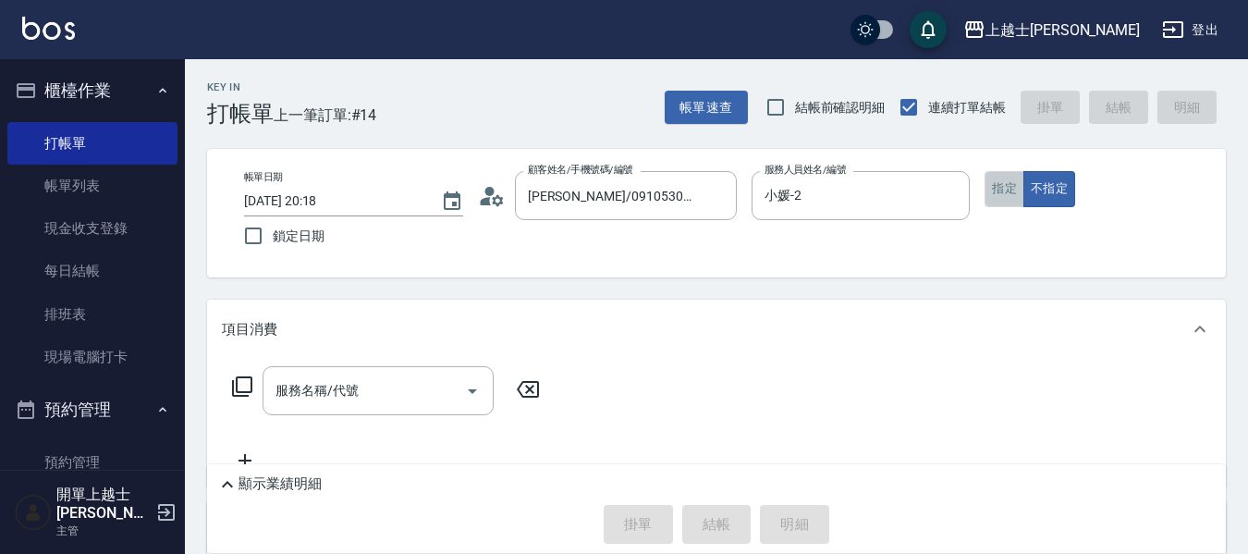
click at [1001, 187] on button "指定" at bounding box center [1005, 189] width 40 height 36
click at [407, 379] on input "服務名稱/代號" at bounding box center [364, 390] width 187 height 32
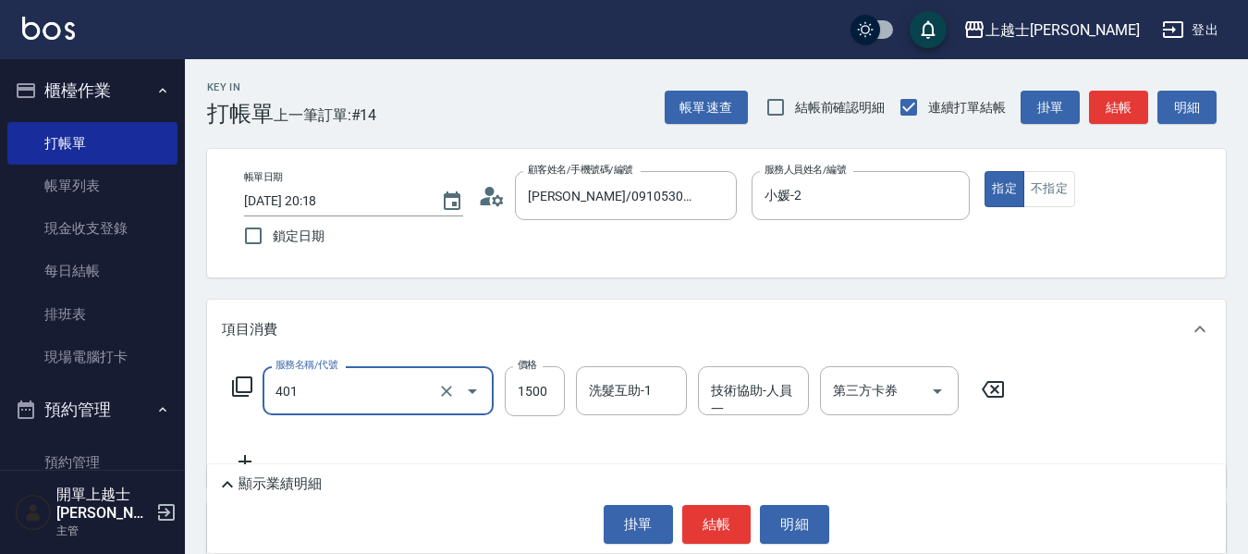
type input "基本染髮(401)"
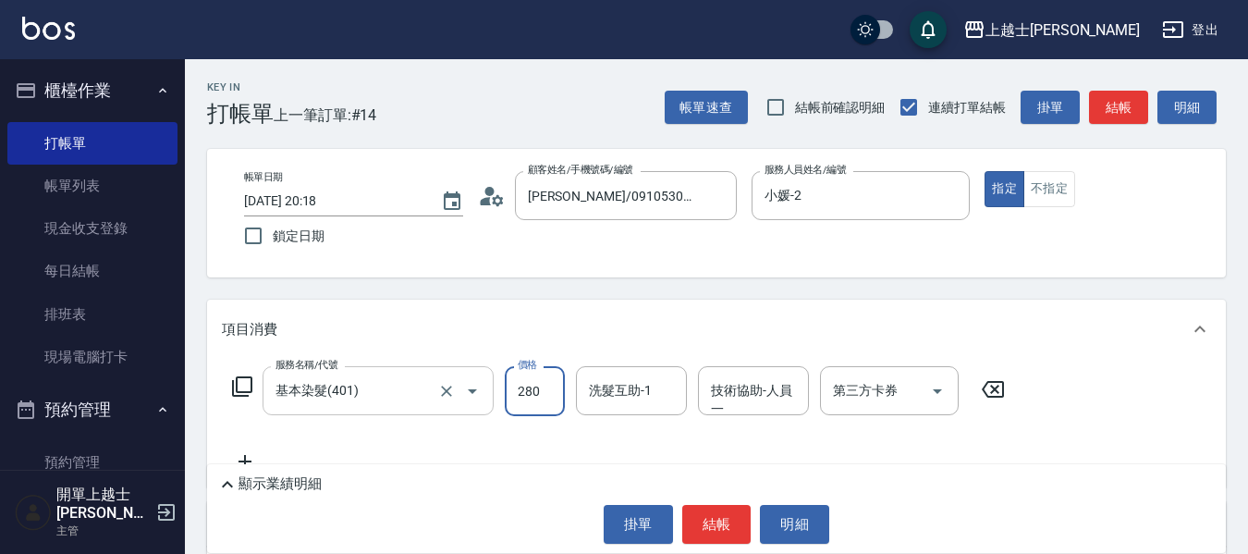
type input "2800"
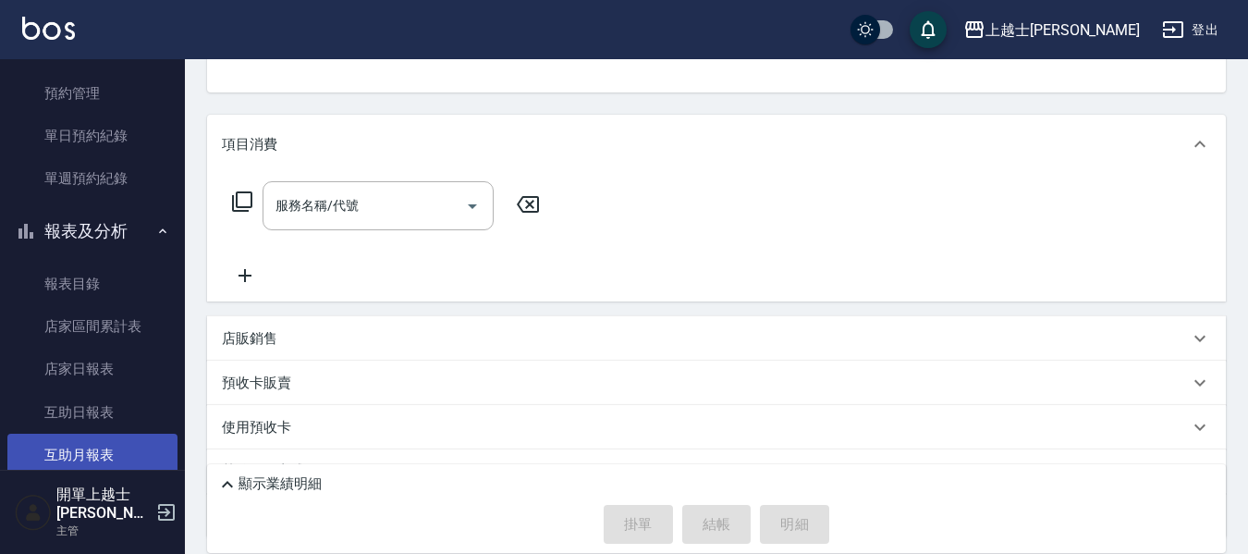
scroll to position [370, 0]
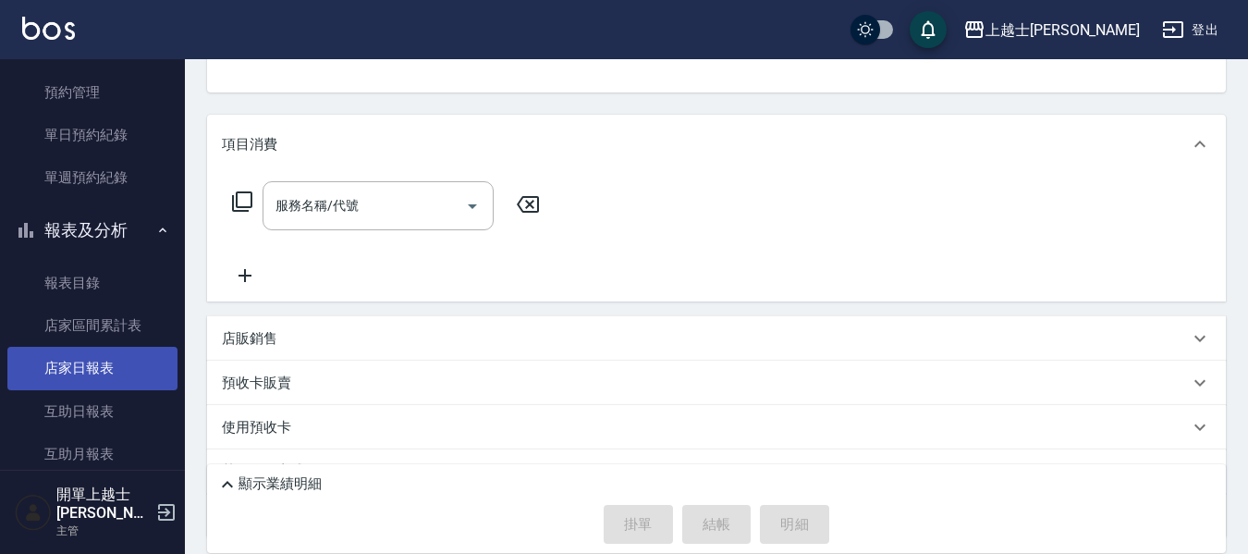
click at [132, 357] on link "店家日報表" at bounding box center [92, 368] width 170 height 43
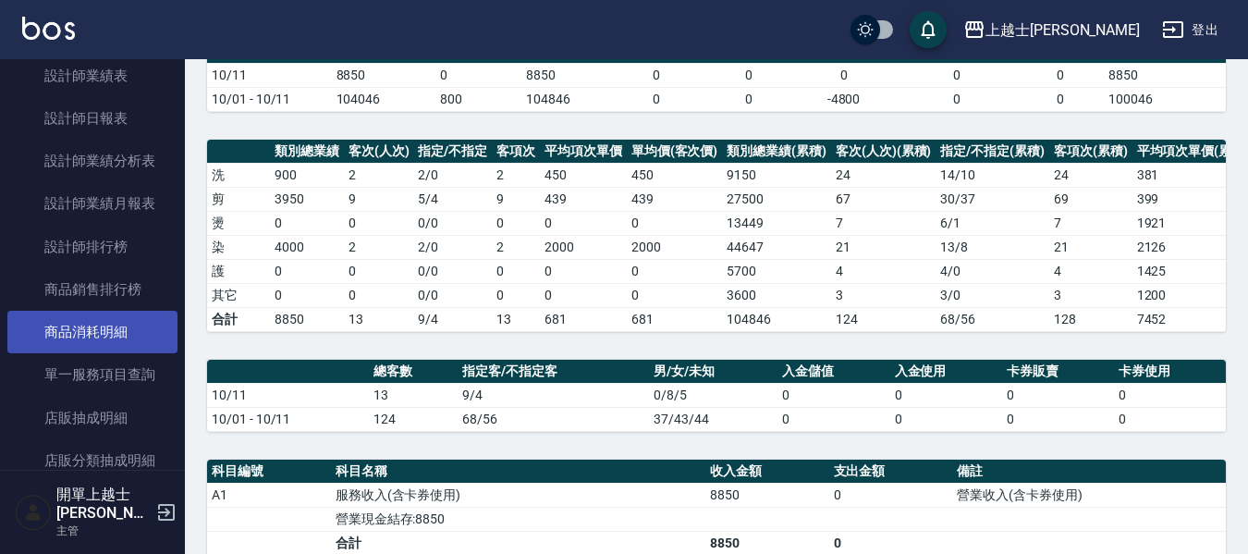
scroll to position [1017, 0]
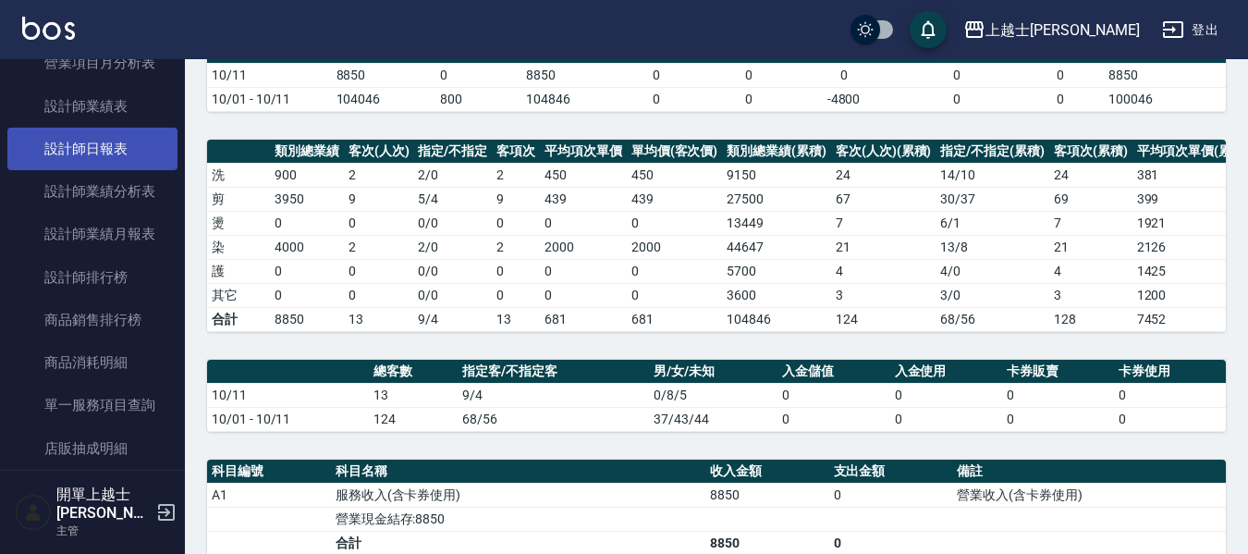
click at [113, 153] on link "設計師日報表" at bounding box center [92, 149] width 170 height 43
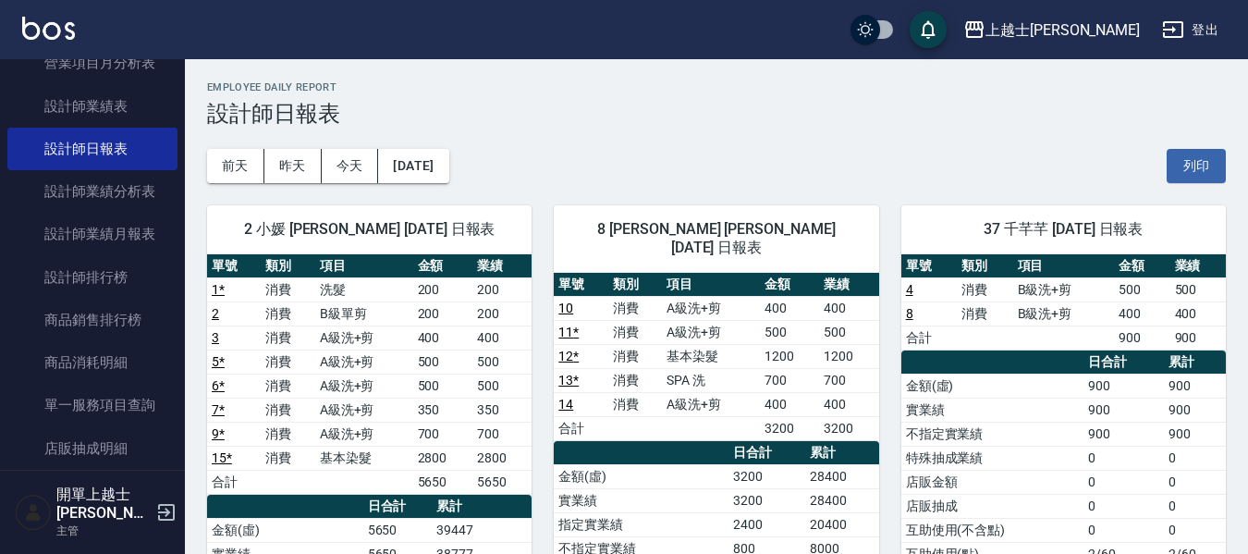
drag, startPoint x: 244, startPoint y: 433, endPoint x: 272, endPoint y: 433, distance: 27.7
click at [244, 433] on td "9 *" at bounding box center [234, 434] width 54 height 24
drag, startPoint x: 272, startPoint y: 433, endPoint x: 292, endPoint y: 435, distance: 20.5
click at [292, 435] on tr "9 * 消費 A級洗+剪 700 700" at bounding box center [369, 434] width 325 height 24
click at [293, 436] on td "消費" at bounding box center [288, 434] width 54 height 24
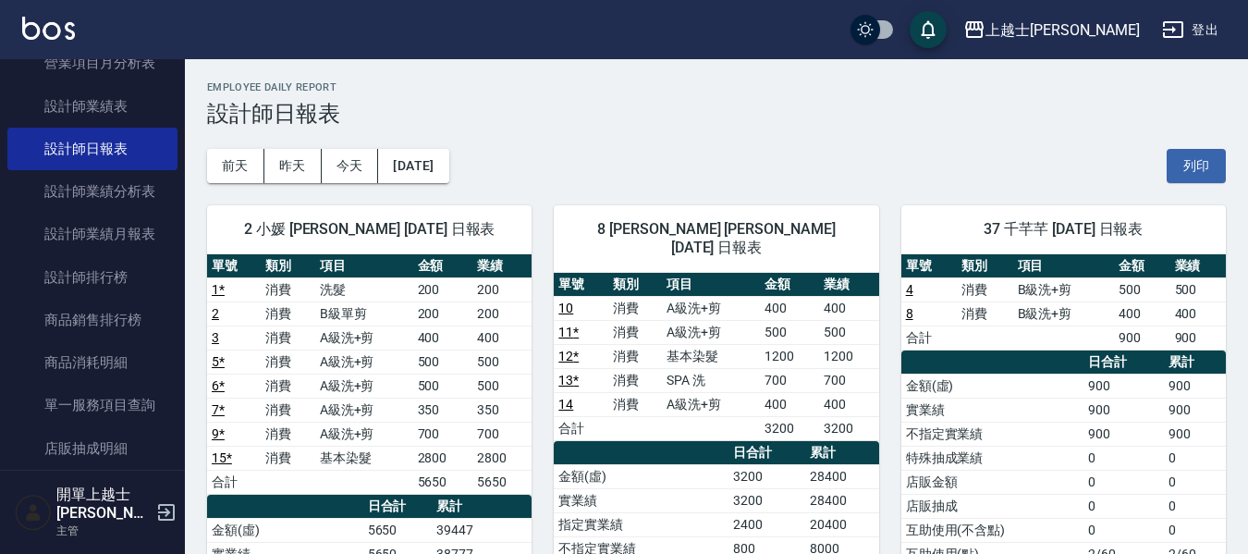
click at [312, 418] on td "消費" at bounding box center [288, 410] width 54 height 24
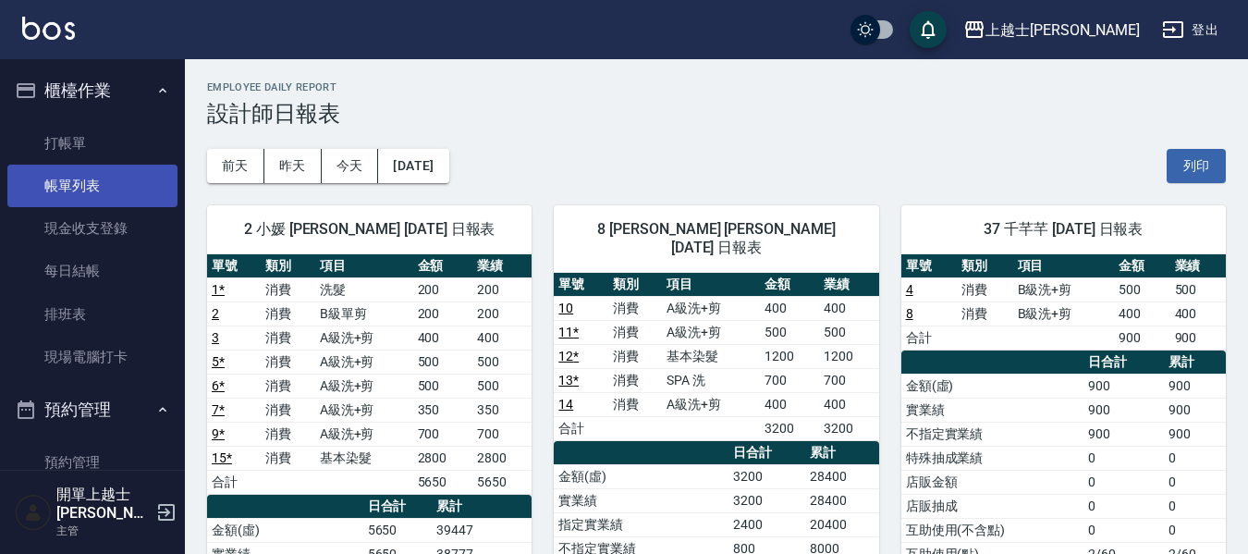
click at [101, 182] on link "帳單列表" at bounding box center [92, 186] width 170 height 43
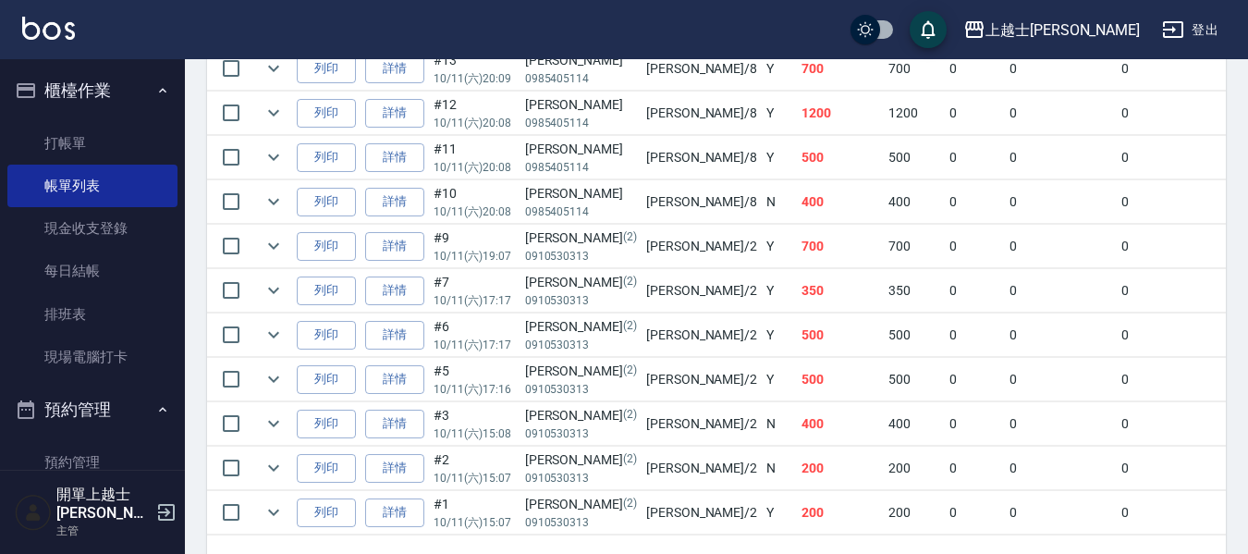
scroll to position [724, 0]
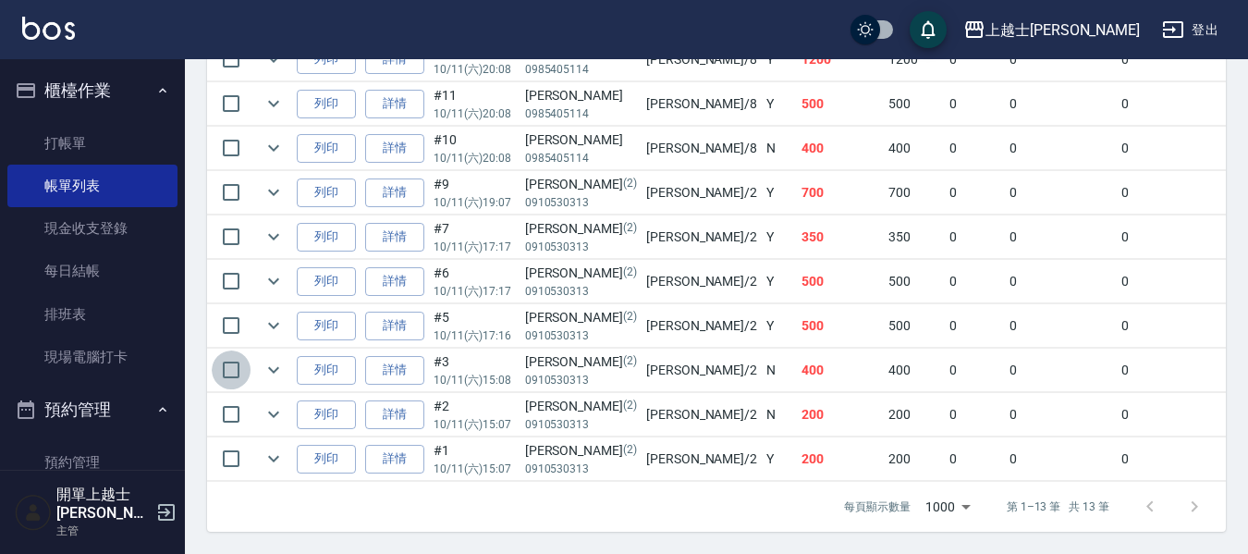
click at [238, 357] on input "checkbox" at bounding box center [231, 369] width 39 height 39
checkbox input "true"
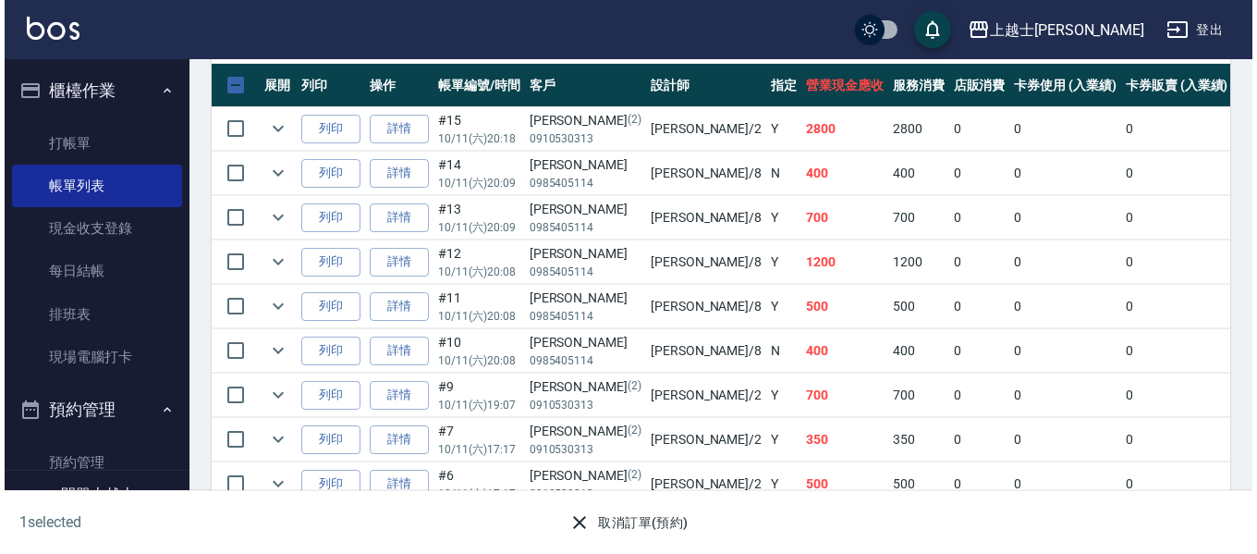
scroll to position [539, 0]
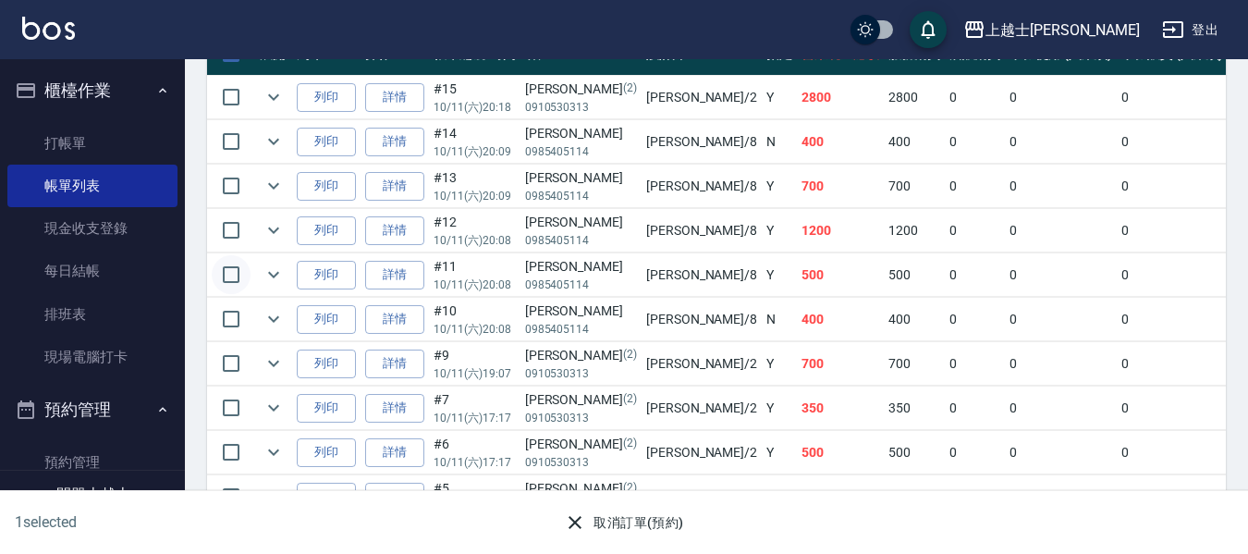
click at [231, 281] on input "checkbox" at bounding box center [231, 274] width 39 height 39
checkbox input "true"
click at [584, 523] on icon "button" at bounding box center [575, 522] width 22 height 22
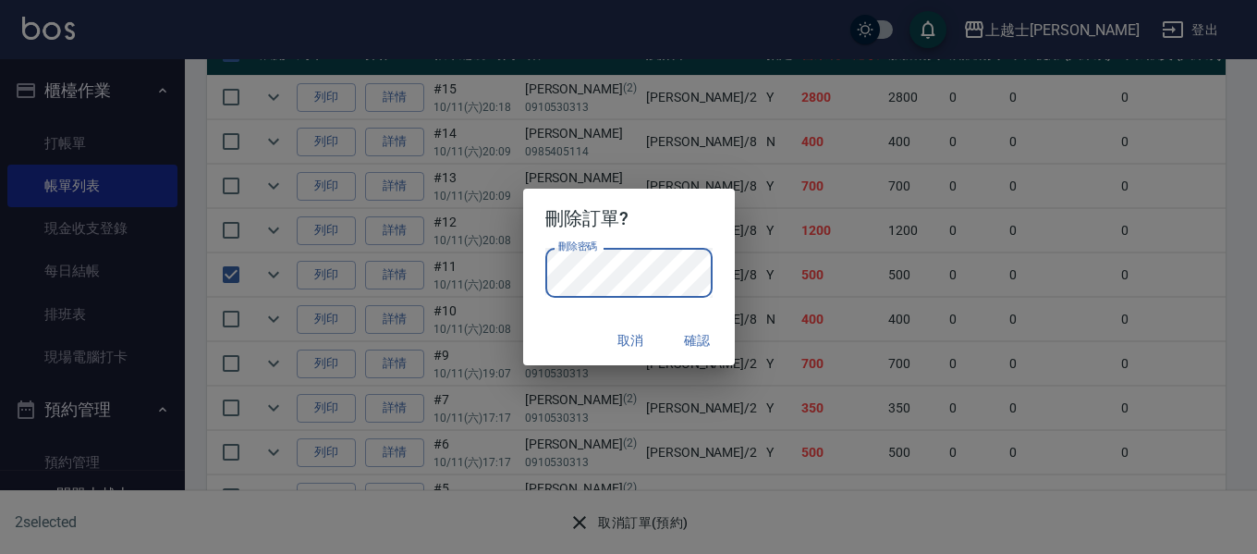
drag, startPoint x: 869, startPoint y: 491, endPoint x: 857, endPoint y: 468, distance: 26.1
click at [869, 491] on div "刪除訂單? 刪除密碼 刪除密碼 取消 確認" at bounding box center [628, 277] width 1257 height 554
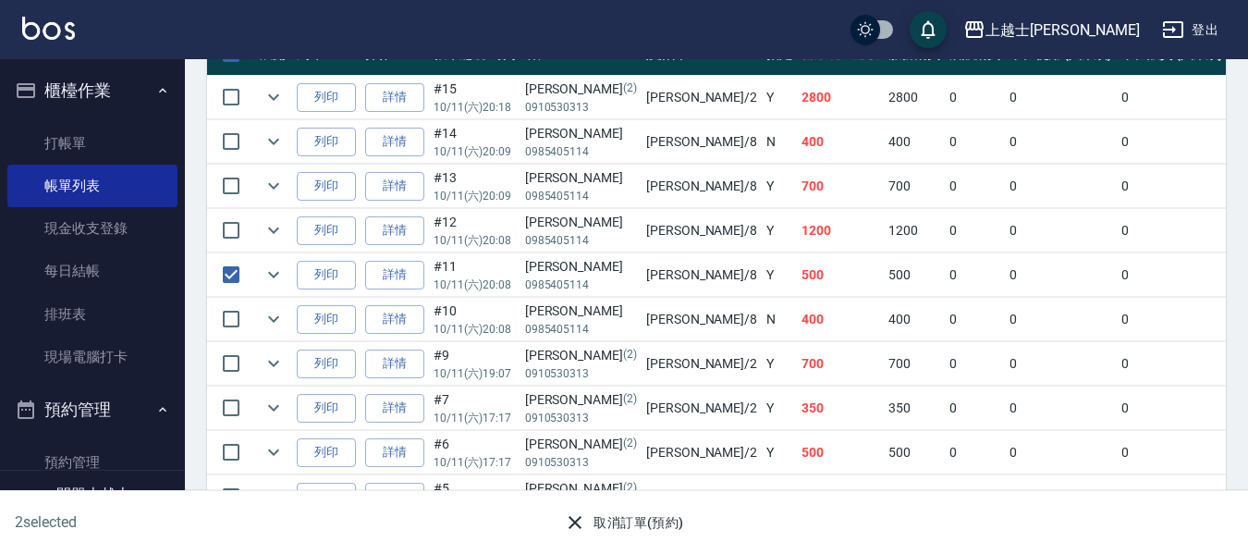
click at [623, 521] on button "取消訂單(預約)" at bounding box center [624, 523] width 134 height 34
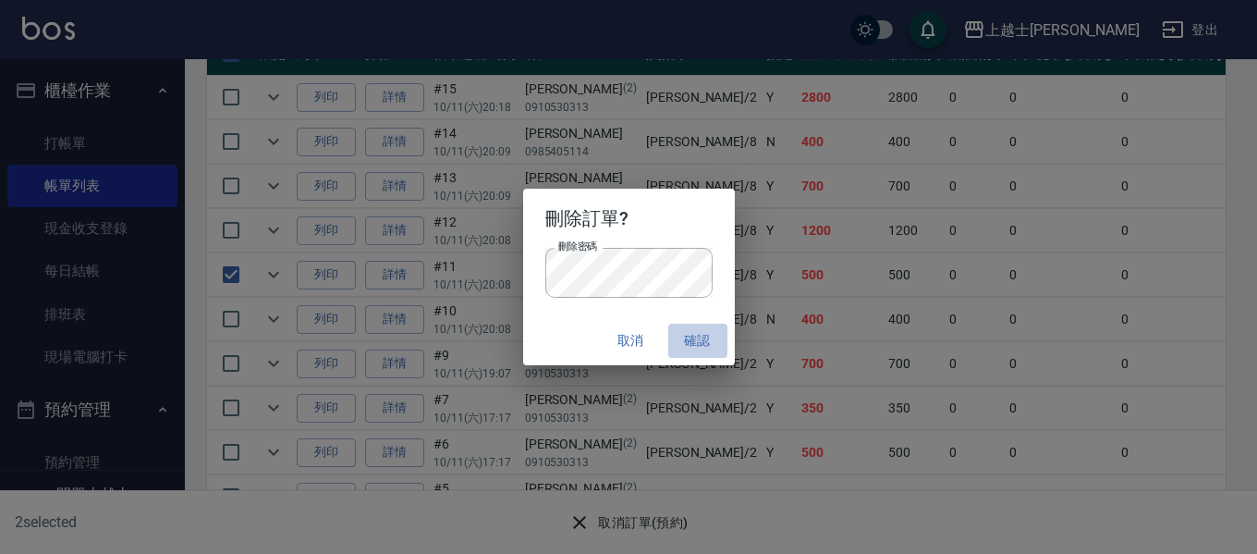
click at [693, 338] on button "確認" at bounding box center [697, 341] width 59 height 34
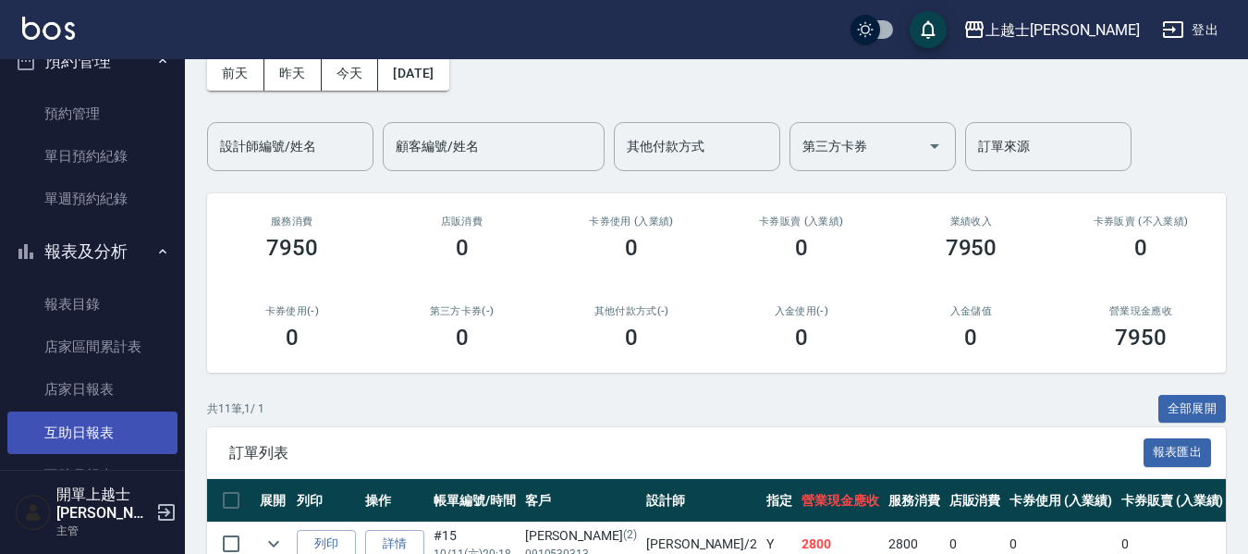
scroll to position [370, 0]
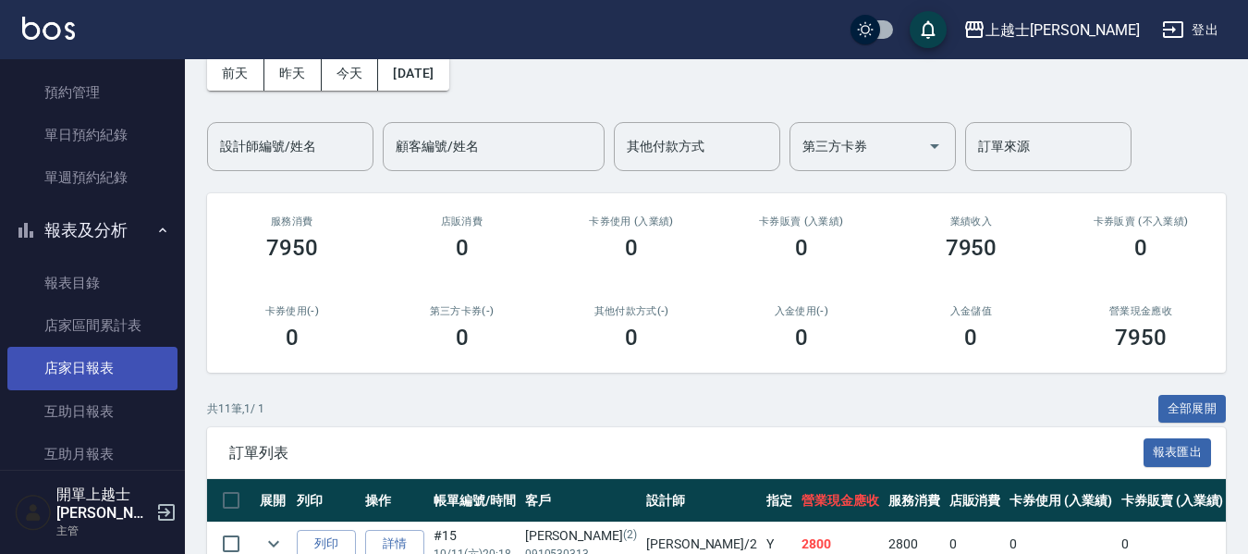
click at [104, 372] on link "店家日報表" at bounding box center [92, 368] width 170 height 43
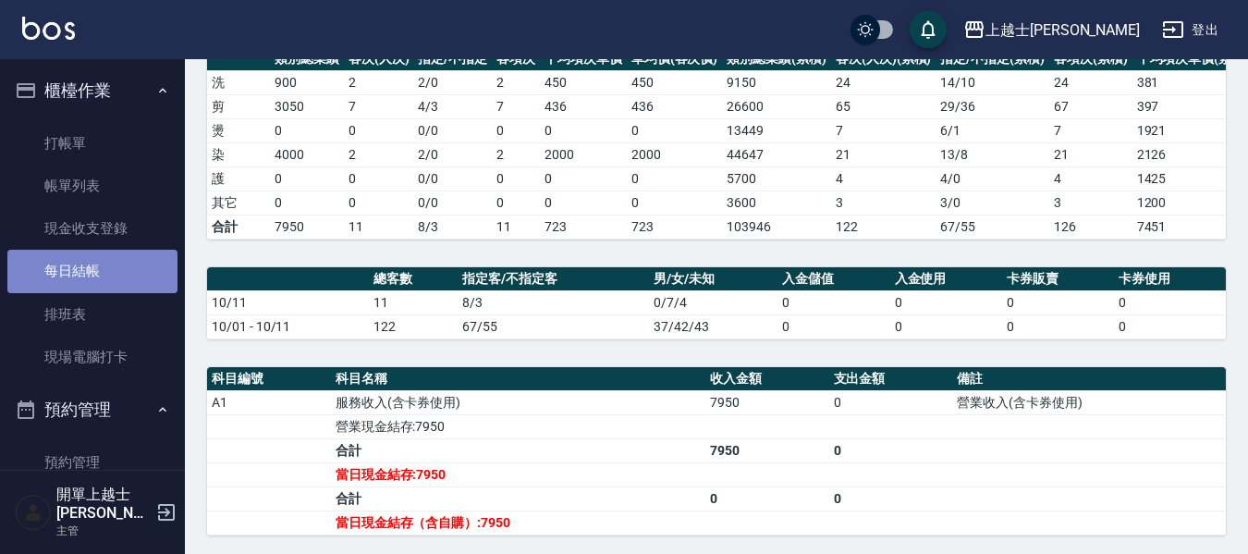
click at [96, 265] on link "每日結帳" at bounding box center [92, 271] width 170 height 43
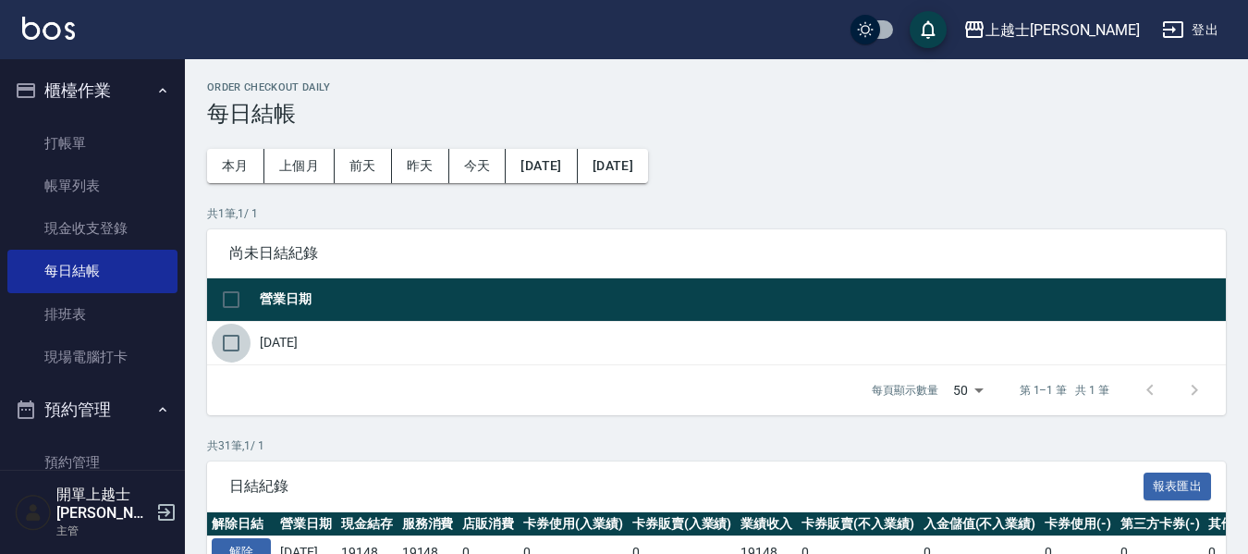
drag, startPoint x: 228, startPoint y: 349, endPoint x: 252, endPoint y: 361, distance: 26.9
click at [229, 349] on input "checkbox" at bounding box center [231, 343] width 39 height 39
checkbox input "true"
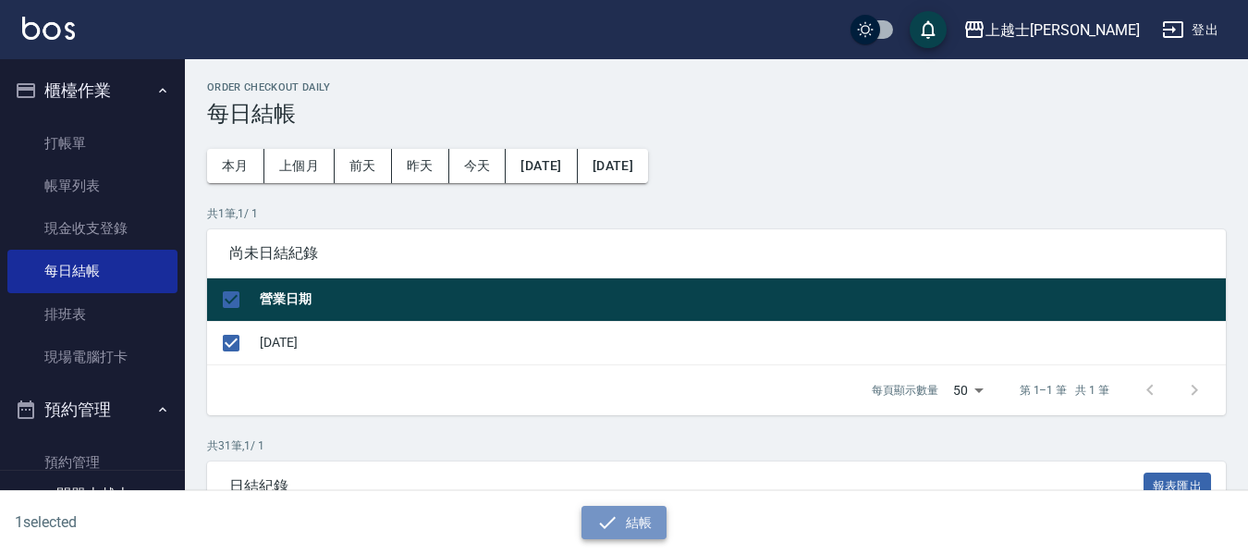
click at [596, 521] on icon "button" at bounding box center [607, 522] width 22 height 22
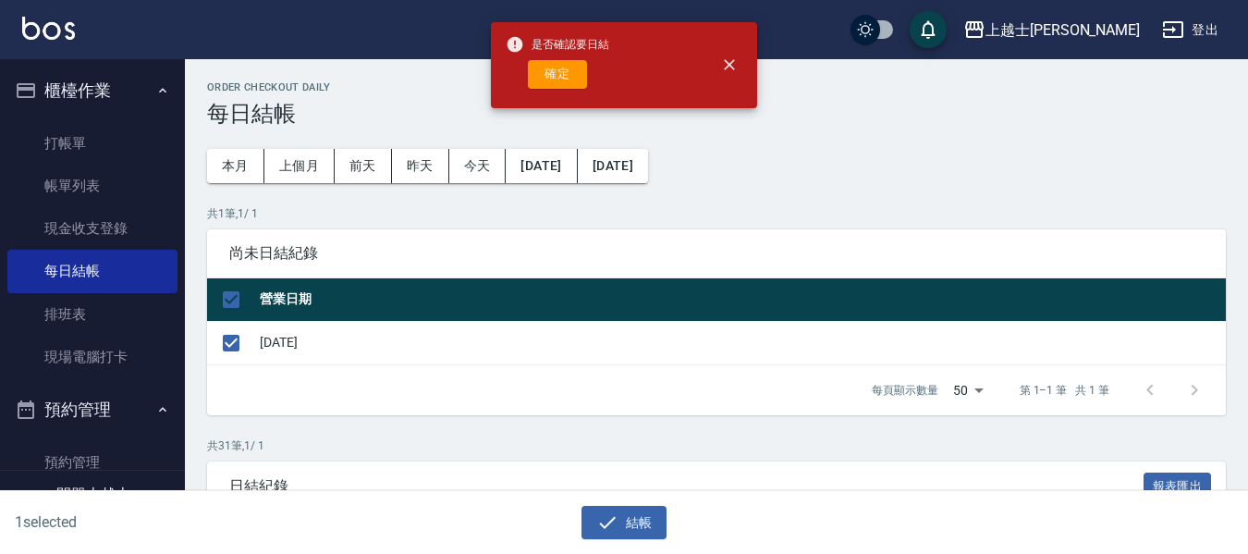
click at [568, 70] on button "確定" at bounding box center [557, 74] width 59 height 29
checkbox input "false"
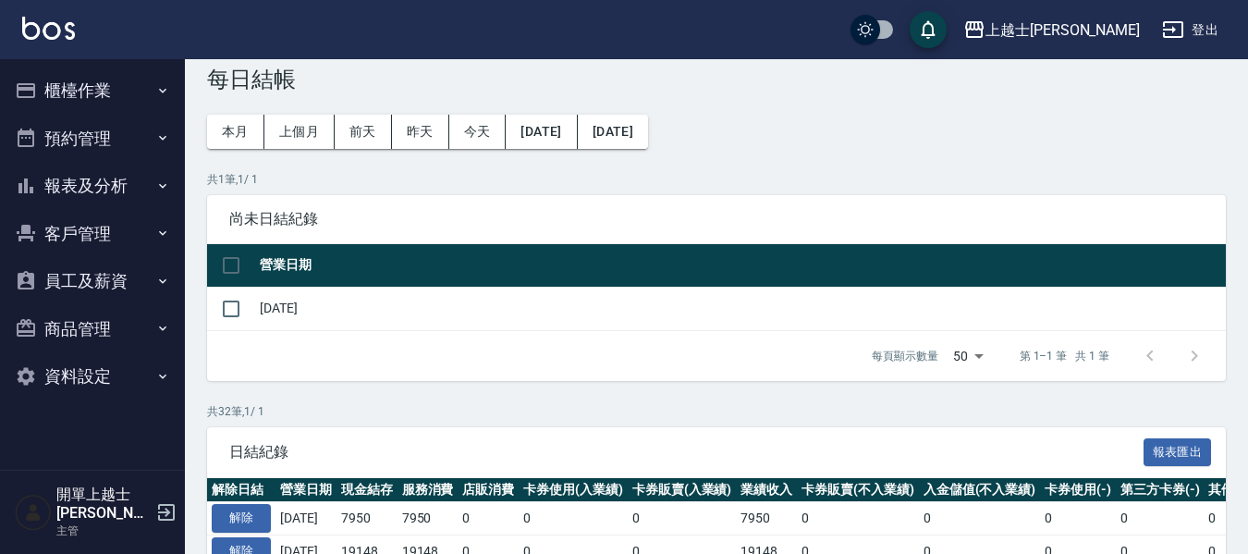
scroll to position [92, 0]
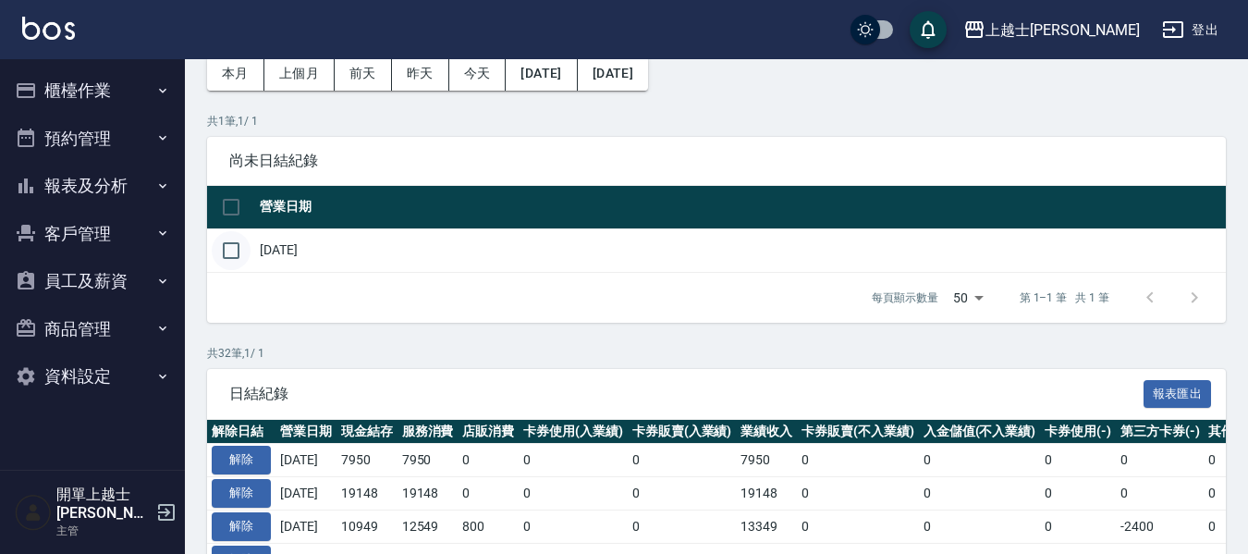
click at [227, 250] on input "checkbox" at bounding box center [231, 250] width 39 height 39
checkbox input "true"
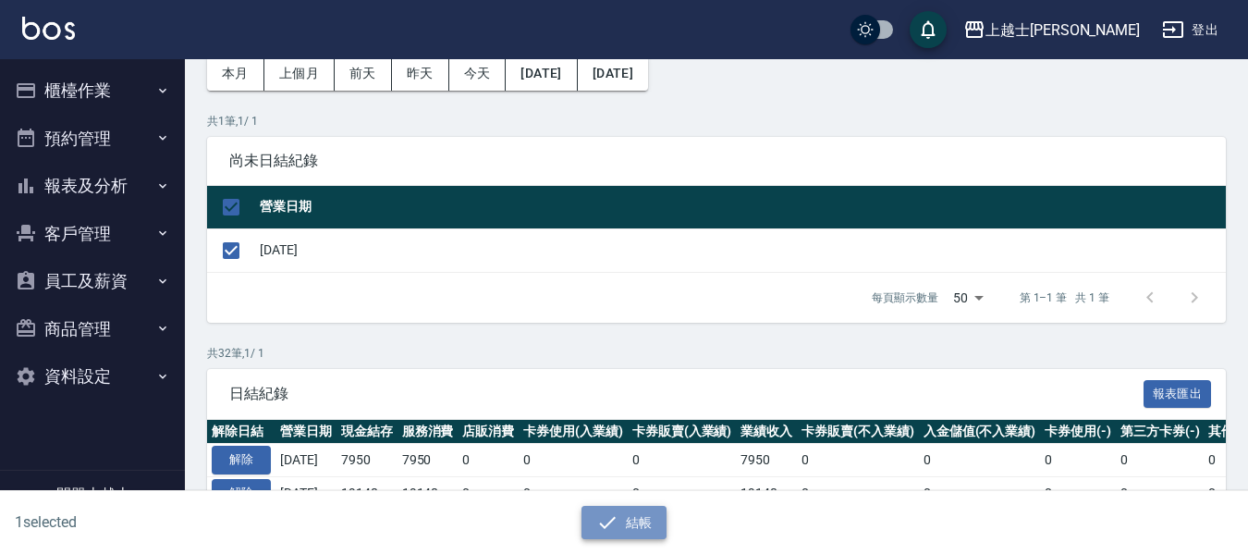
click at [609, 524] on icon "button" at bounding box center [607, 522] width 22 height 22
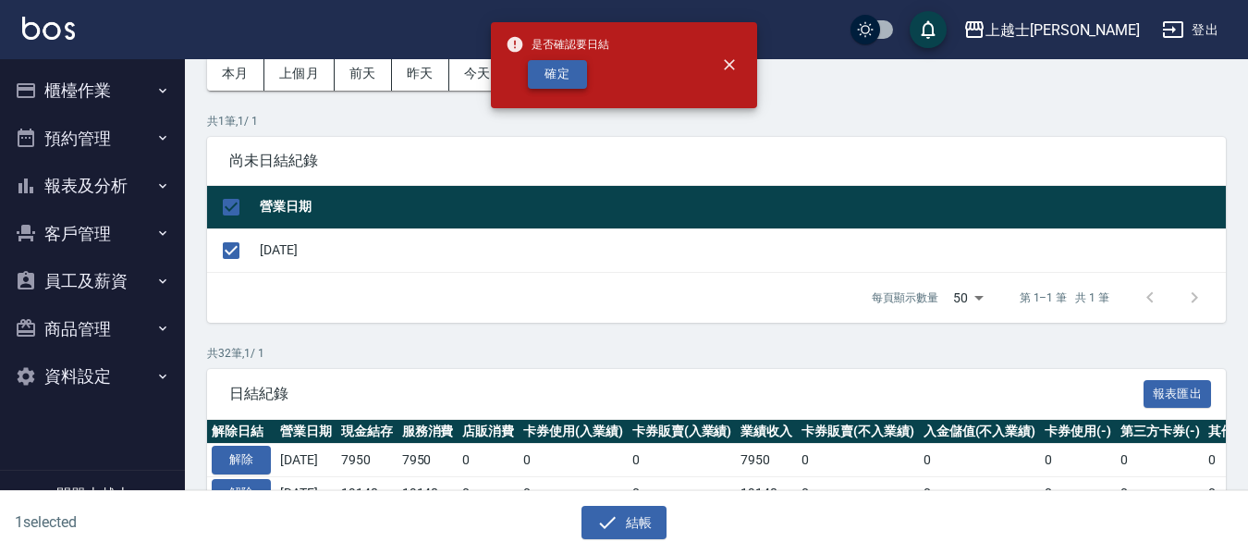
click at [554, 74] on button "確定" at bounding box center [557, 74] width 59 height 29
checkbox input "false"
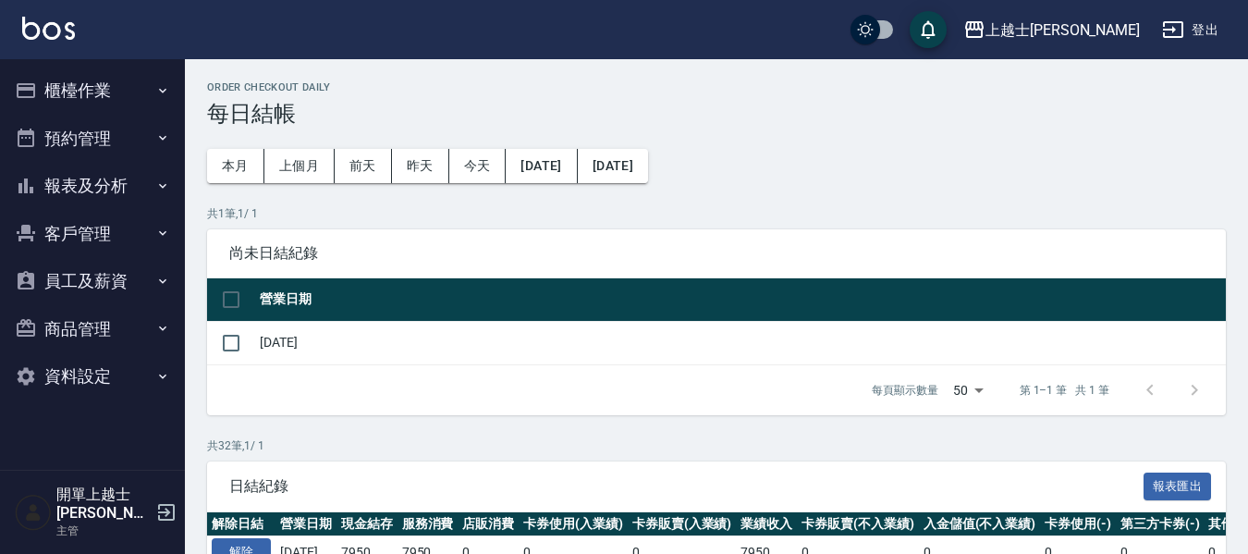
click at [92, 103] on button "櫃檯作業" at bounding box center [92, 91] width 170 height 48
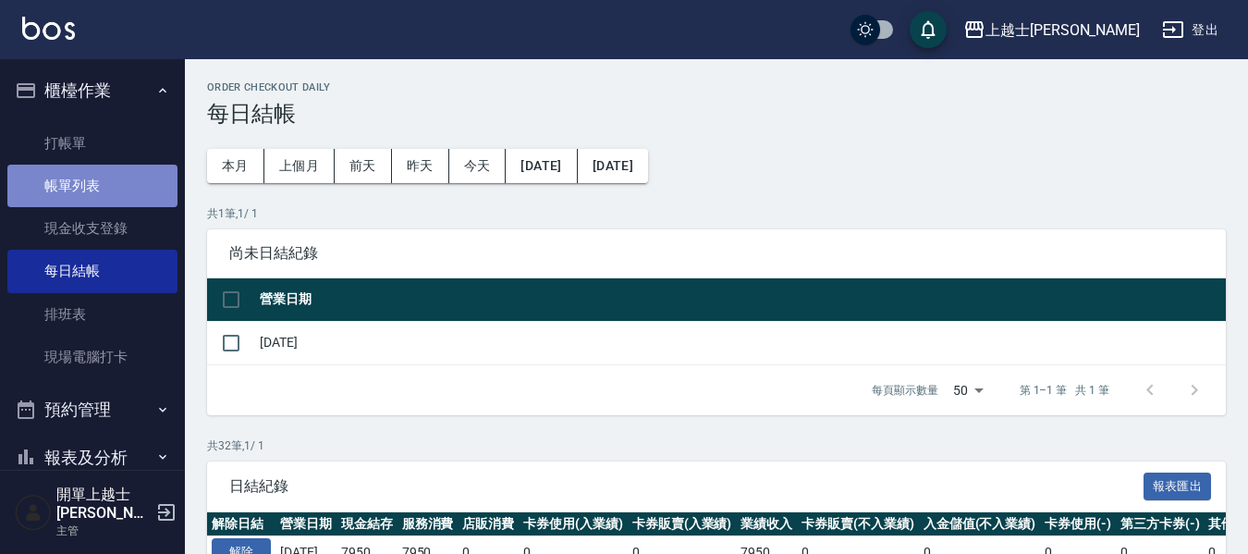
click at [109, 198] on link "帳單列表" at bounding box center [92, 186] width 170 height 43
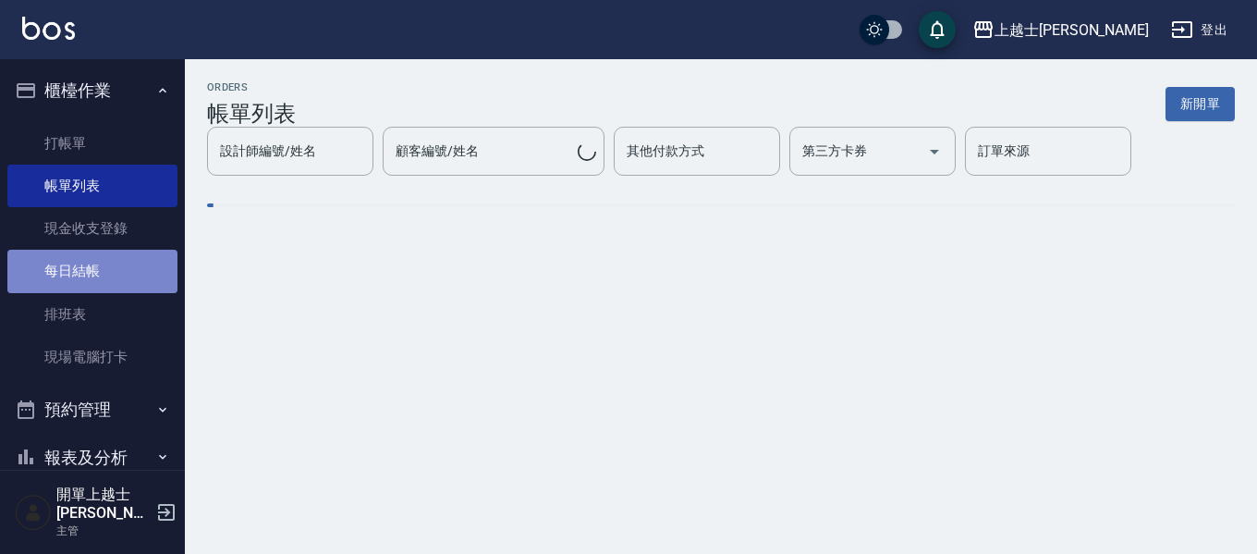
click at [94, 273] on link "每日結帳" at bounding box center [92, 271] width 170 height 43
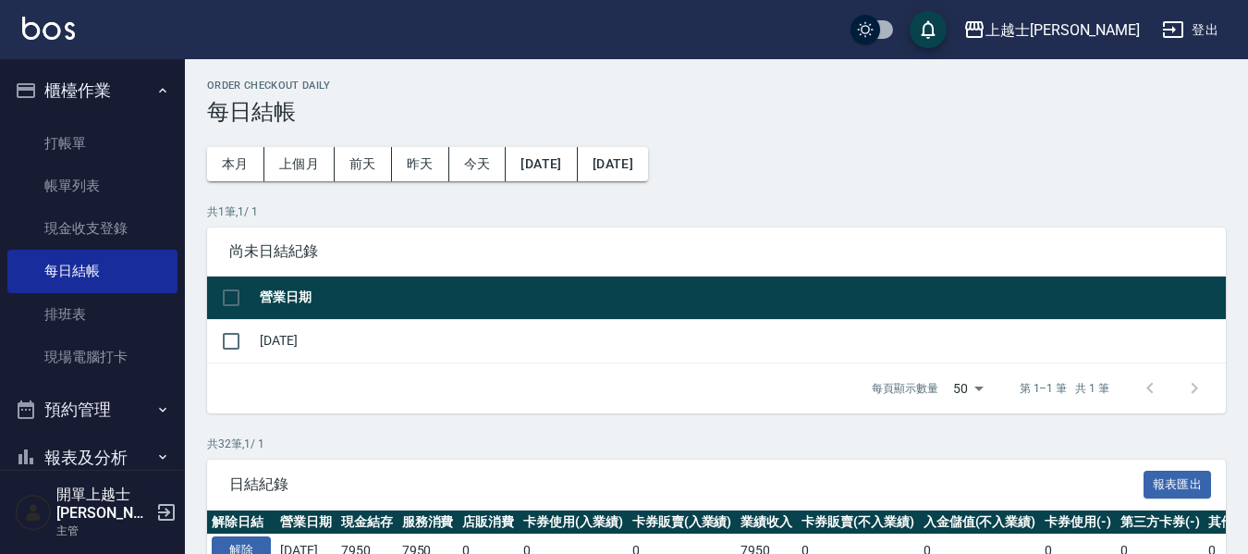
scroll to position [92, 0]
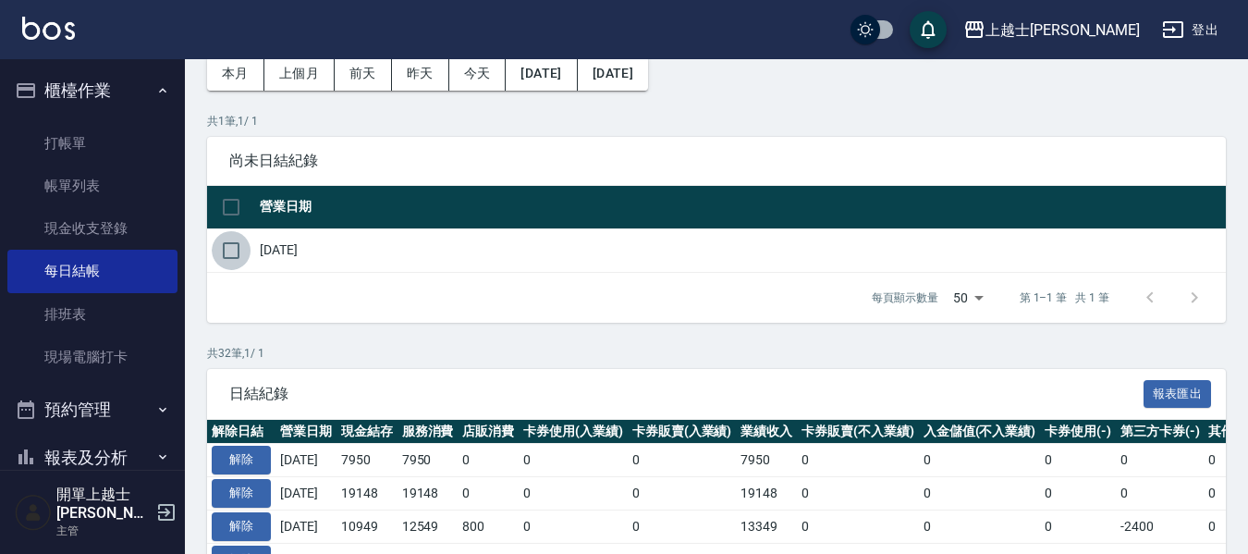
click at [228, 253] on input "checkbox" at bounding box center [231, 250] width 39 height 39
checkbox input "true"
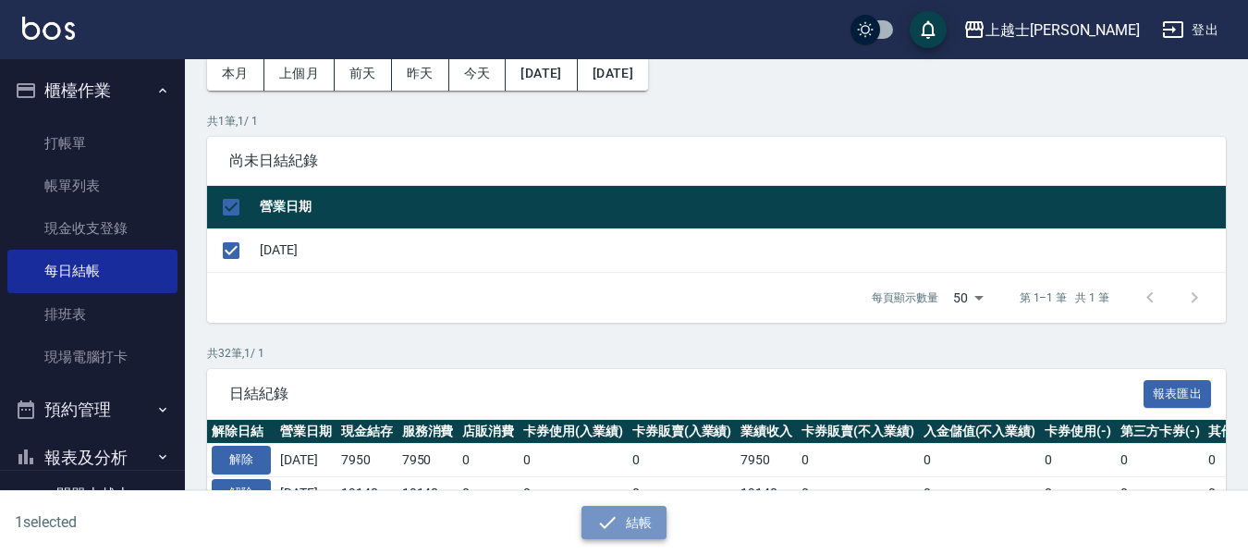
click at [611, 511] on icon "button" at bounding box center [607, 522] width 22 height 22
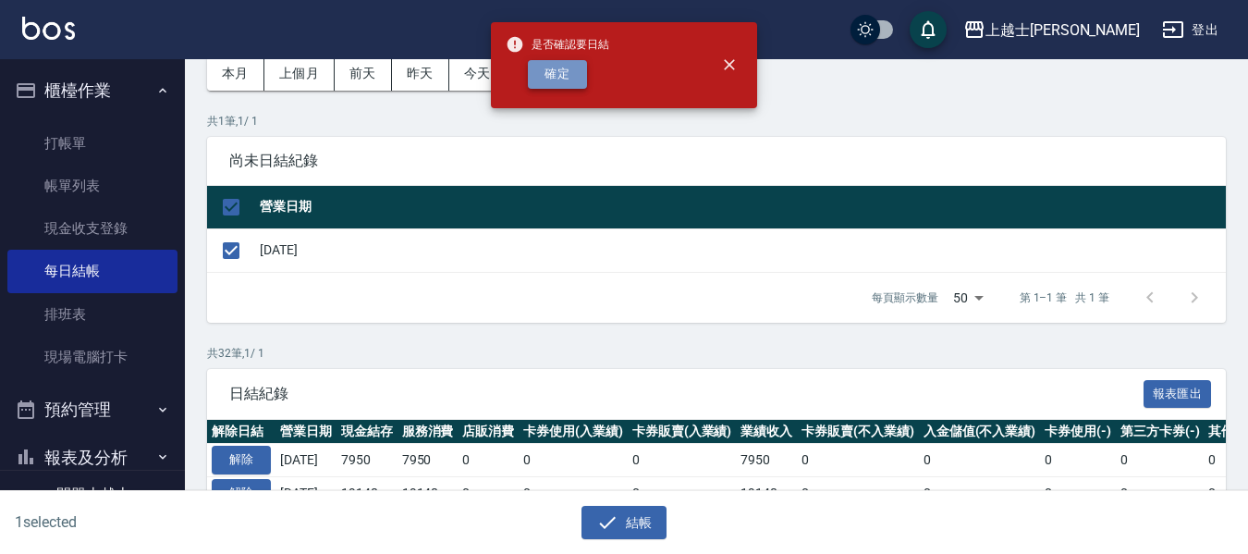
click at [562, 75] on button "確定" at bounding box center [557, 74] width 59 height 29
checkbox input "false"
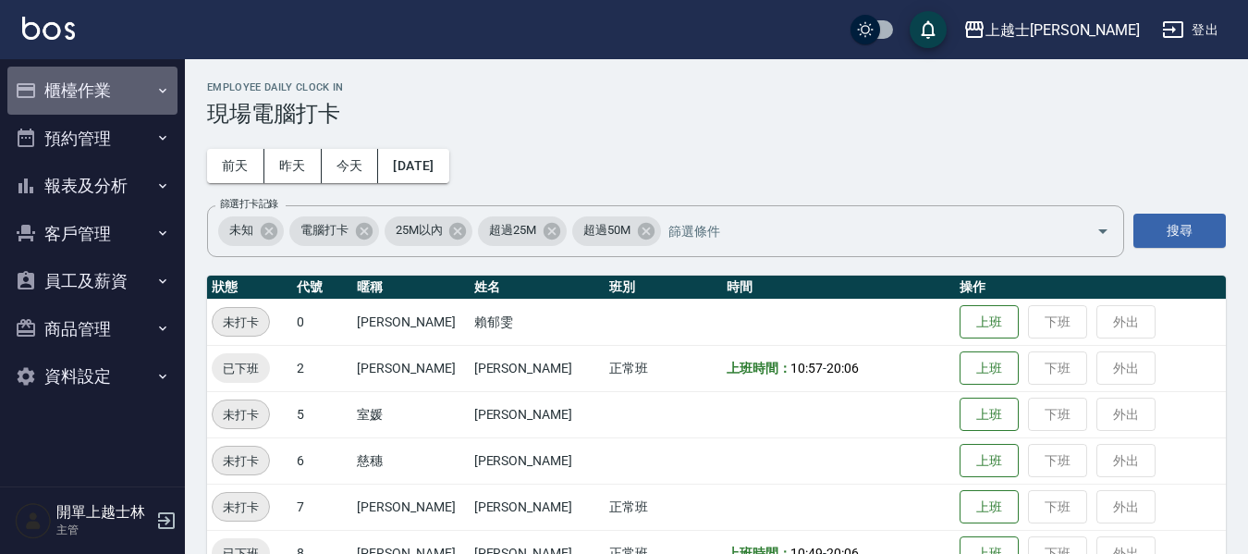
click at [157, 92] on icon "button" at bounding box center [162, 90] width 15 height 15
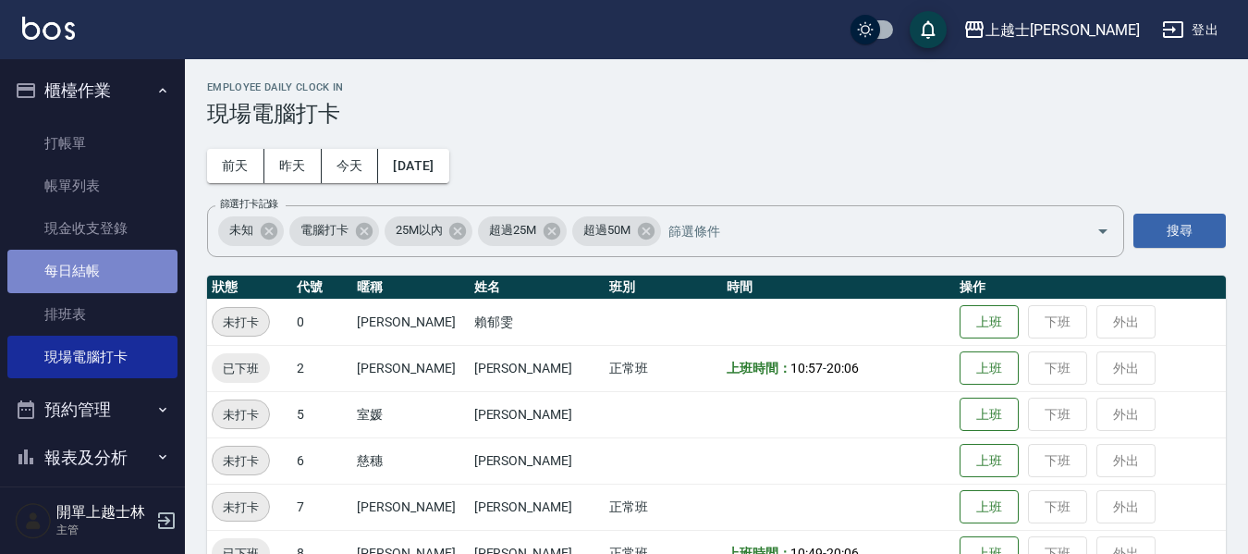
click at [121, 278] on link "每日結帳" at bounding box center [92, 271] width 170 height 43
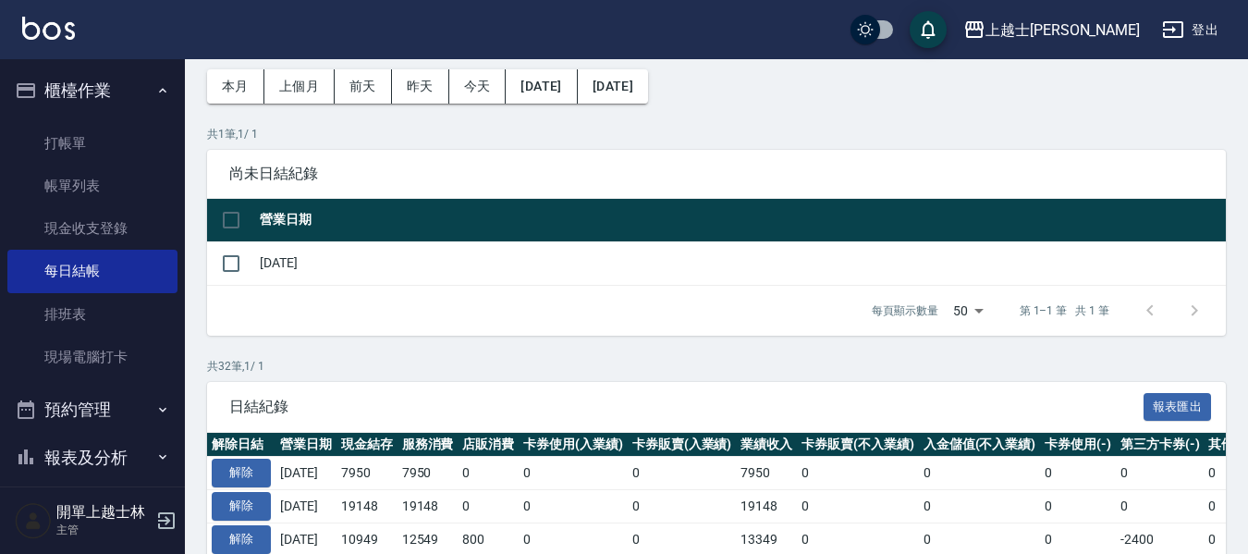
scroll to position [92, 0]
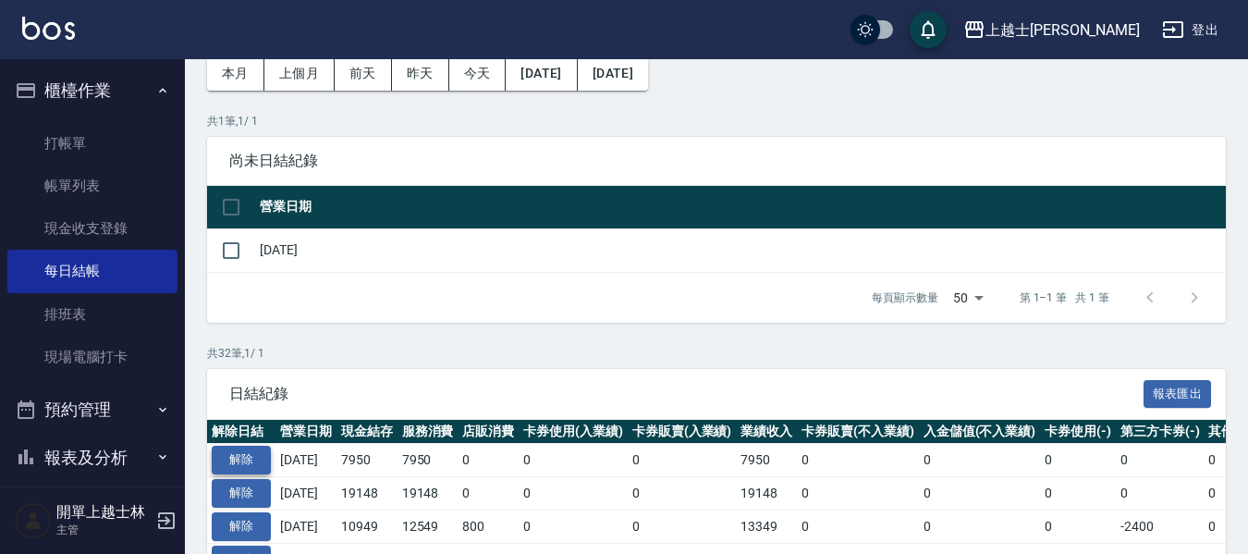
click at [251, 462] on button "解除" at bounding box center [241, 460] width 59 height 29
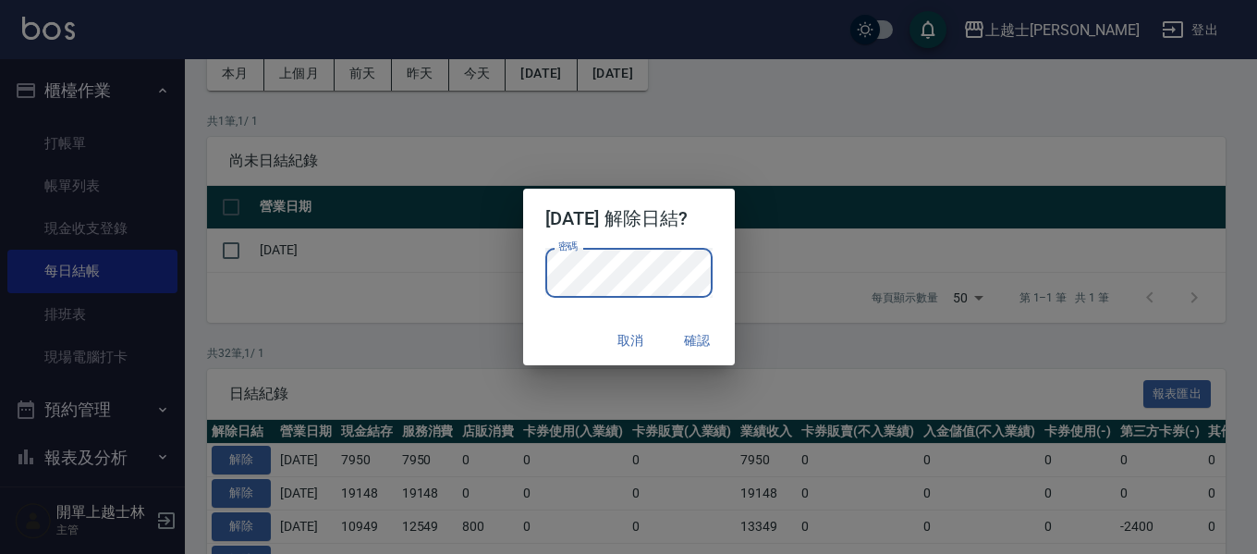
click at [704, 330] on button "確認" at bounding box center [697, 341] width 59 height 34
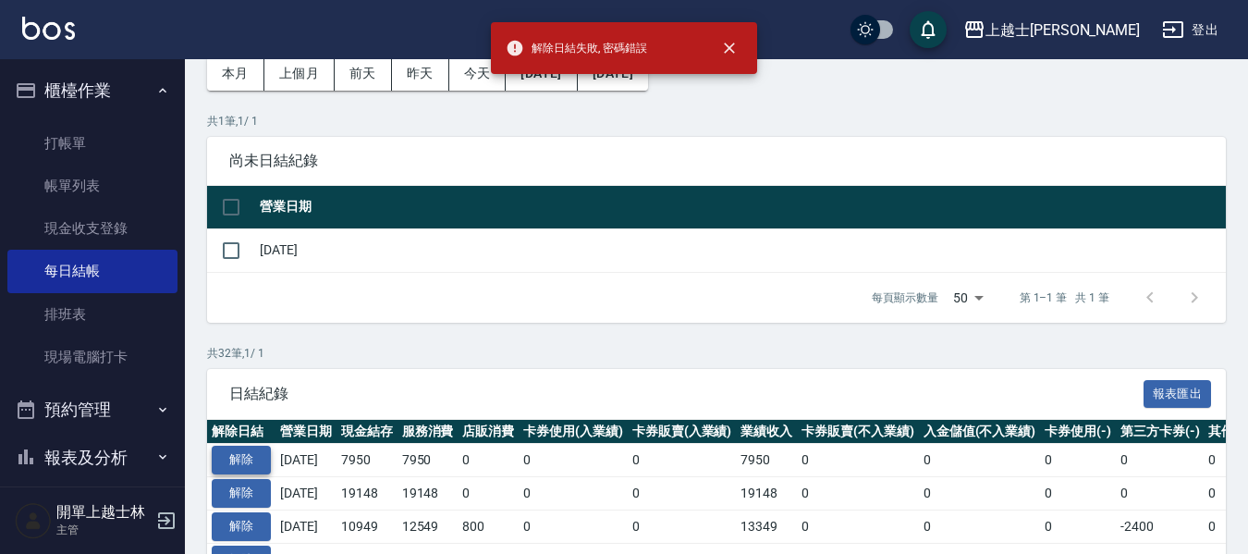
click at [253, 458] on button "解除" at bounding box center [241, 460] width 59 height 29
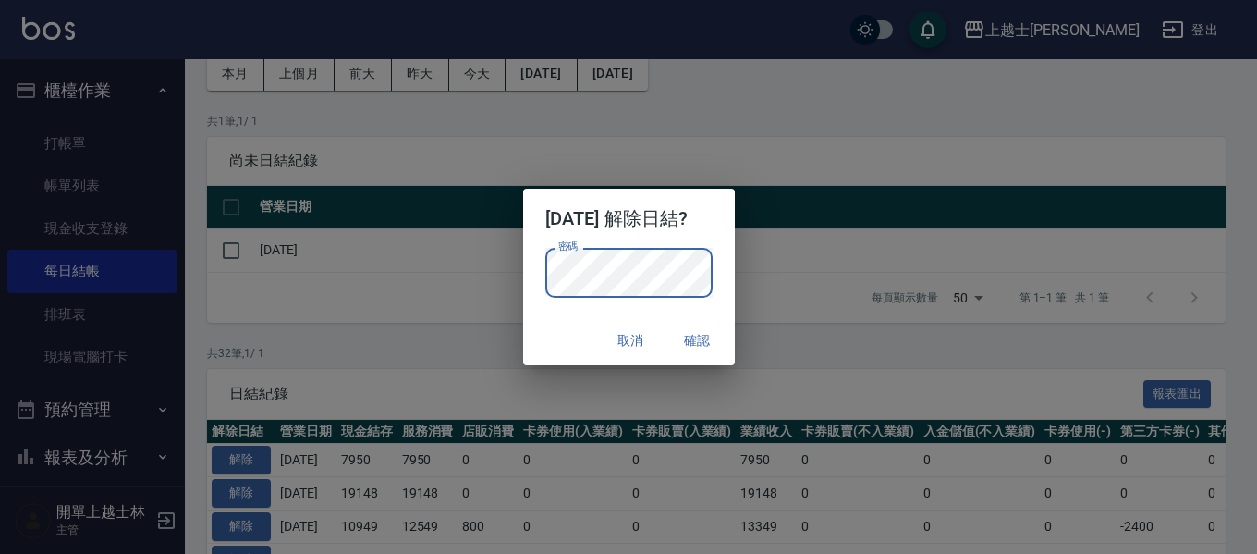
click at [573, 342] on div "取消 確認" at bounding box center [629, 340] width 212 height 49
click at [717, 335] on button "確認" at bounding box center [697, 341] width 59 height 34
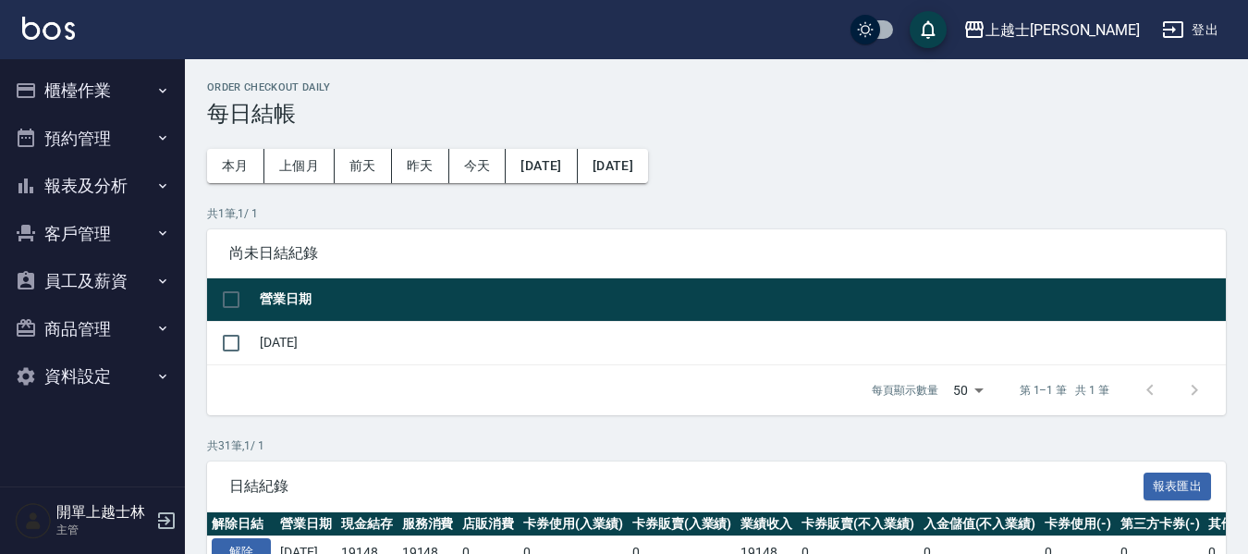
scroll to position [92, 0]
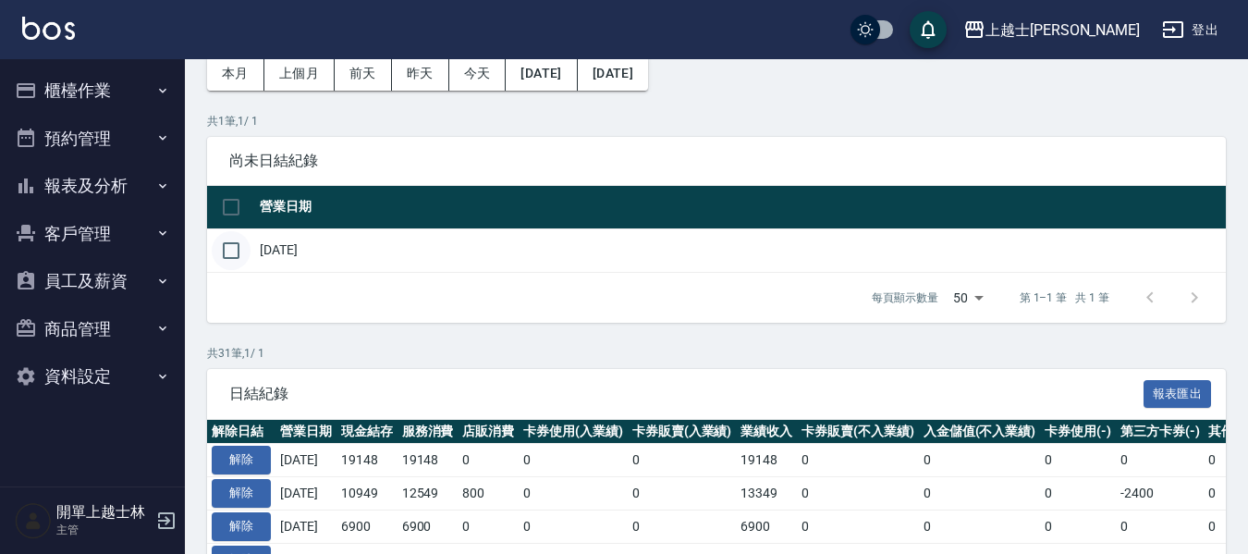
click at [231, 251] on input "checkbox" at bounding box center [231, 250] width 39 height 39
checkbox input "true"
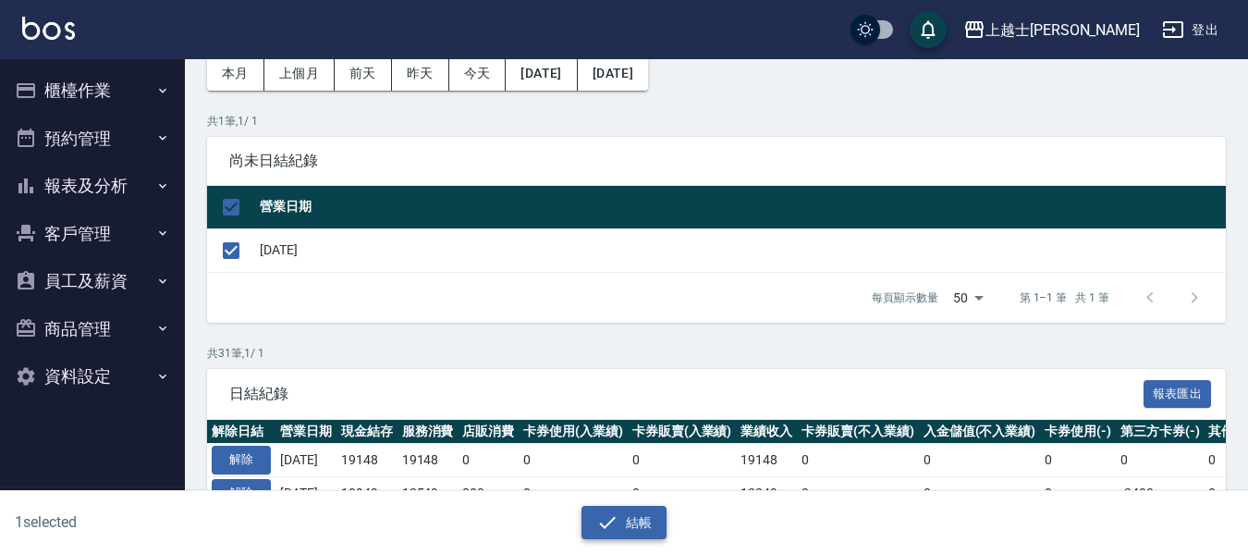
click at [624, 520] on button "結帳" at bounding box center [625, 523] width 86 height 34
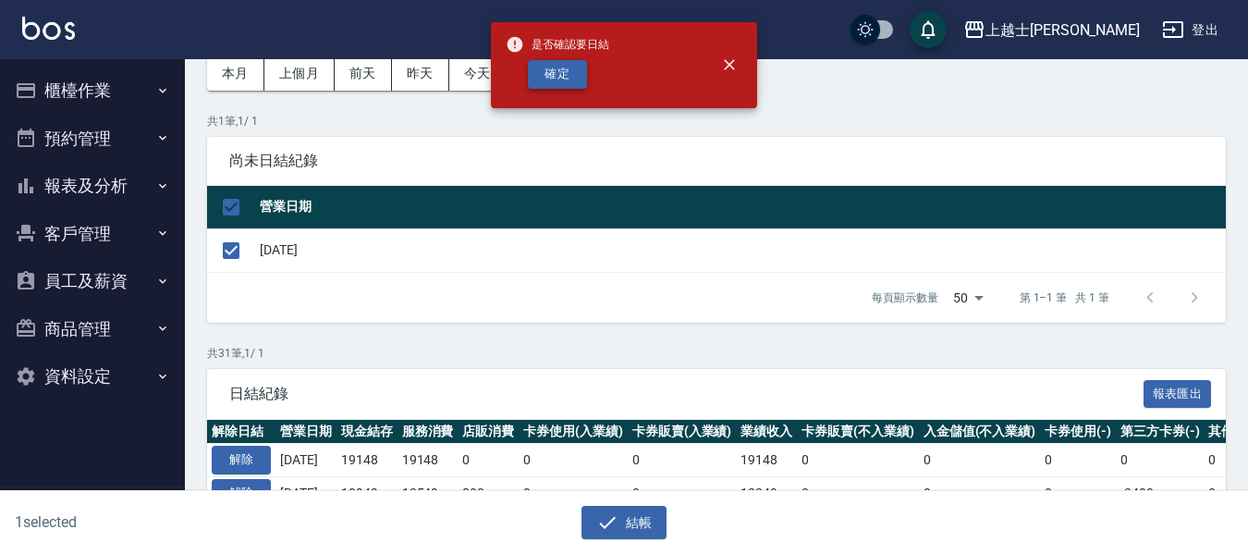
click at [559, 82] on button "確定" at bounding box center [557, 74] width 59 height 29
checkbox input "false"
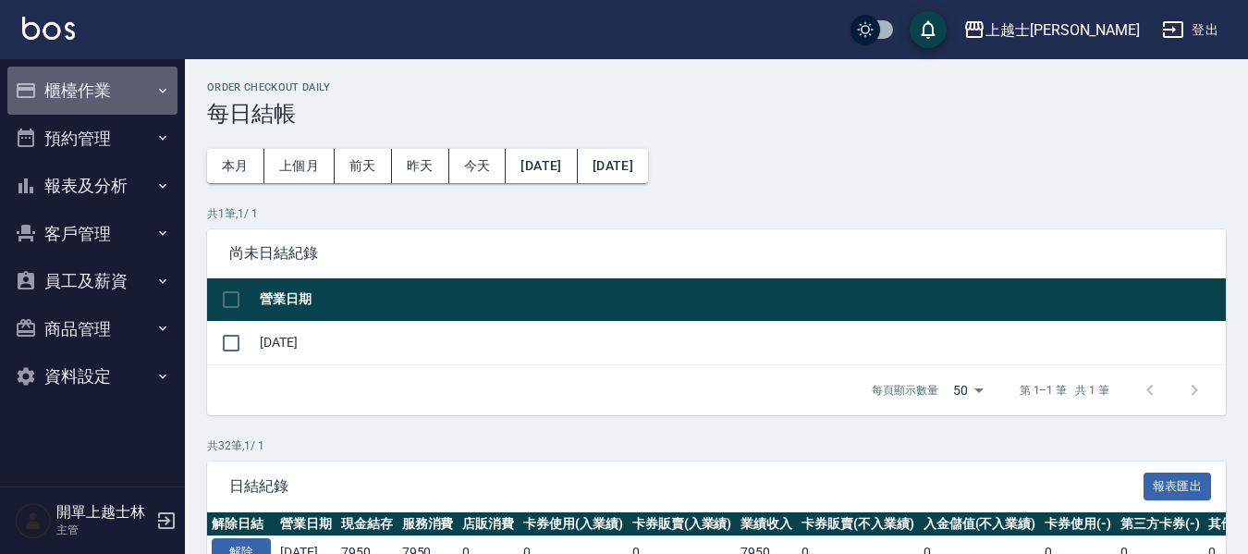
click at [117, 76] on button "櫃檯作業" at bounding box center [92, 91] width 170 height 48
